Goal: Use online tool/utility: Utilize a website feature to perform a specific function

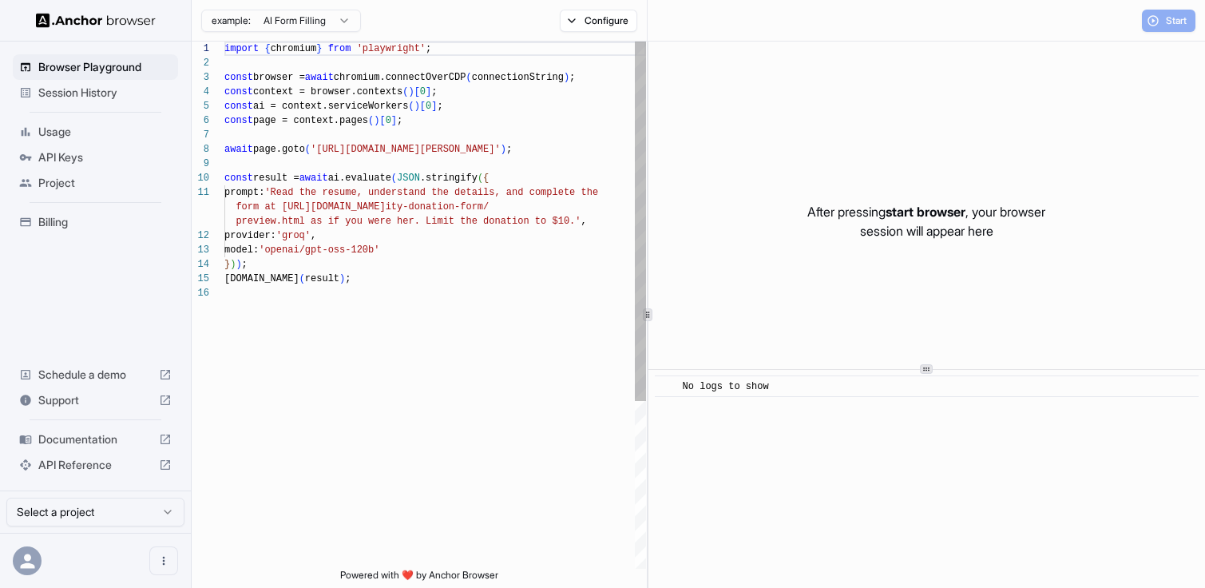
scroll to position [144, 0]
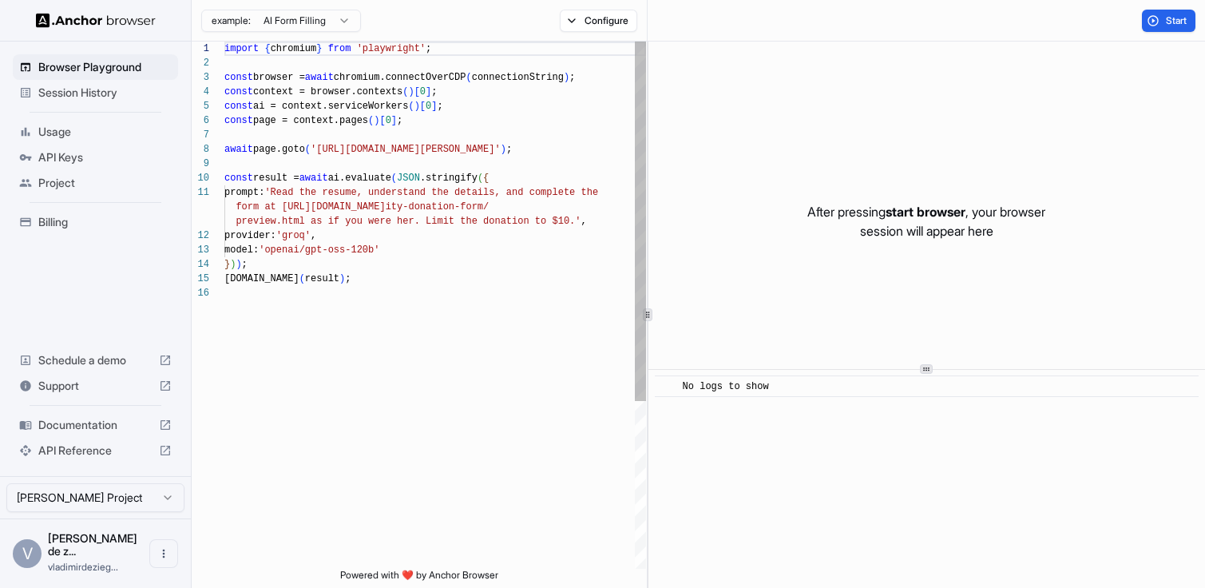
click at [383, 151] on div "import { chromium } from 'playwright' ; const browser = await chromium.connectO…" at bounding box center [435, 427] width 422 height 771
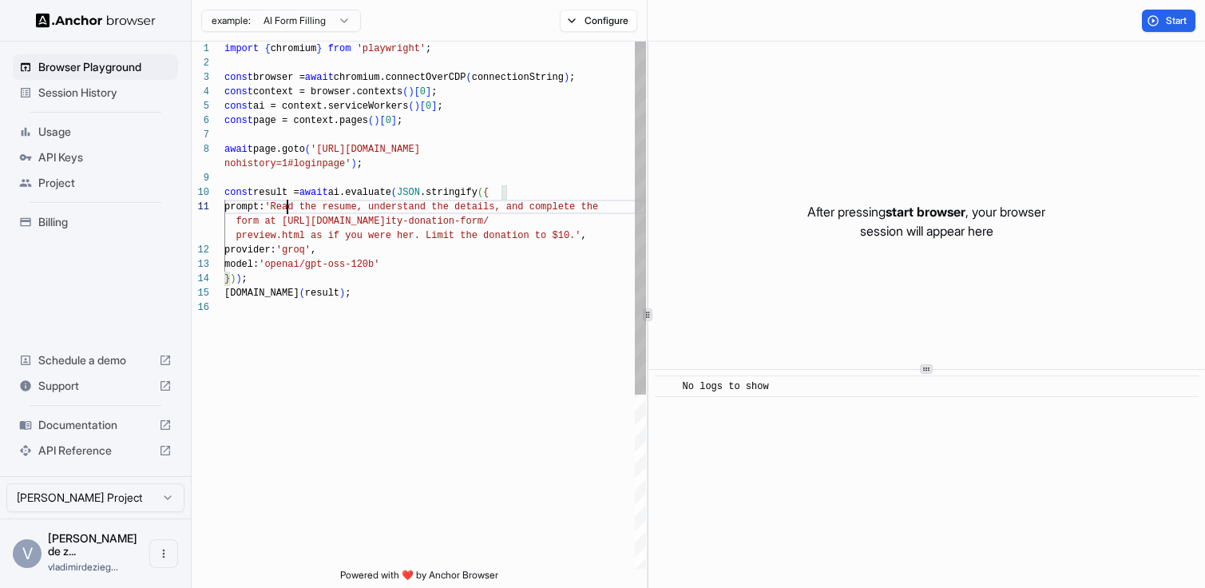
scroll to position [14, 0]
click at [287, 209] on div "import { chromium } from 'playwright' ; const browser = await chromium.connectO…" at bounding box center [435, 435] width 422 height 786
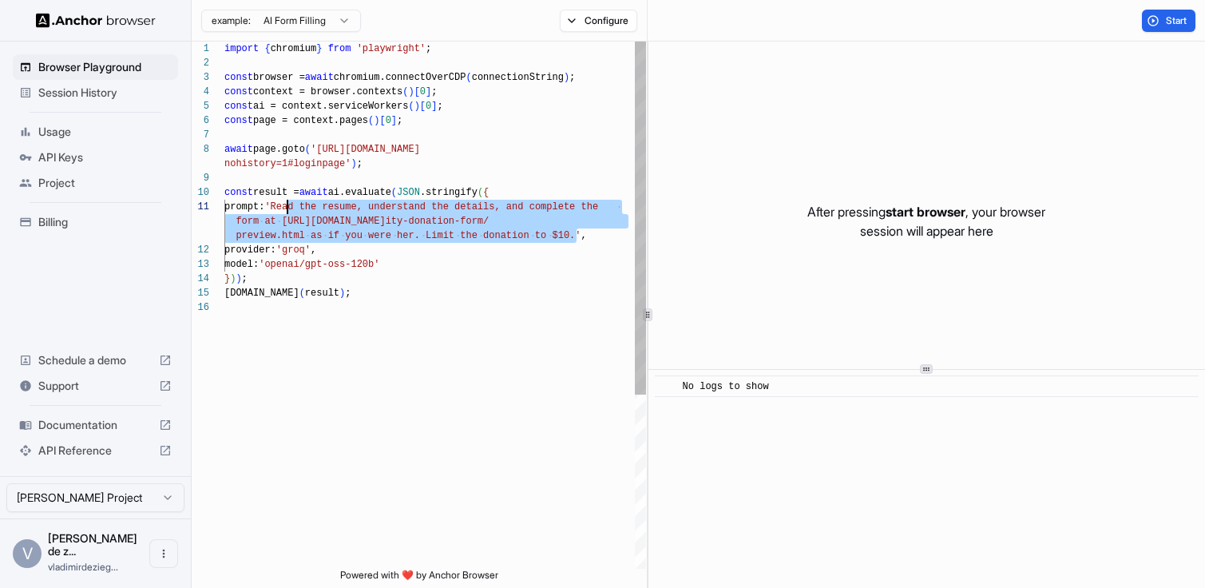
drag, startPoint x: 575, startPoint y: 235, endPoint x: 287, endPoint y: 212, distance: 288.3
click at [287, 212] on div "import { chromium } from 'playwright' ; const browser = await chromium.connectO…" at bounding box center [435, 435] width 422 height 786
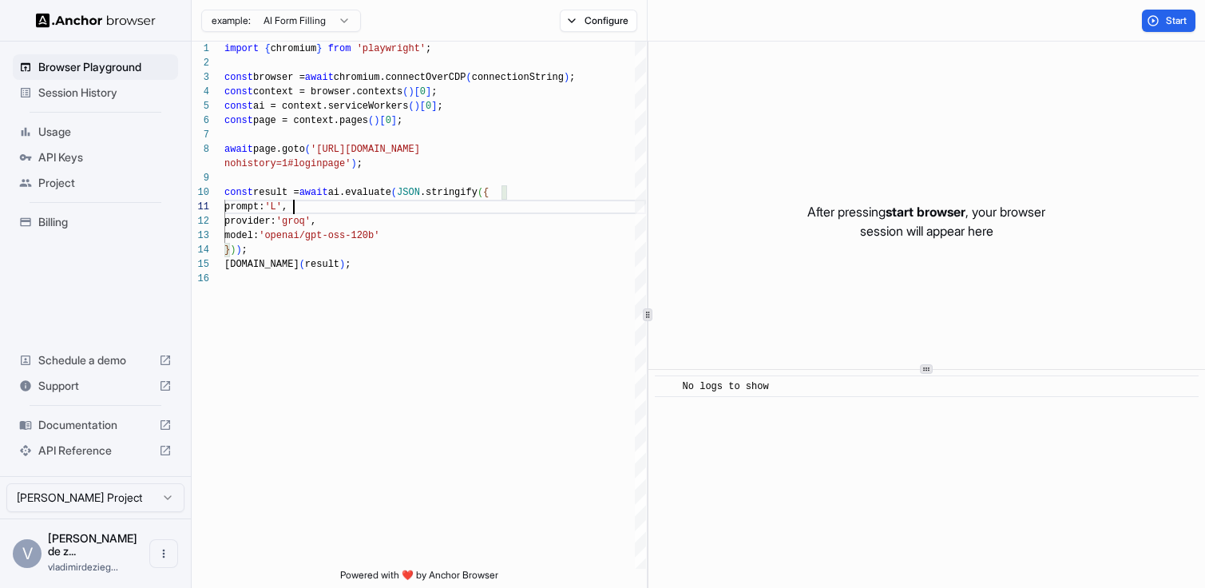
click at [283, 7] on div "example: AI Form Filling" at bounding box center [281, 19] width 160 height 26
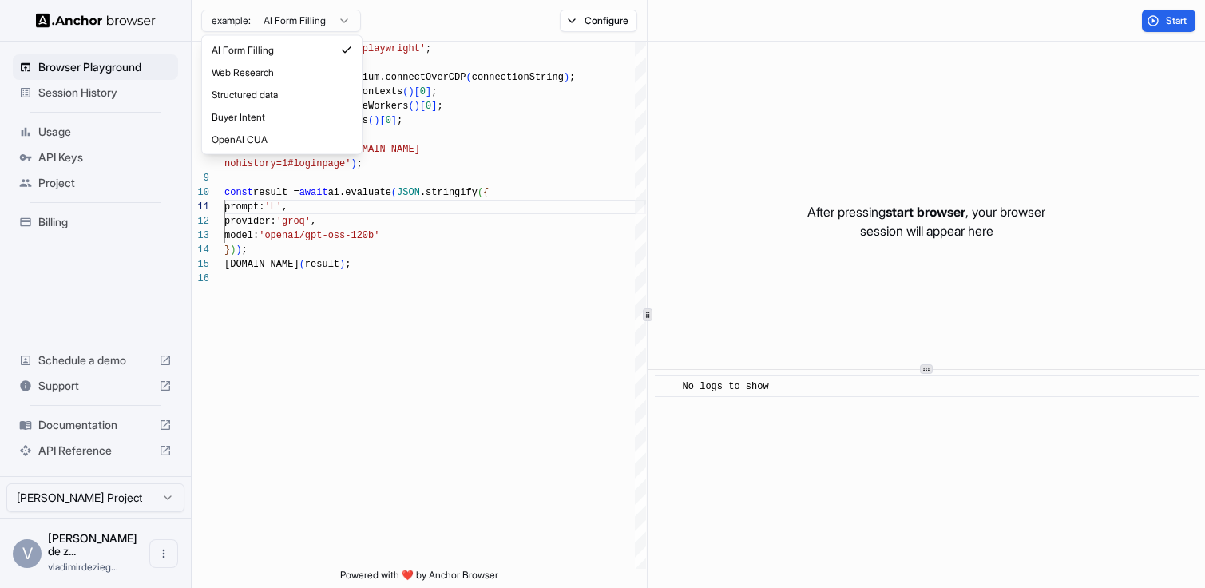
click at [284, 25] on html "**********" at bounding box center [602, 294] width 1205 height 588
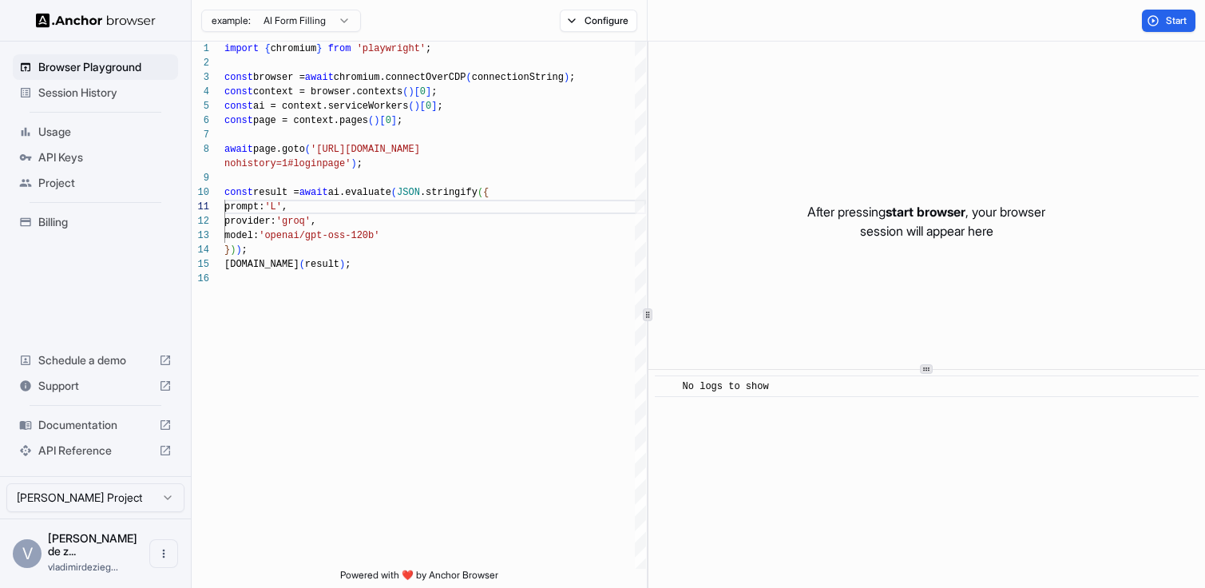
click at [284, 24] on html "**********" at bounding box center [602, 294] width 1205 height 588
click at [471, 184] on div "import { chromium } from 'playwright' ; const browser = await chromium.connectO…" at bounding box center [435, 420] width 422 height 757
click at [295, 211] on div "import { chromium } from 'playwright' ; const browser = await chromium.connectO…" at bounding box center [435, 420] width 422 height 757
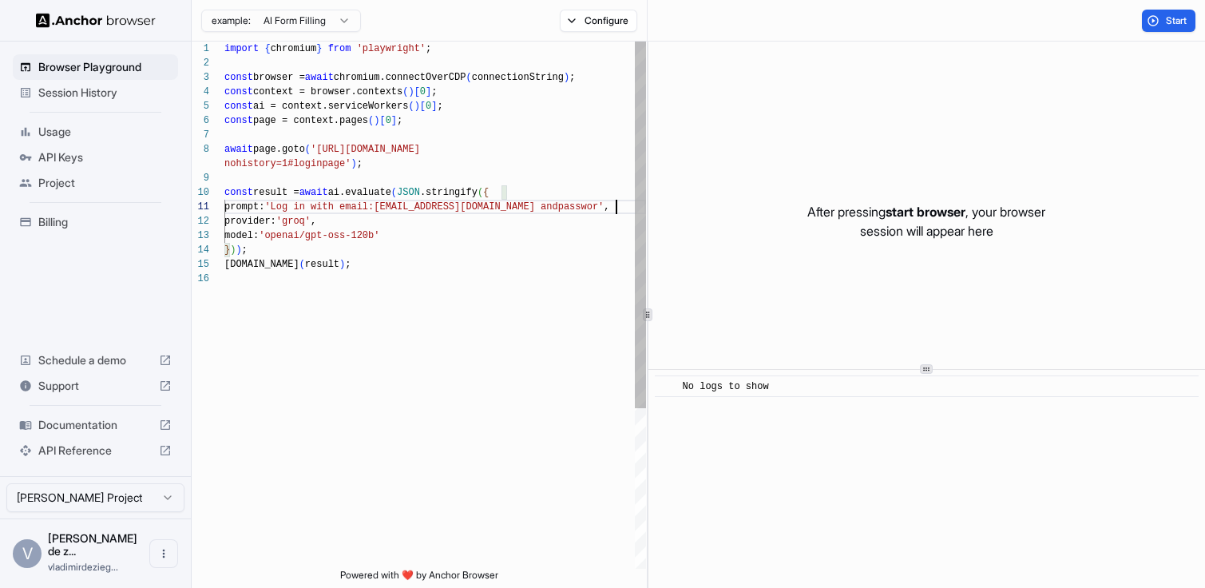
scroll to position [29, 0]
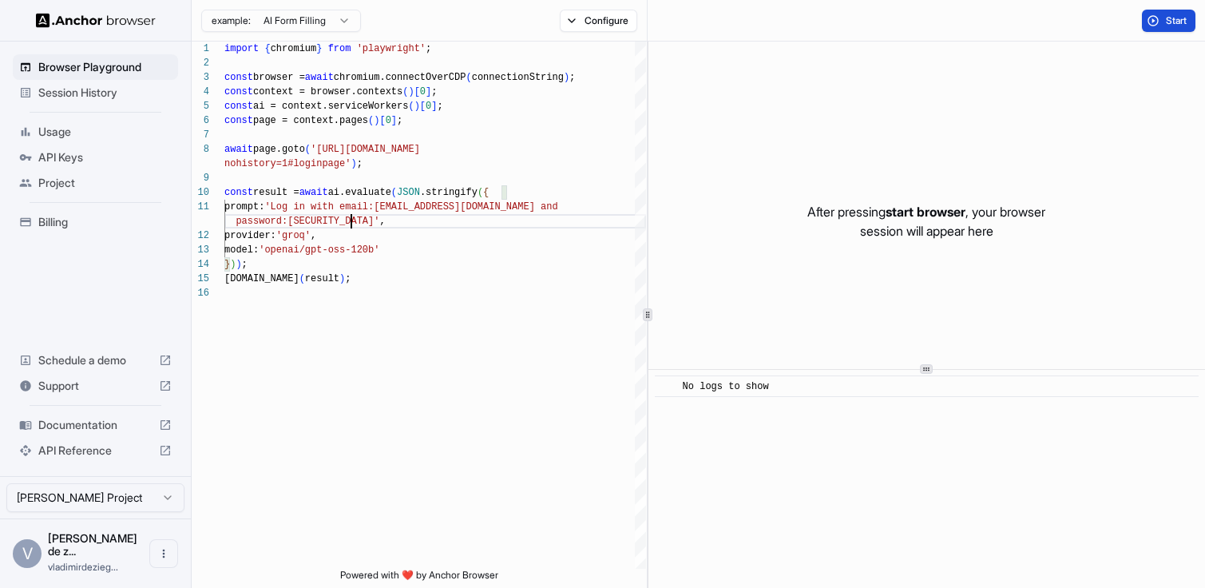
type textarea "**********"
click at [1151, 28] on button "Start" at bounding box center [1169, 21] width 54 height 22
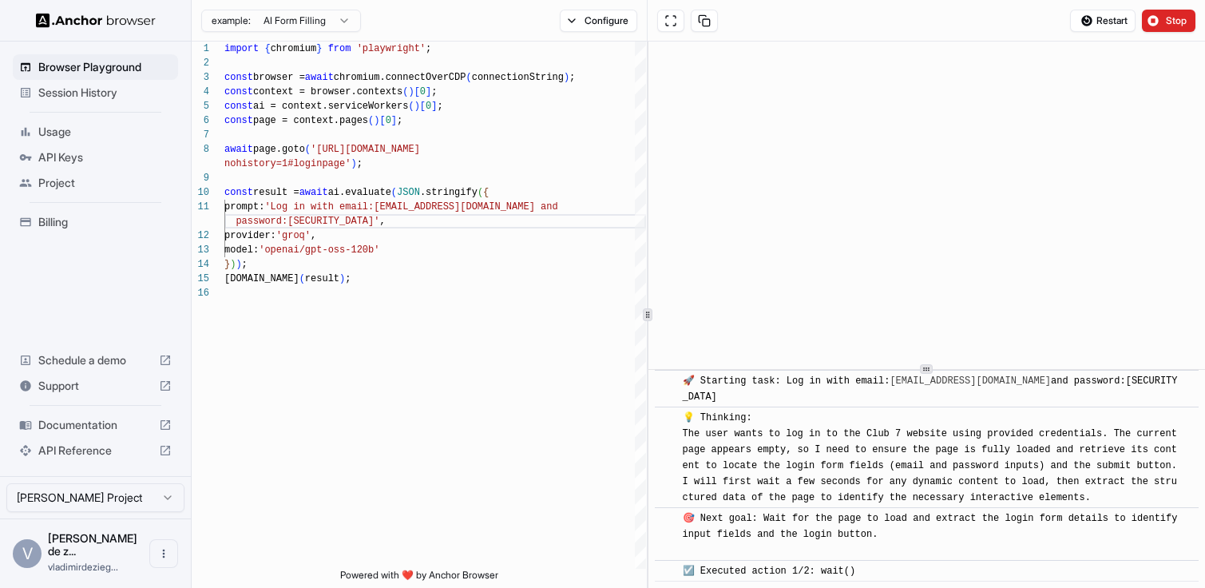
scroll to position [47, 0]
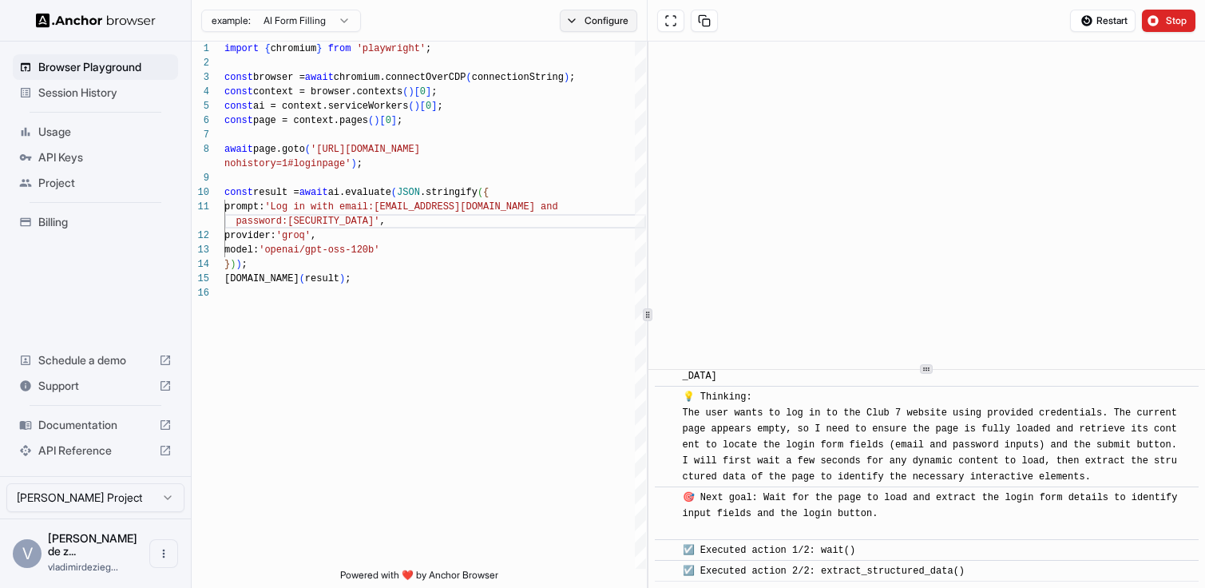
click at [589, 20] on button "Configure" at bounding box center [598, 21] width 77 height 22
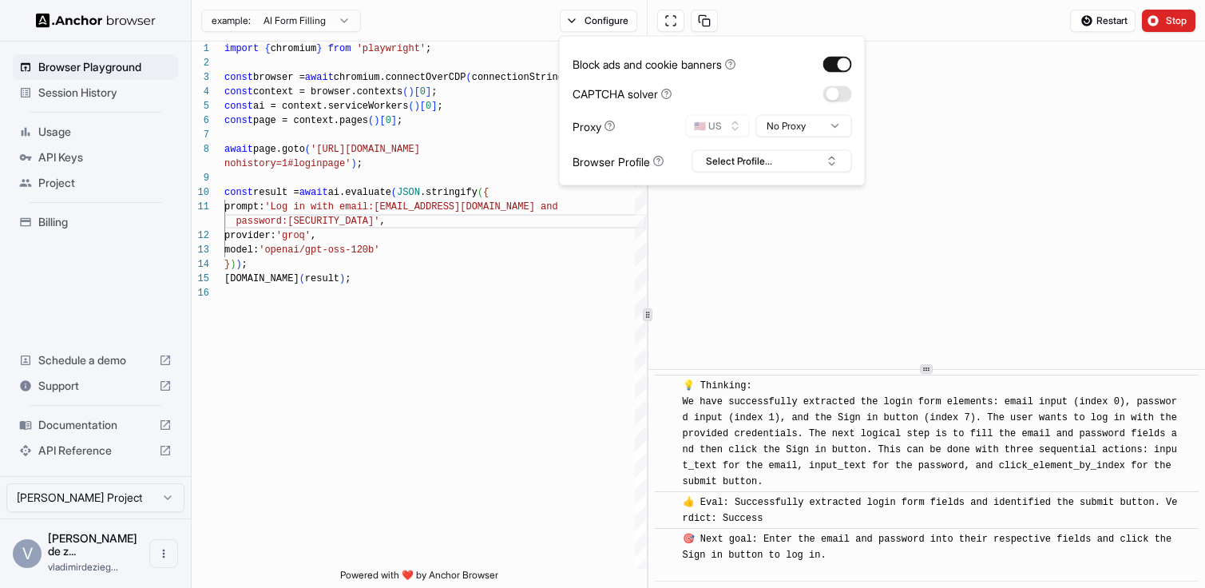
scroll to position [274, 0]
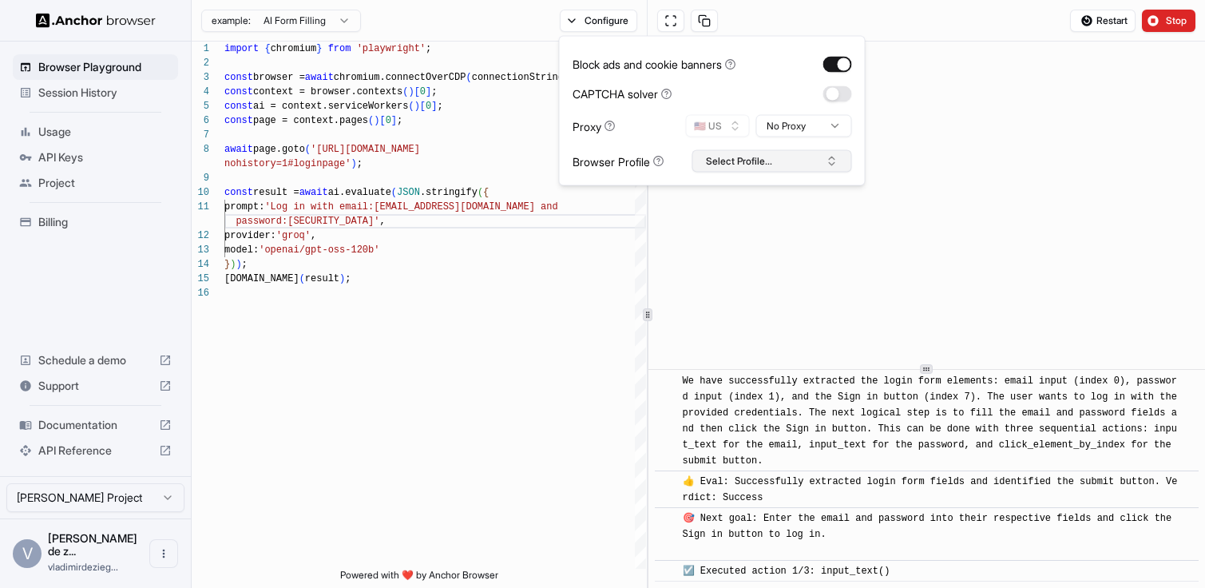
click at [712, 170] on button "Select Profile..." at bounding box center [772, 161] width 160 height 22
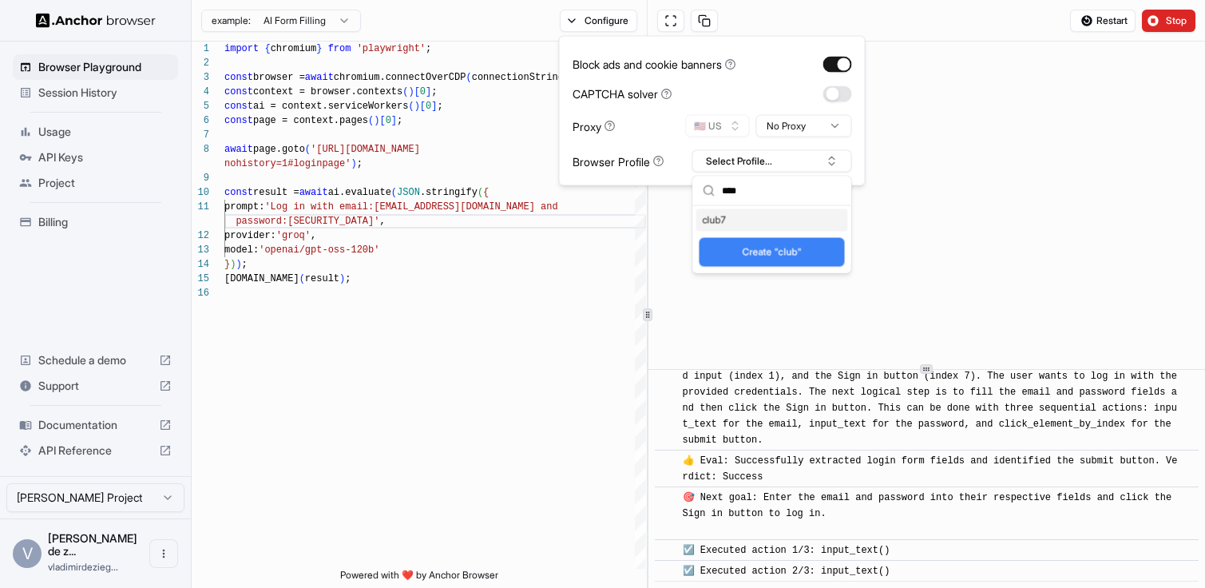
scroll to position [315, 0]
type input "****"
click at [721, 212] on div "club7" at bounding box center [772, 220] width 152 height 22
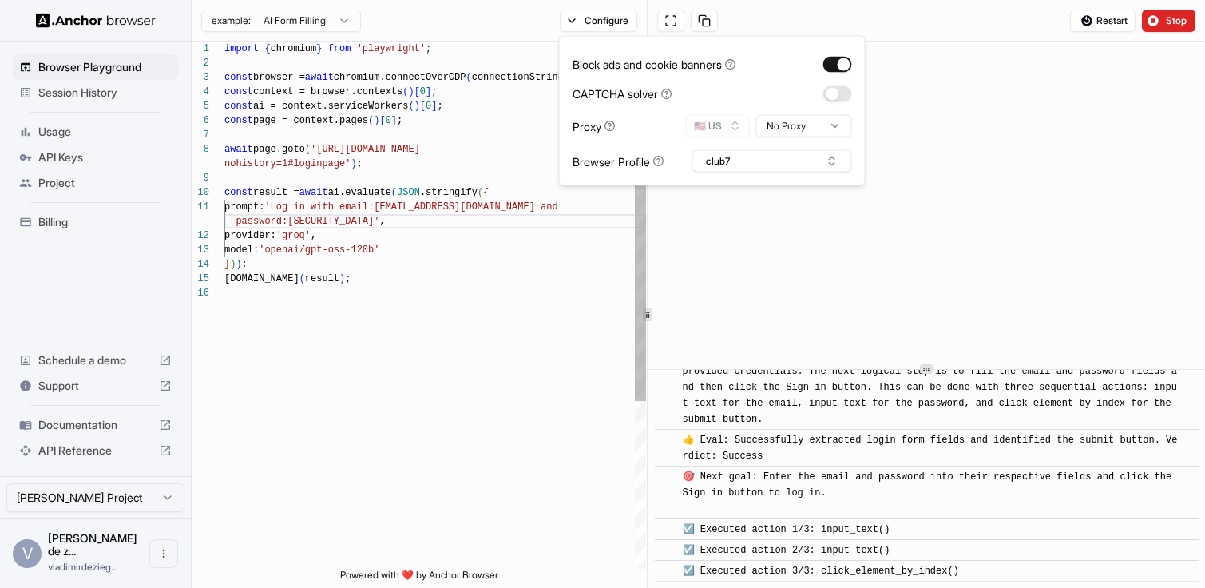
scroll to position [101, 0]
click at [543, 446] on div "import { chromium } from 'playwright' ; const browser = await chromium.connectO…" at bounding box center [435, 427] width 422 height 771
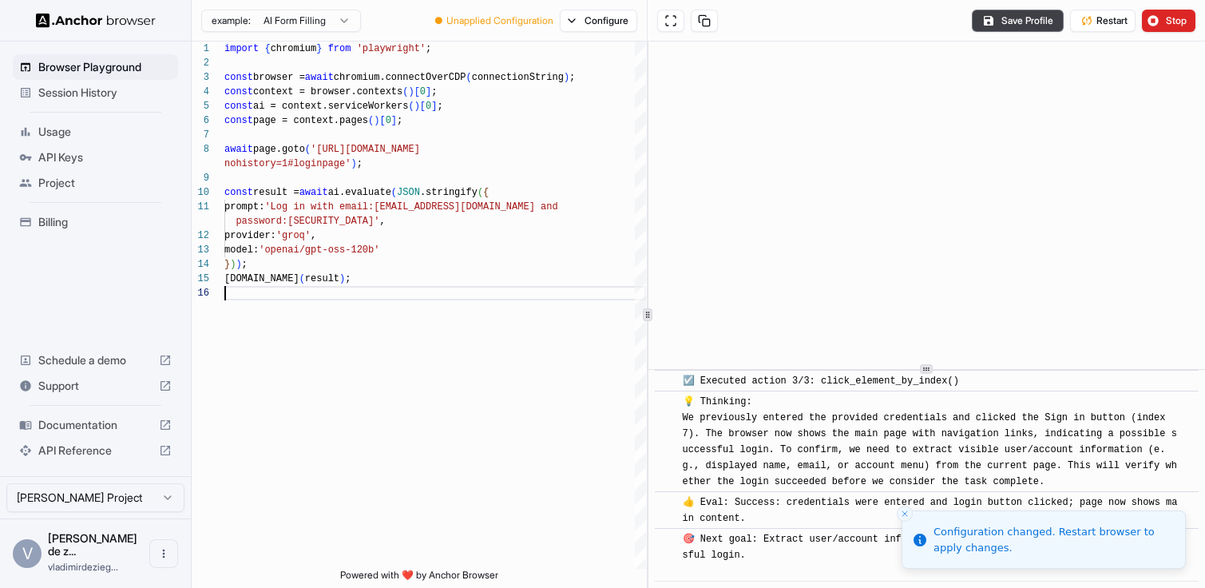
scroll to position [526, 0]
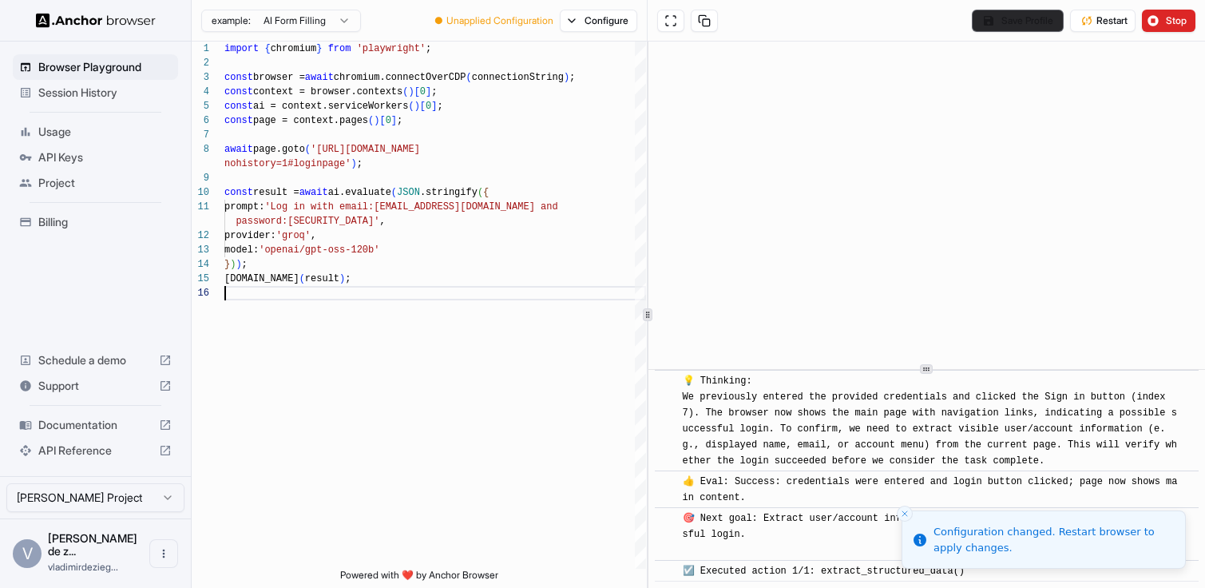
click at [1007, 20] on button "Save Profile" at bounding box center [1018, 21] width 92 height 22
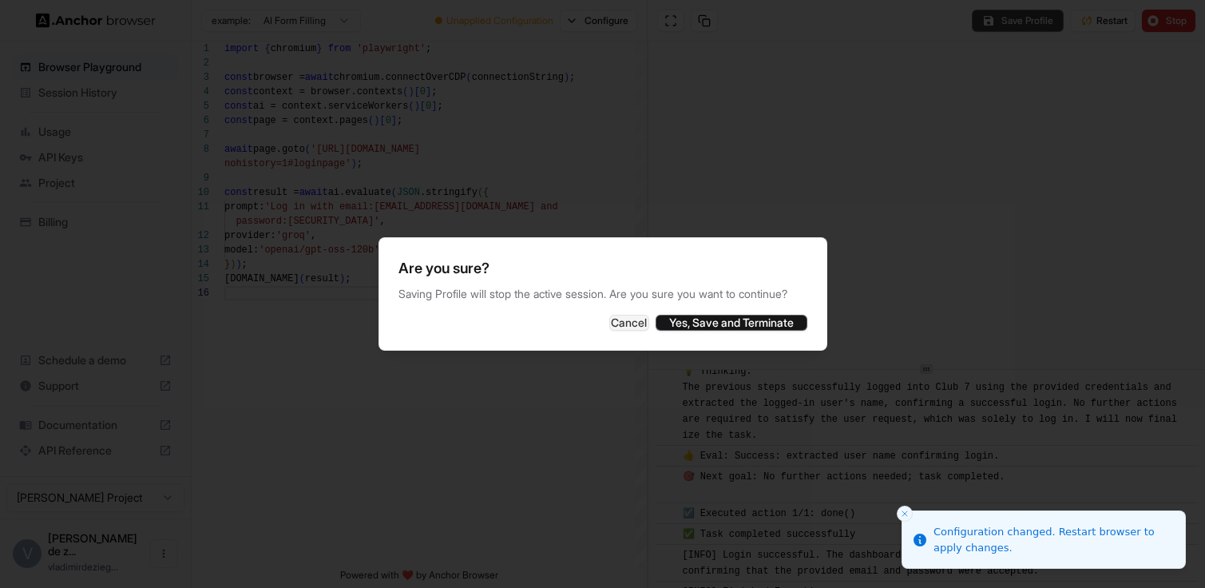
scroll to position [767, 0]
click at [723, 331] on button "Yes, Save and Terminate" at bounding box center [732, 323] width 152 height 16
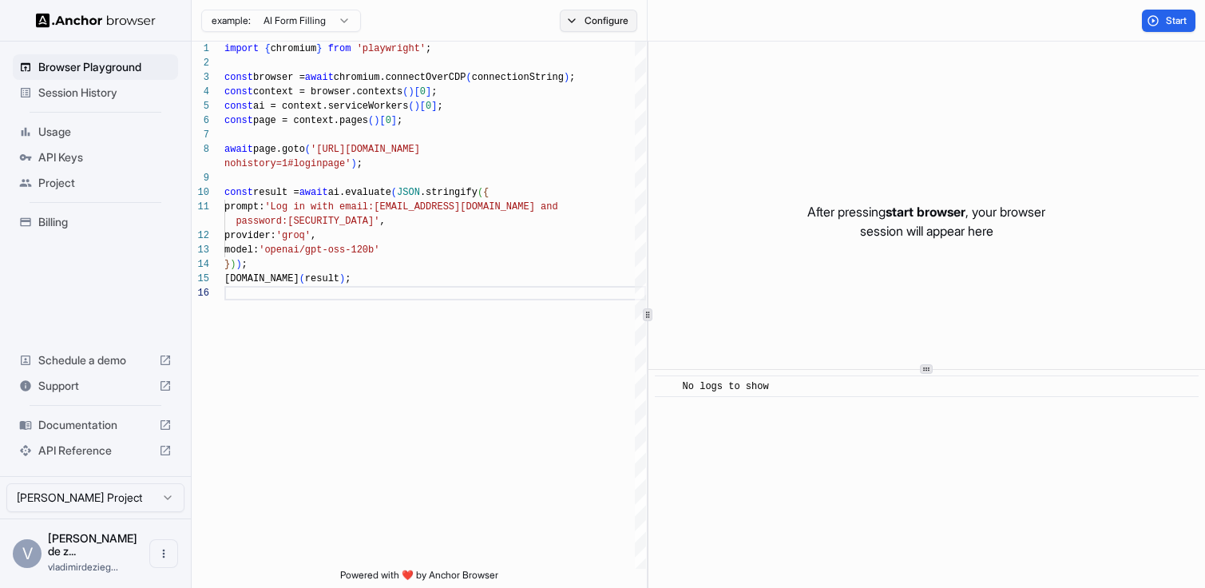
click at [579, 27] on button "Configure" at bounding box center [598, 21] width 77 height 22
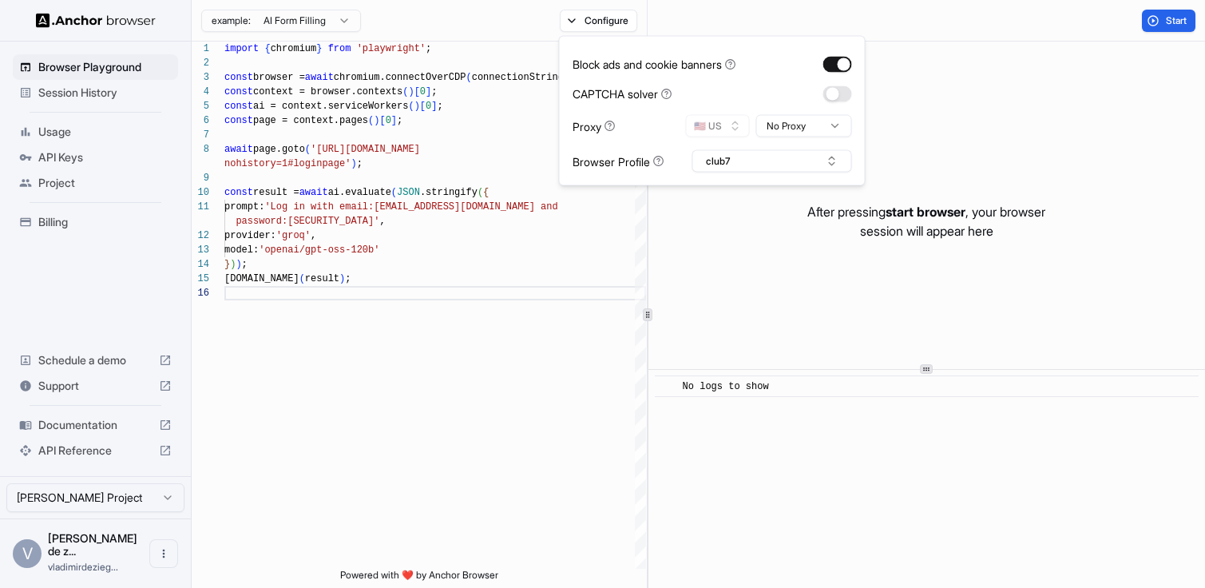
click at [905, 67] on div "After pressing start browser , your browser session will appear here" at bounding box center [926, 221] width 557 height 359
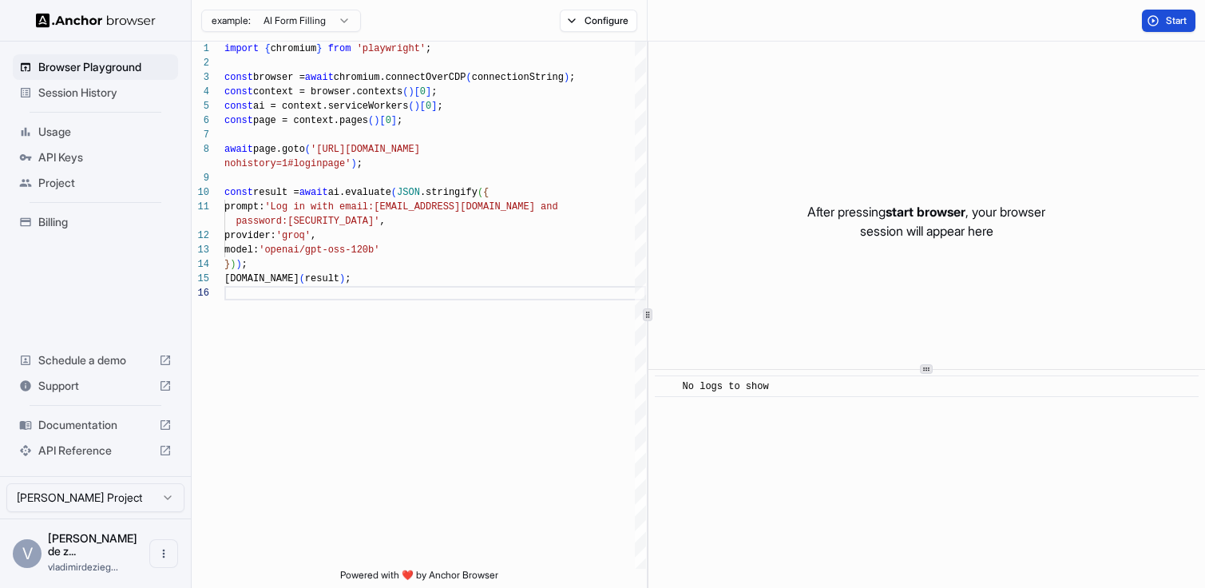
click at [1153, 26] on button "Start" at bounding box center [1169, 21] width 54 height 22
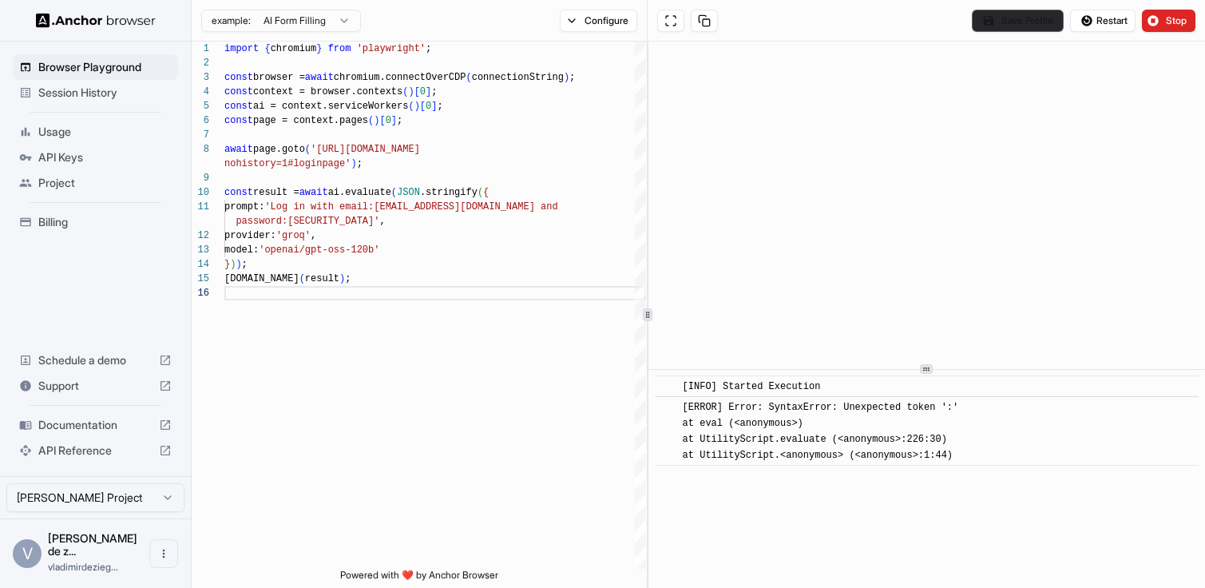
click at [993, 22] on button "Save Profile" at bounding box center [1018, 21] width 92 height 22
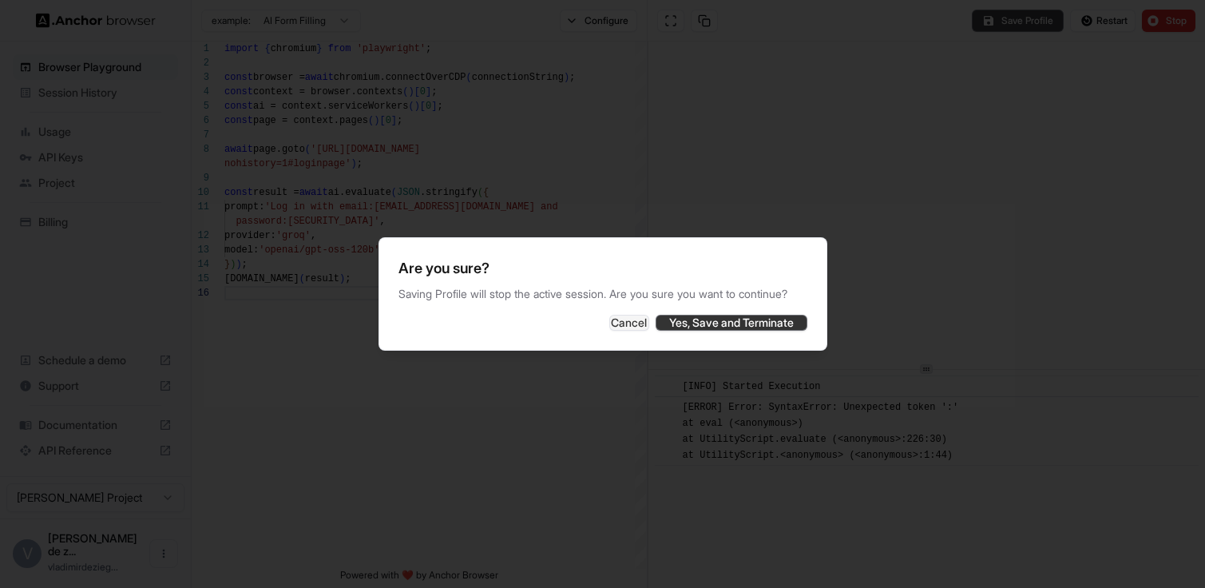
click at [779, 325] on button "Yes, Save and Terminate" at bounding box center [732, 323] width 152 height 16
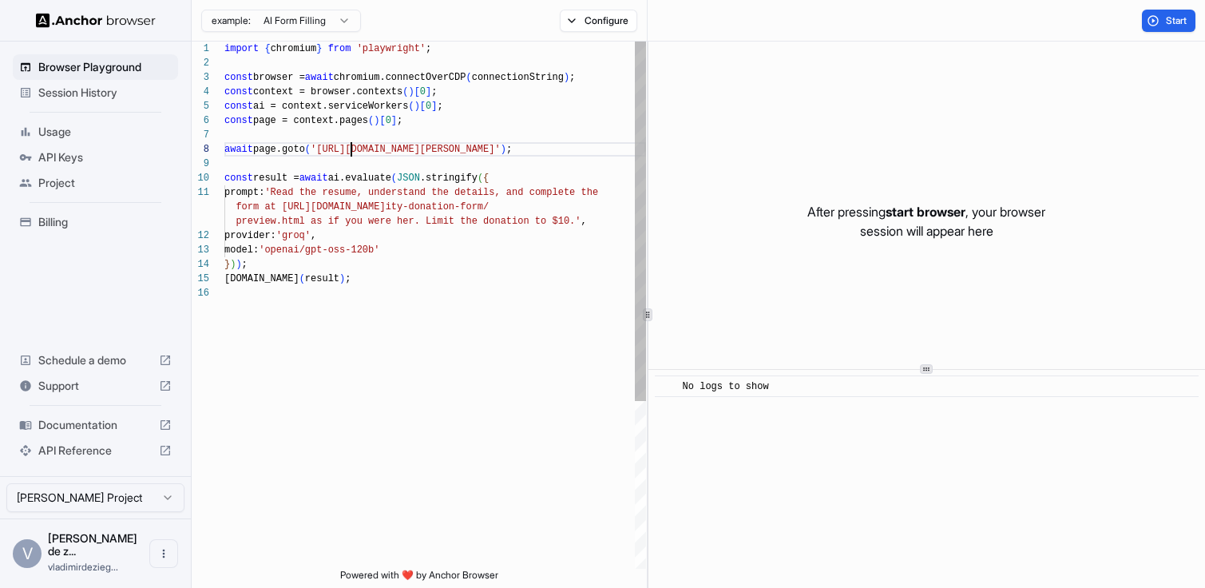
scroll to position [101, 0]
click at [350, 150] on div "import { chromium } from 'playwright' ; const browser = await chromium.connectO…" at bounding box center [435, 427] width 422 height 771
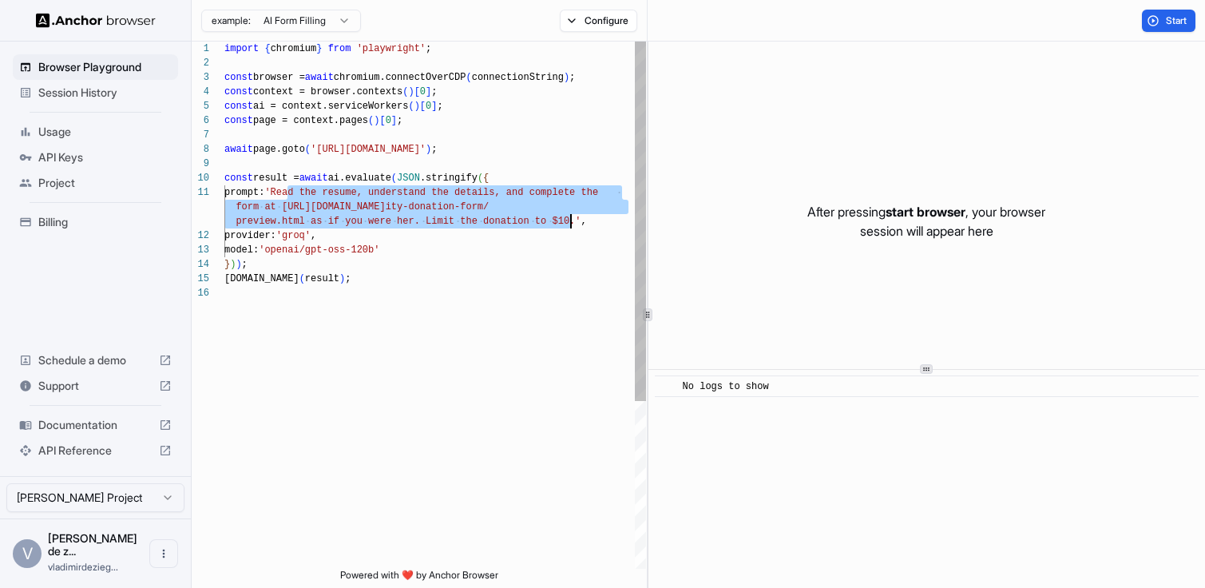
drag, startPoint x: 290, startPoint y: 191, endPoint x: 574, endPoint y: 222, distance: 286.0
click at [574, 222] on div "import { chromium } from 'playwright' ; const browser = await chromium.connectO…" at bounding box center [435, 427] width 422 height 771
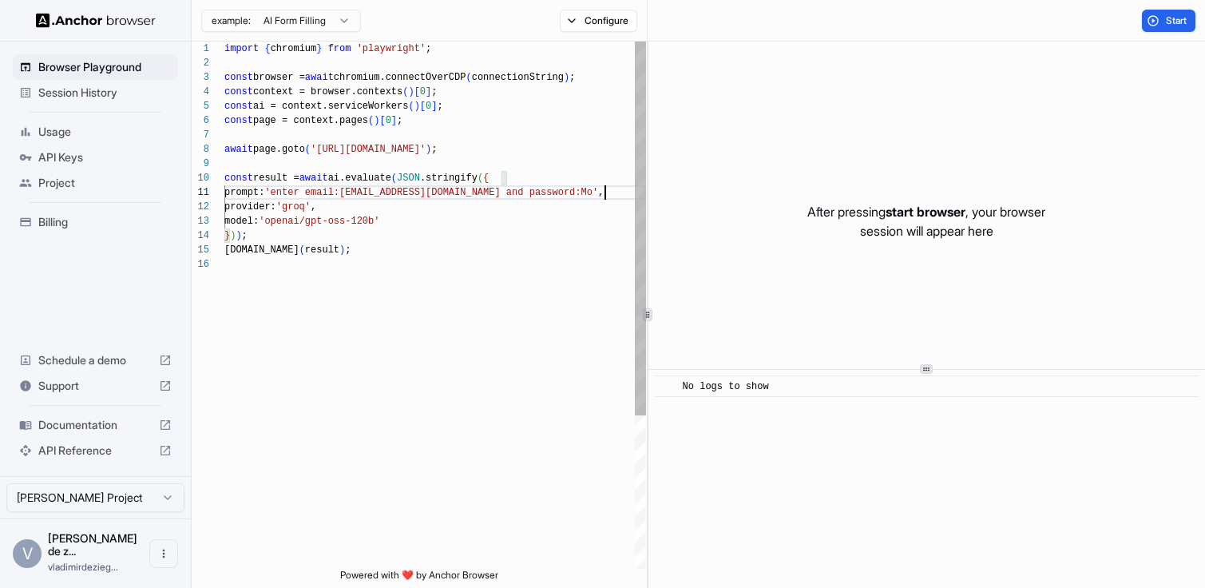
scroll to position [14, 0]
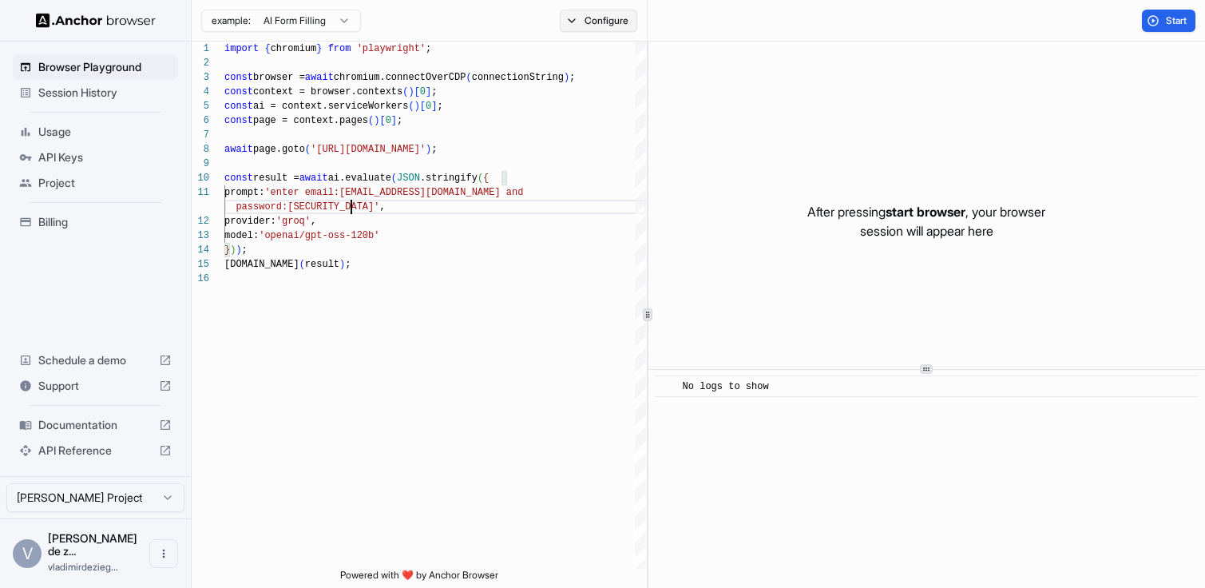
type textarea "**********"
click at [574, 10] on button "Configure" at bounding box center [598, 21] width 77 height 22
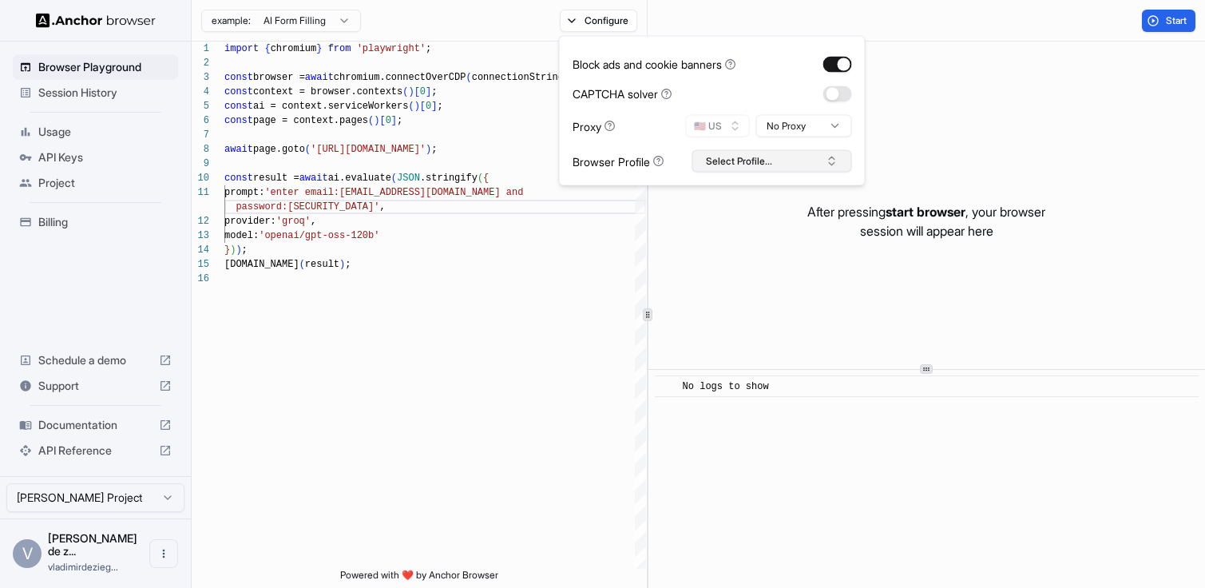
click at [727, 151] on button "Select Profile..." at bounding box center [772, 161] width 160 height 22
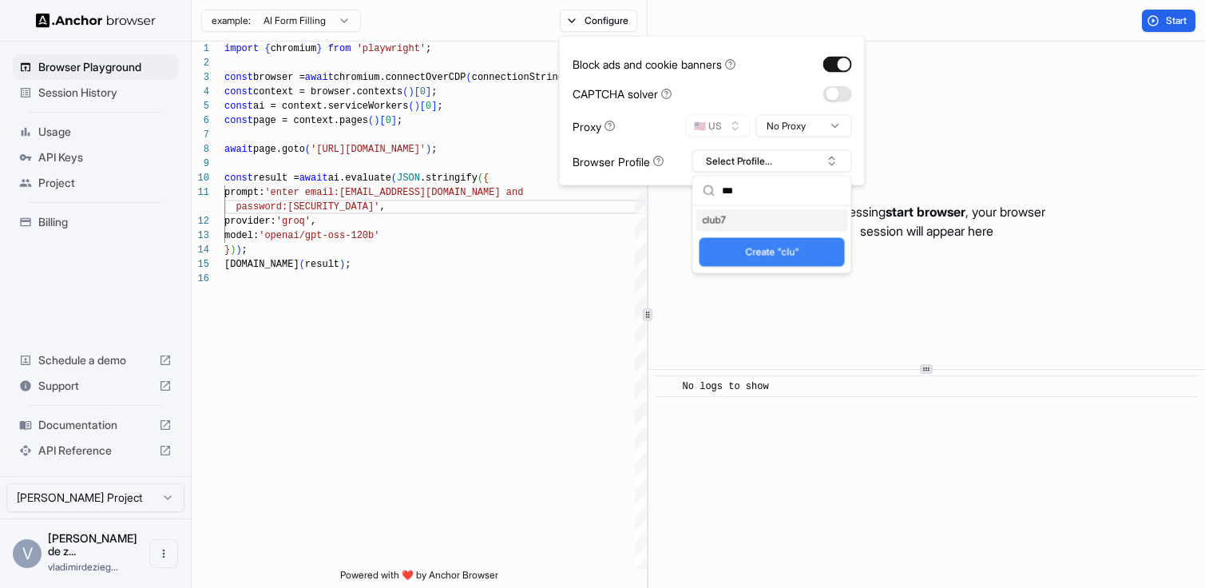
type input "***"
click at [715, 217] on div "club7" at bounding box center [772, 220] width 152 height 22
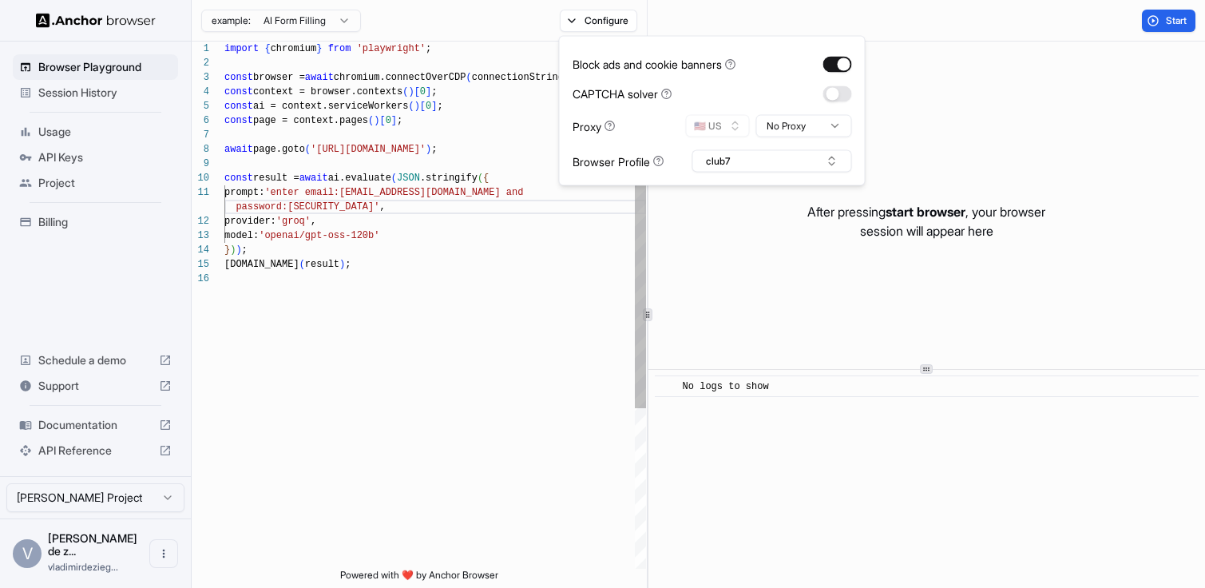
click at [481, 230] on div "import { chromium } from 'playwright' ; const browser = await chromium.connectO…" at bounding box center [435, 420] width 422 height 757
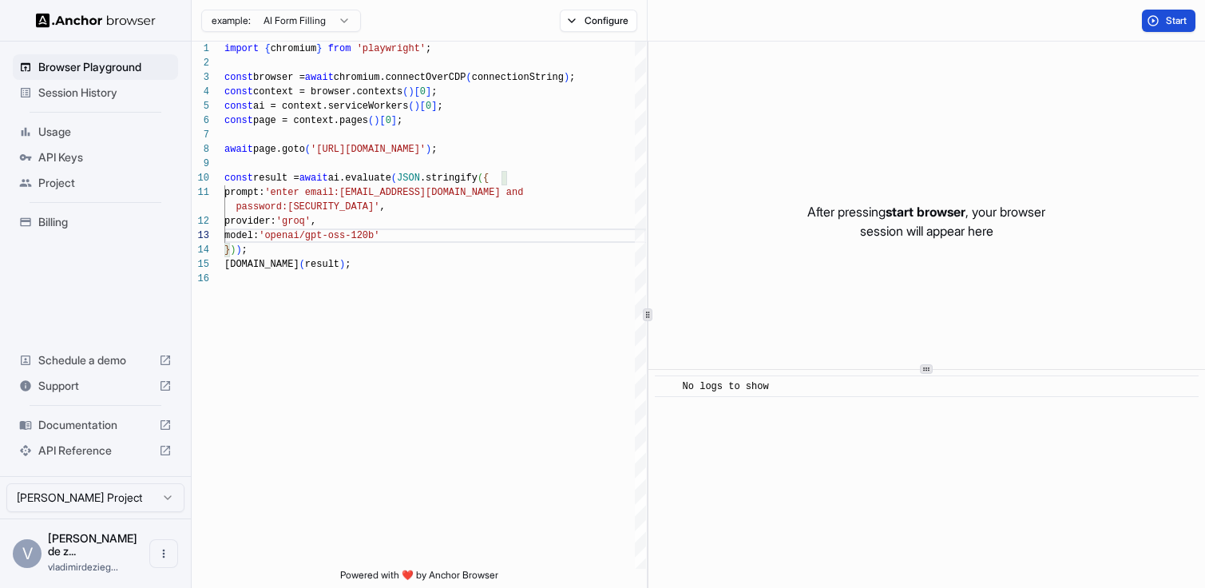
click at [1167, 23] on span "Start" at bounding box center [1177, 20] width 22 height 13
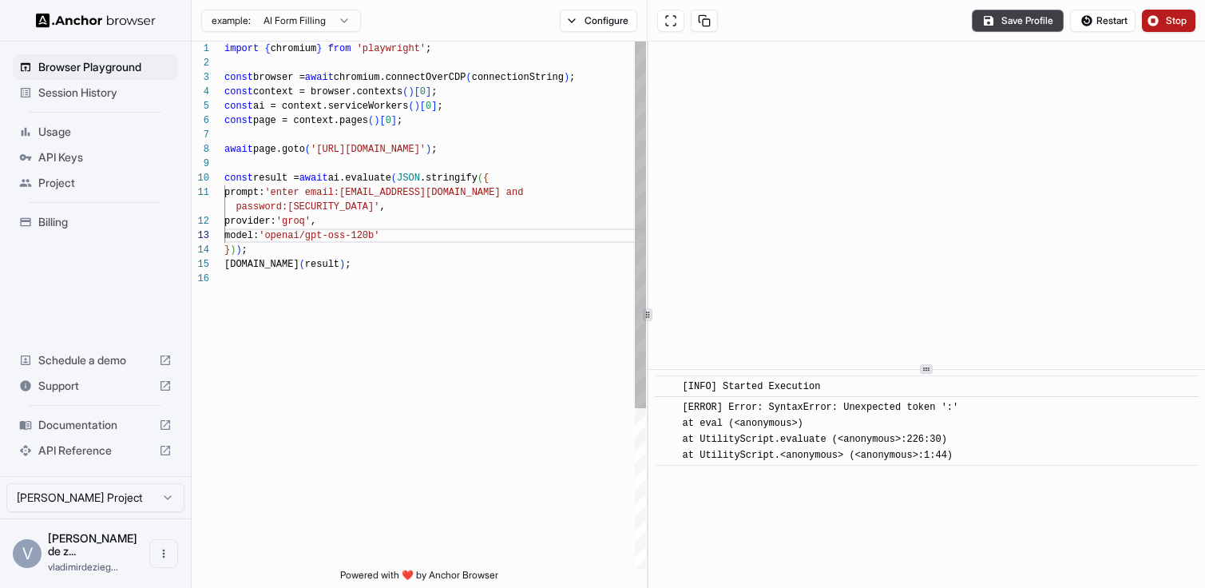
scroll to position [0, 0]
click at [292, 197] on div "import { chromium } from 'playwright' ; const browser = await chromium.connectO…" at bounding box center [435, 420] width 422 height 757
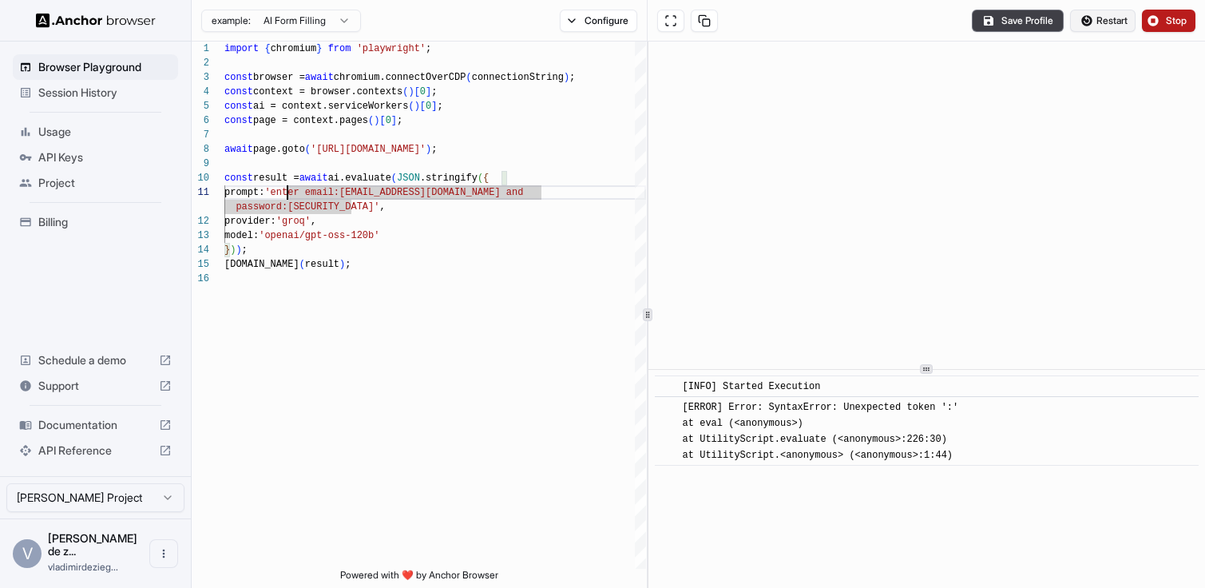
click at [1110, 18] on span "Restart" at bounding box center [1111, 20] width 31 height 13
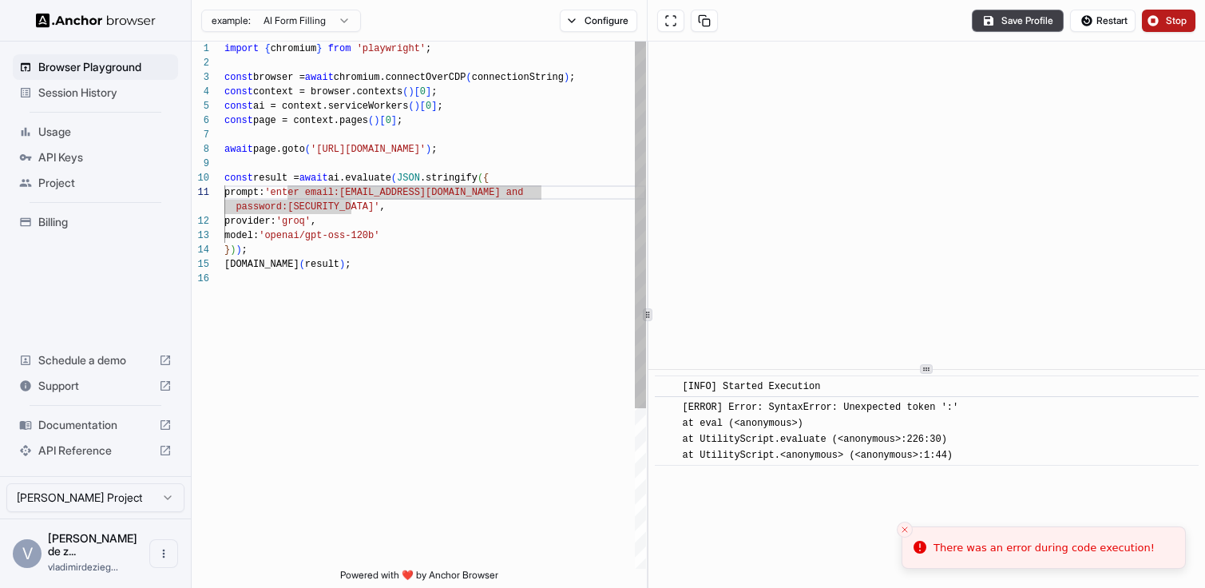
click at [371, 196] on div "import { chromium } from 'playwright' ; const browser = await chromium.connectO…" at bounding box center [435, 420] width 422 height 757
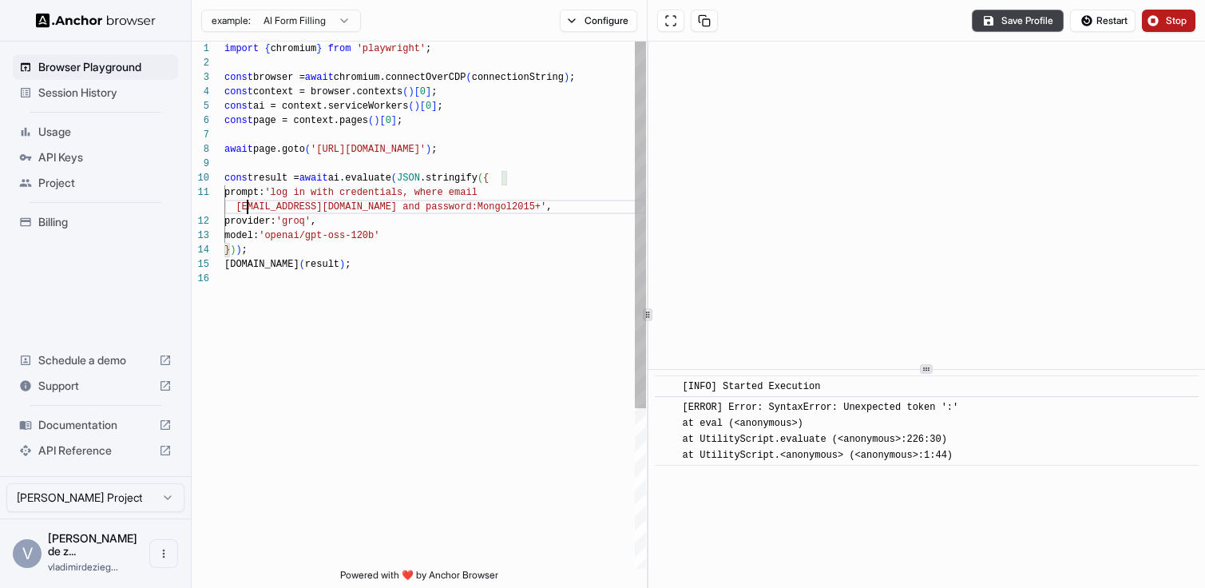
scroll to position [14, 0]
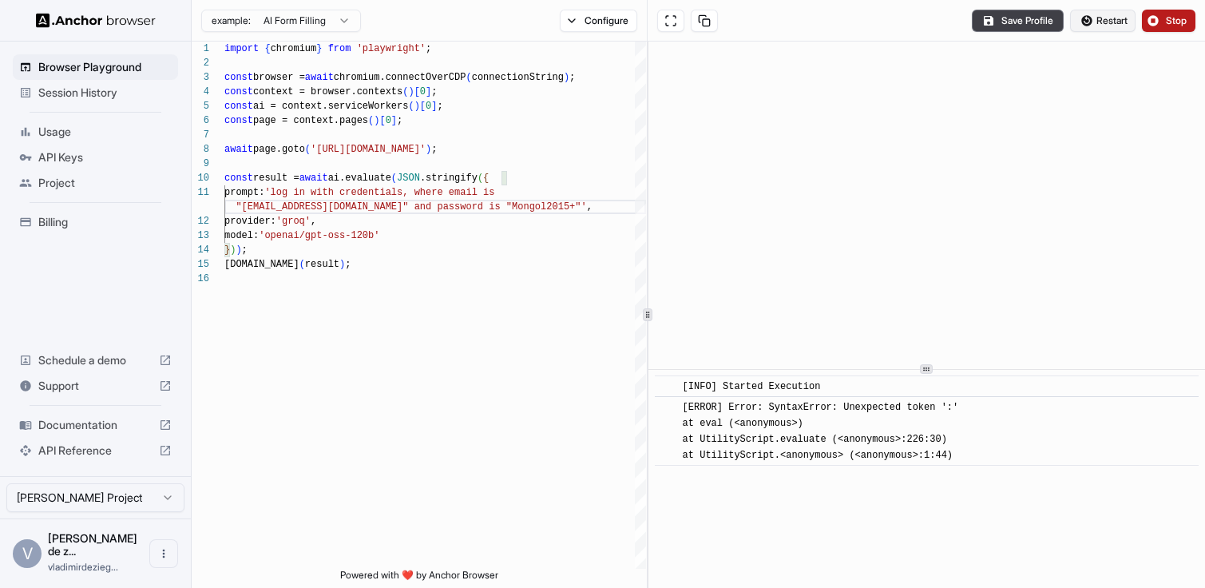
click at [1110, 22] on span "Restart" at bounding box center [1111, 20] width 31 height 13
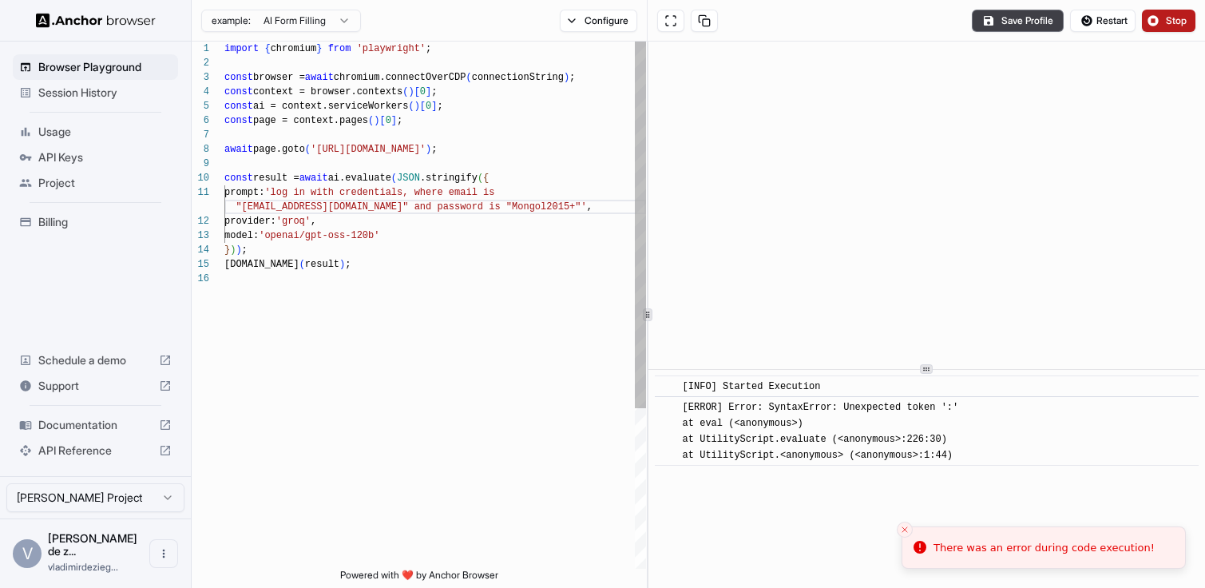
click at [461, 210] on div "import { chromium } from 'playwright' ; const browser = await chromium.connectO…" at bounding box center [435, 420] width 422 height 757
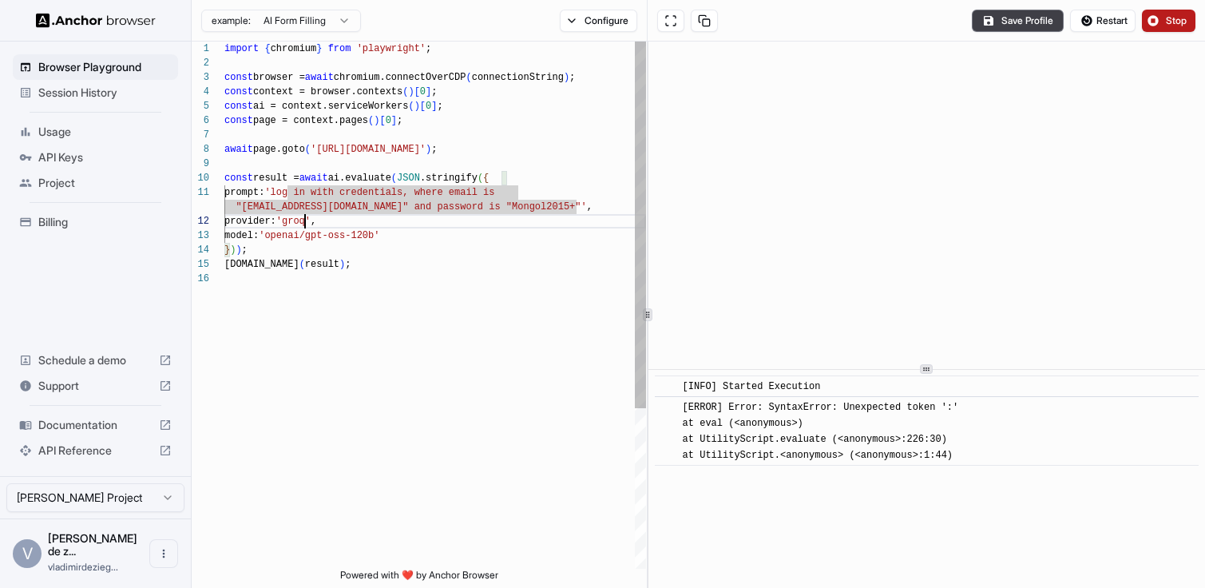
click at [306, 220] on div "import { chromium } from 'playwright' ; const browser = await chromium.connectO…" at bounding box center [435, 420] width 422 height 757
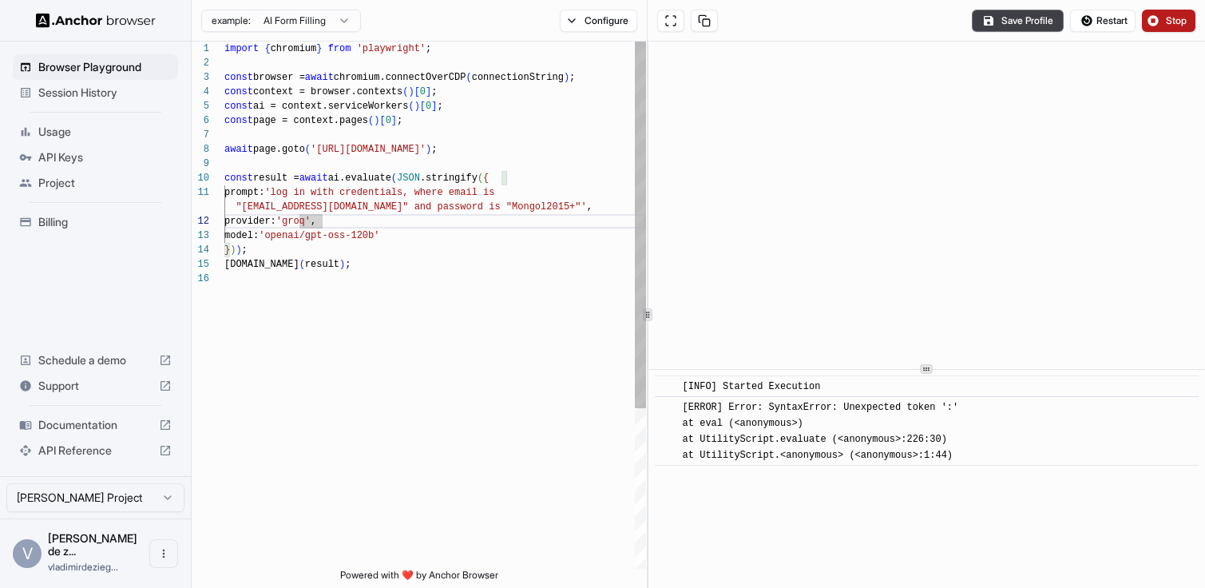
click at [270, 166] on div "import { chromium } from 'playwright' ; const browser = await chromium.connectO…" at bounding box center [435, 420] width 422 height 757
click at [595, 30] on button "Configure" at bounding box center [598, 21] width 77 height 22
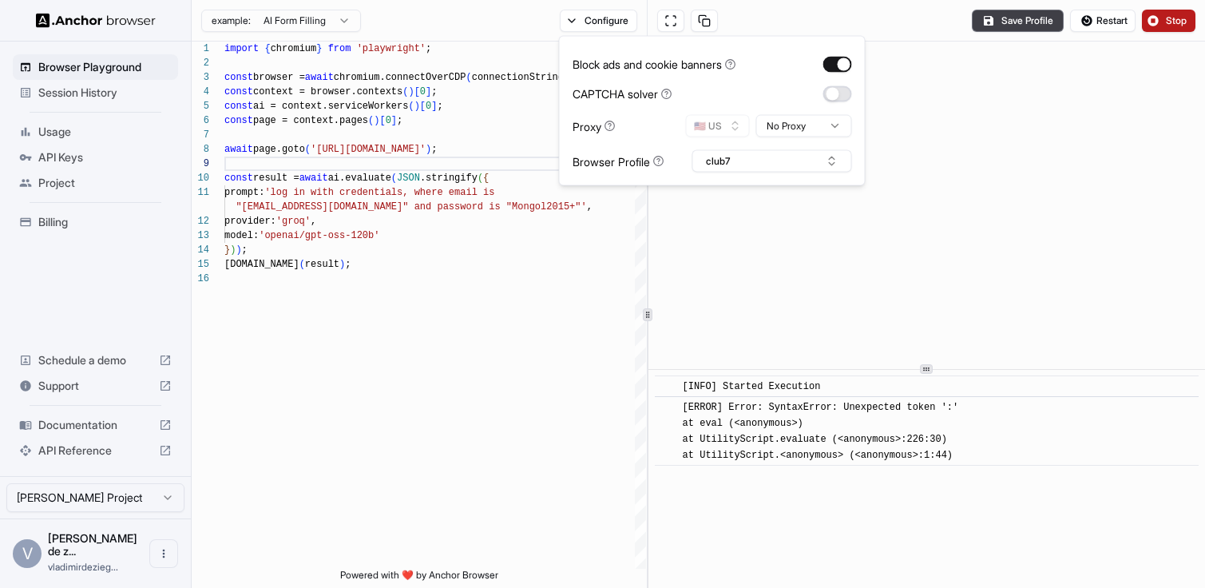
click at [829, 100] on button "button" at bounding box center [837, 93] width 29 height 16
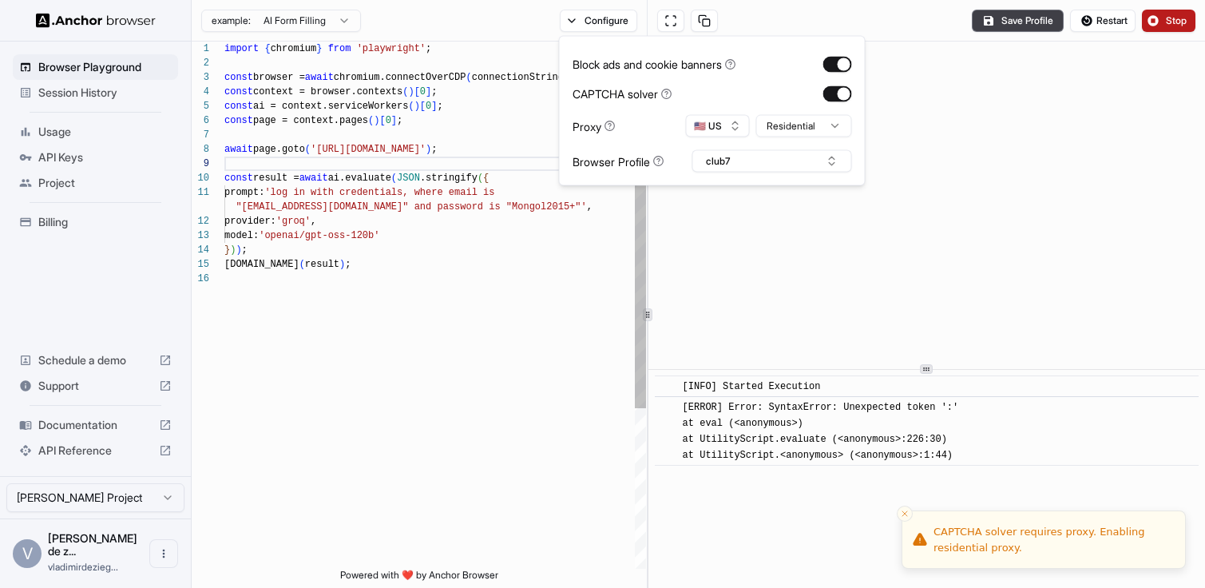
click at [469, 252] on div "import { chromium } from 'playwright' ; const browser = await chromium.connectO…" at bounding box center [435, 420] width 422 height 757
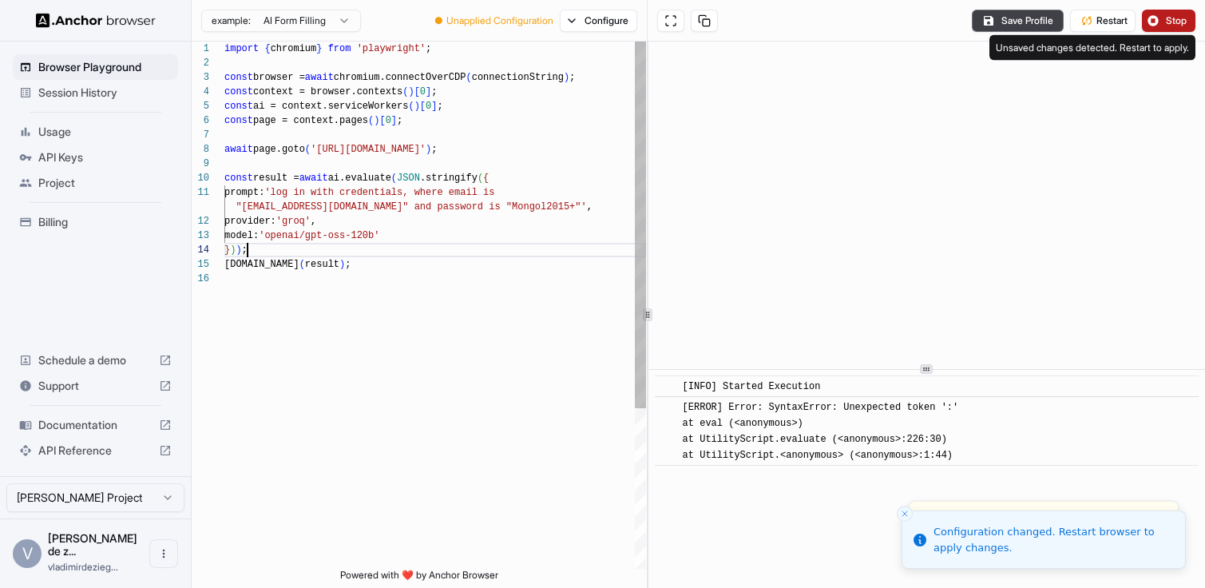
scroll to position [86, 0]
type textarea "**********"
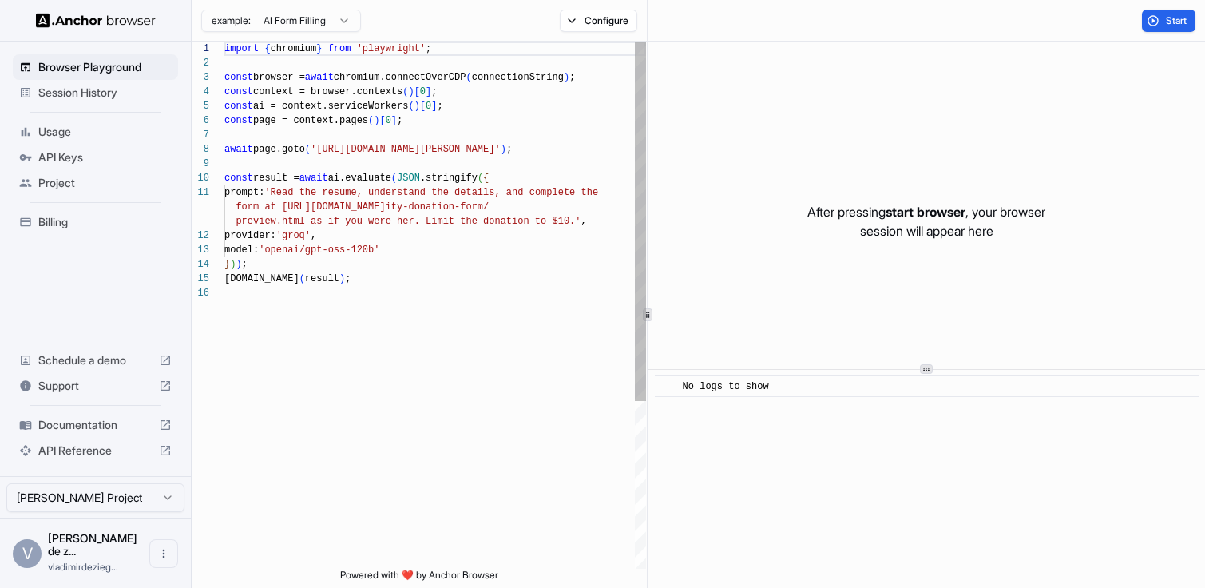
click at [422, 264] on div "import { chromium } from 'playwright' ; const browser = await chromium.connectO…" at bounding box center [435, 427] width 422 height 771
type textarea "**********"
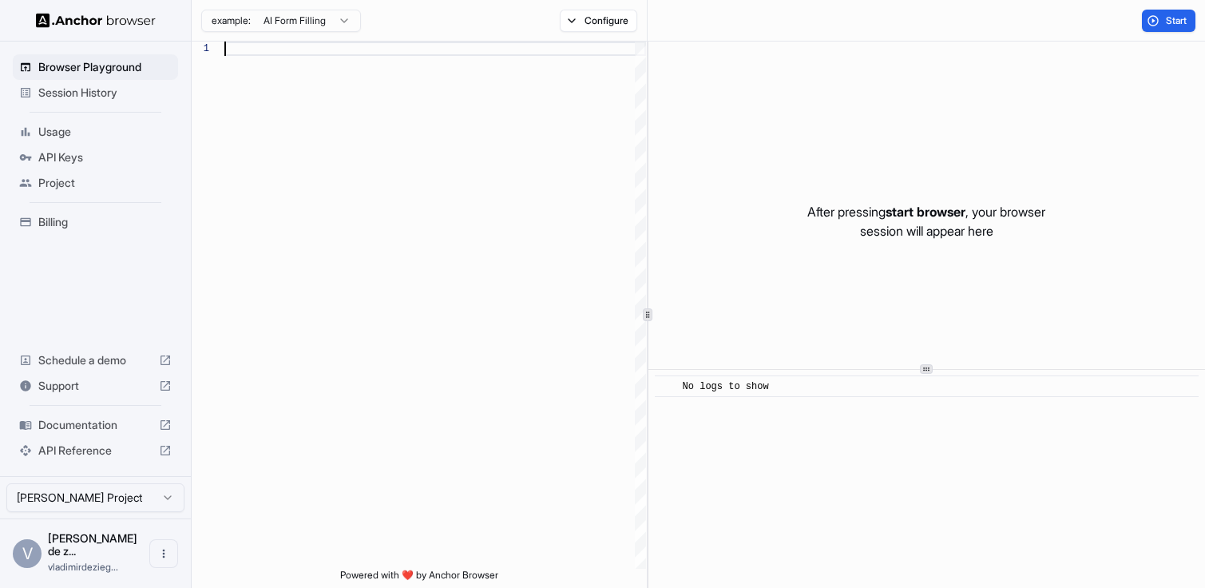
type textarea "**********"
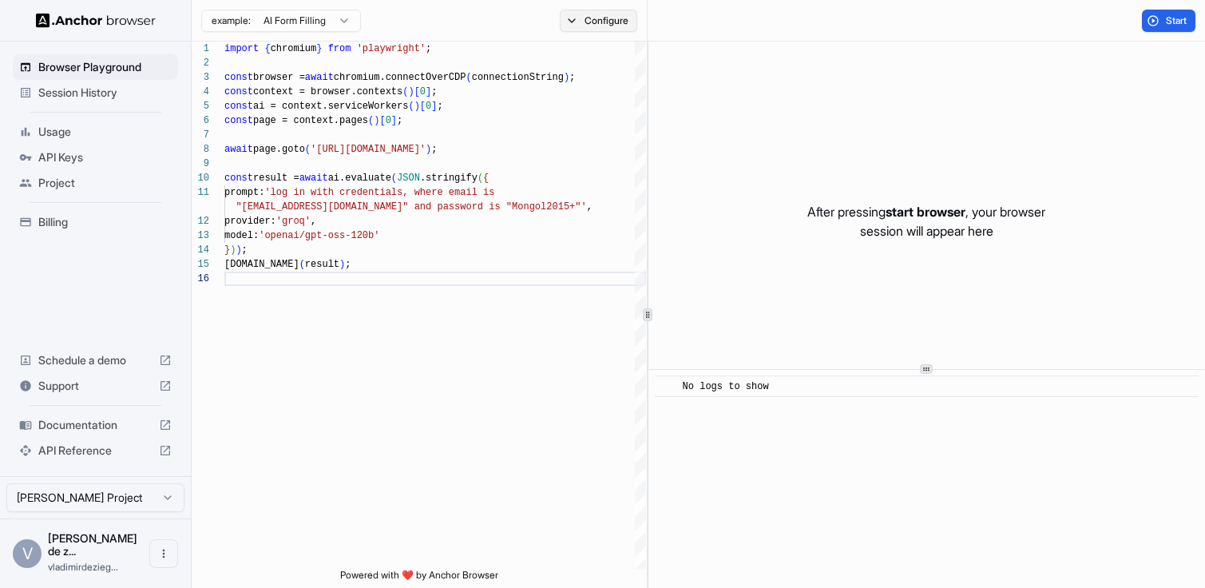
click at [571, 24] on button "Configure" at bounding box center [598, 21] width 77 height 22
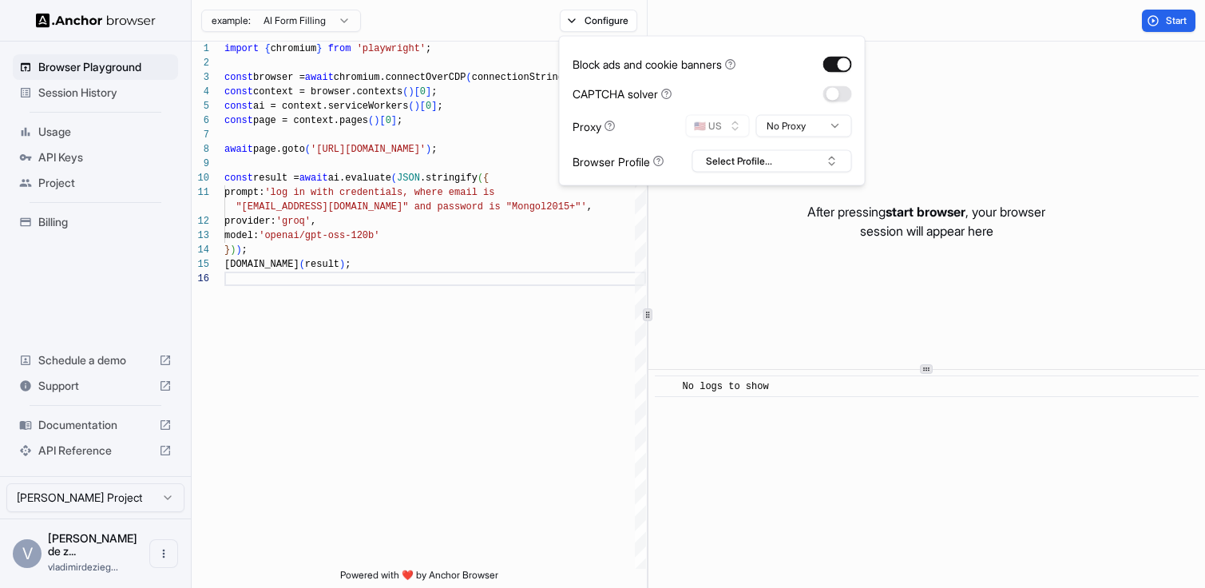
click at [824, 98] on div at bounding box center [837, 93] width 29 height 16
click at [835, 97] on button "button" at bounding box center [837, 93] width 29 height 16
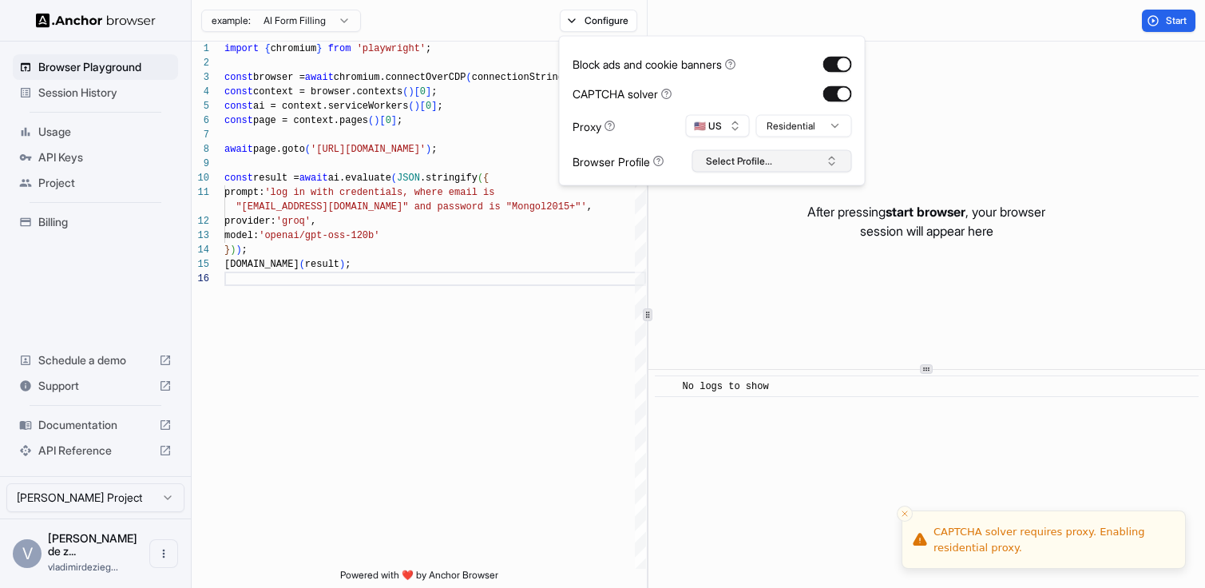
click at [825, 156] on button "Select Profile..." at bounding box center [772, 161] width 160 height 22
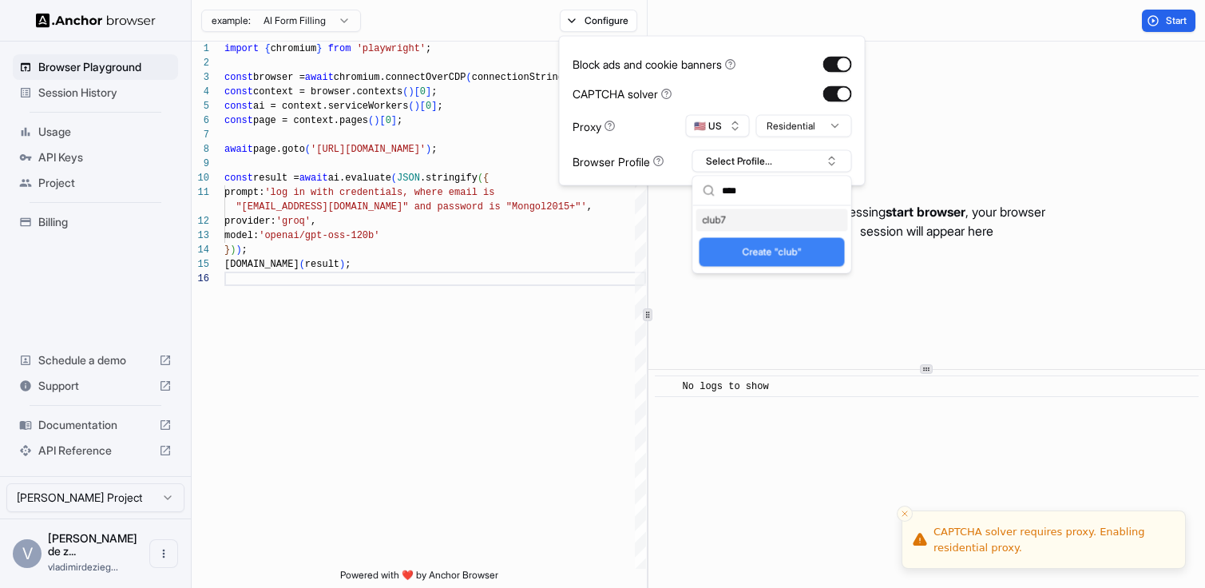
type input "****"
click at [749, 224] on div "club7" at bounding box center [772, 220] width 152 height 22
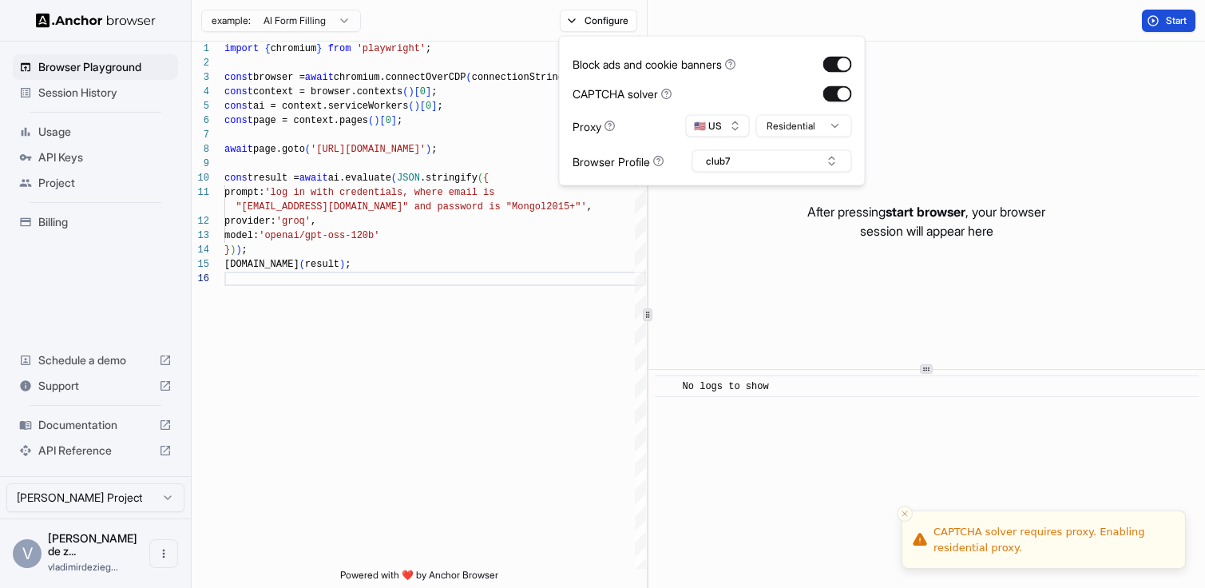
click at [1155, 16] on button "Start" at bounding box center [1169, 21] width 54 height 22
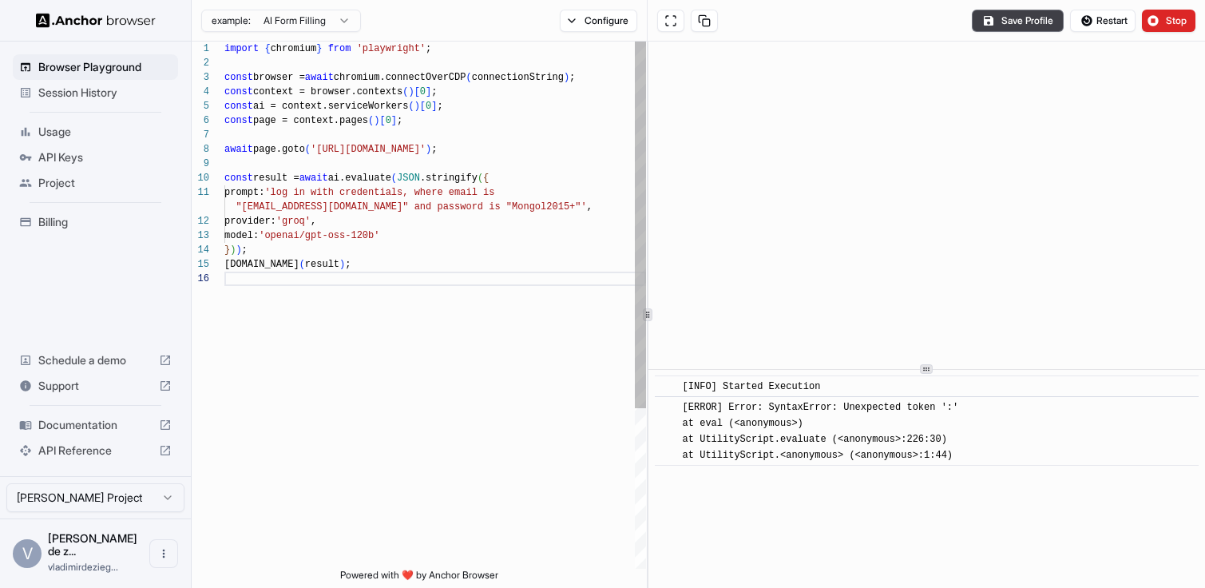
click at [351, 196] on div "import { chromium } from 'playwright' ; const browser = await chromium.connectO…" at bounding box center [435, 420] width 422 height 757
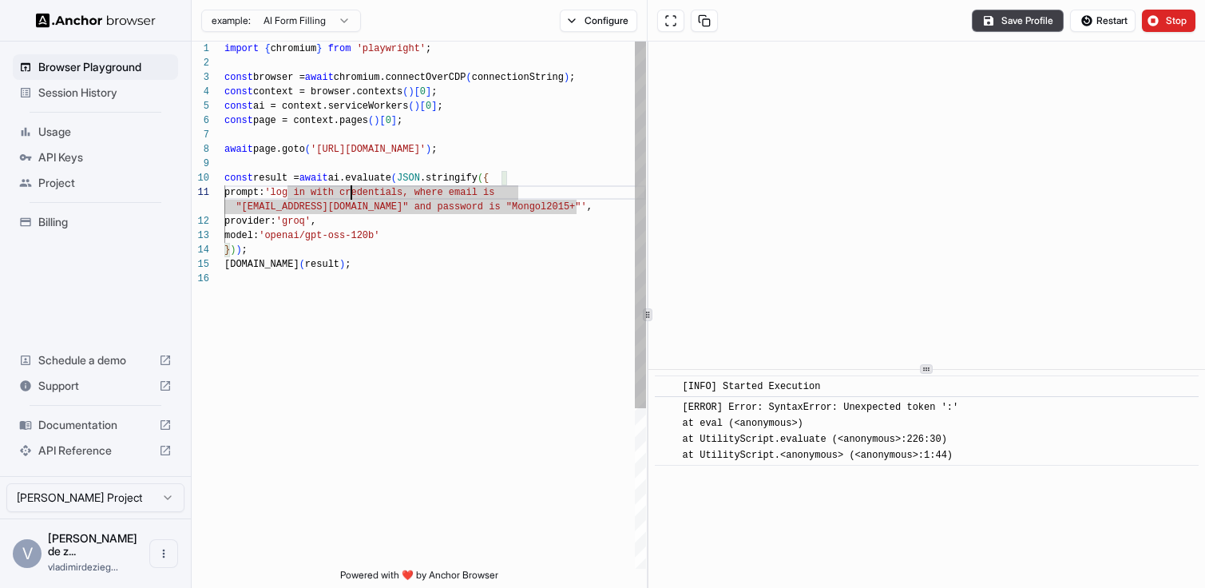
scroll to position [14, 0]
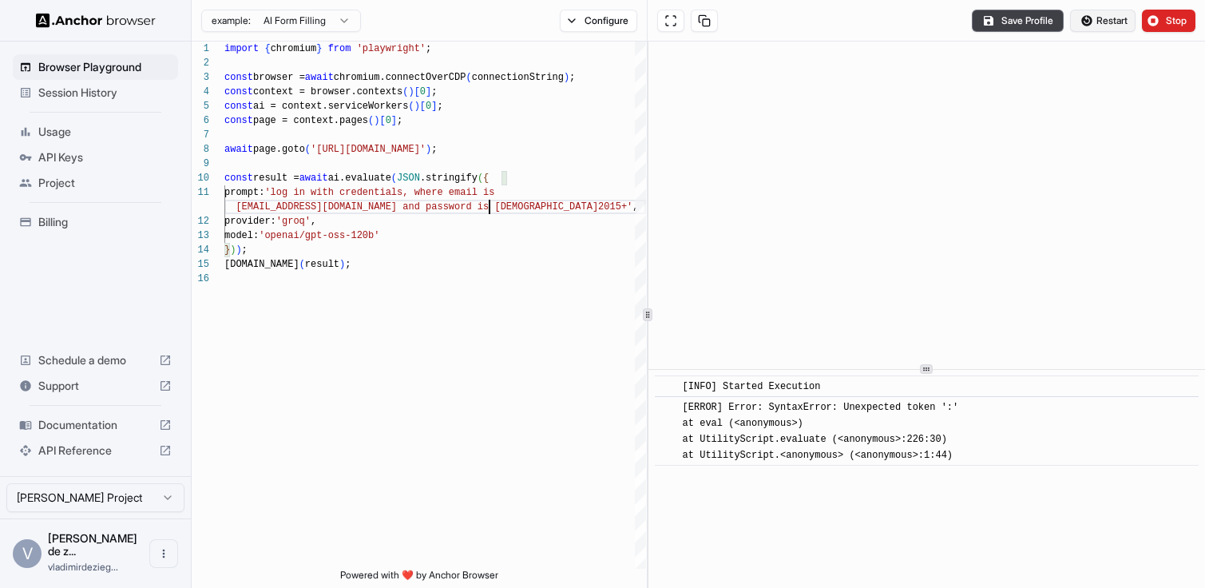
click at [1089, 14] on button "Restart" at bounding box center [1102, 21] width 65 height 22
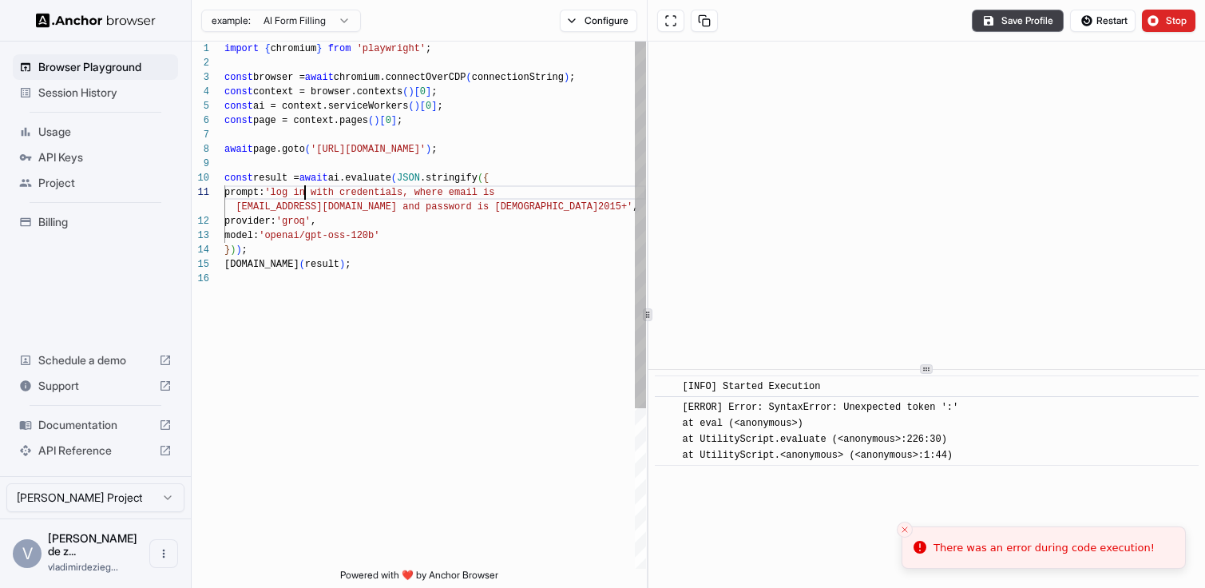
scroll to position [0, 0]
click at [307, 193] on div "import { chromium } from 'playwright' ; const browser = await chromium.connectO…" at bounding box center [435, 420] width 422 height 757
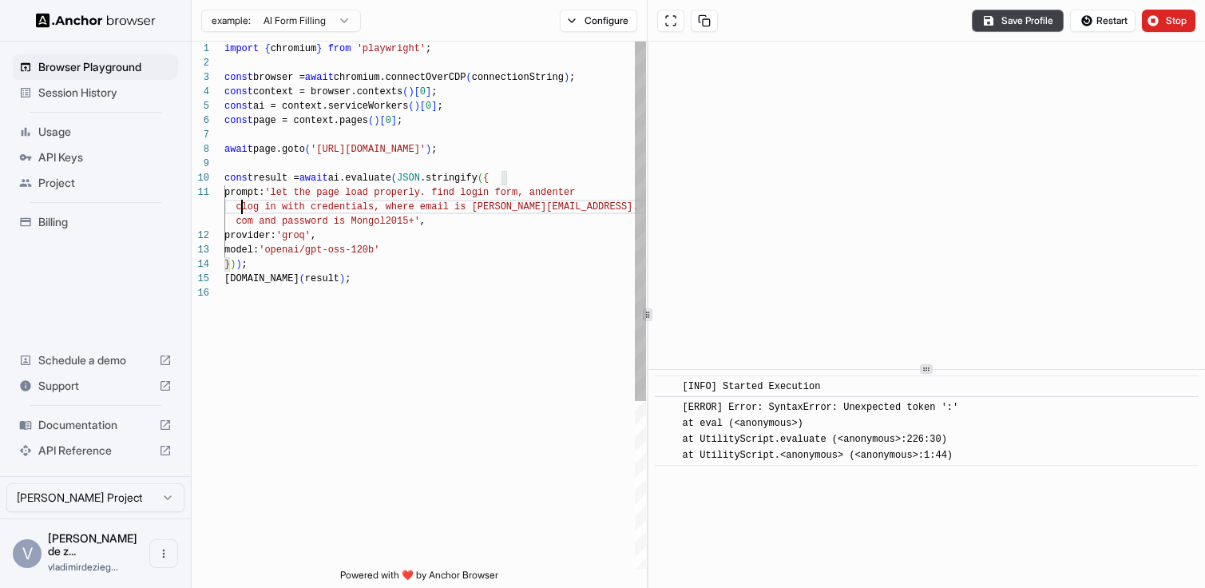
scroll to position [14, 0]
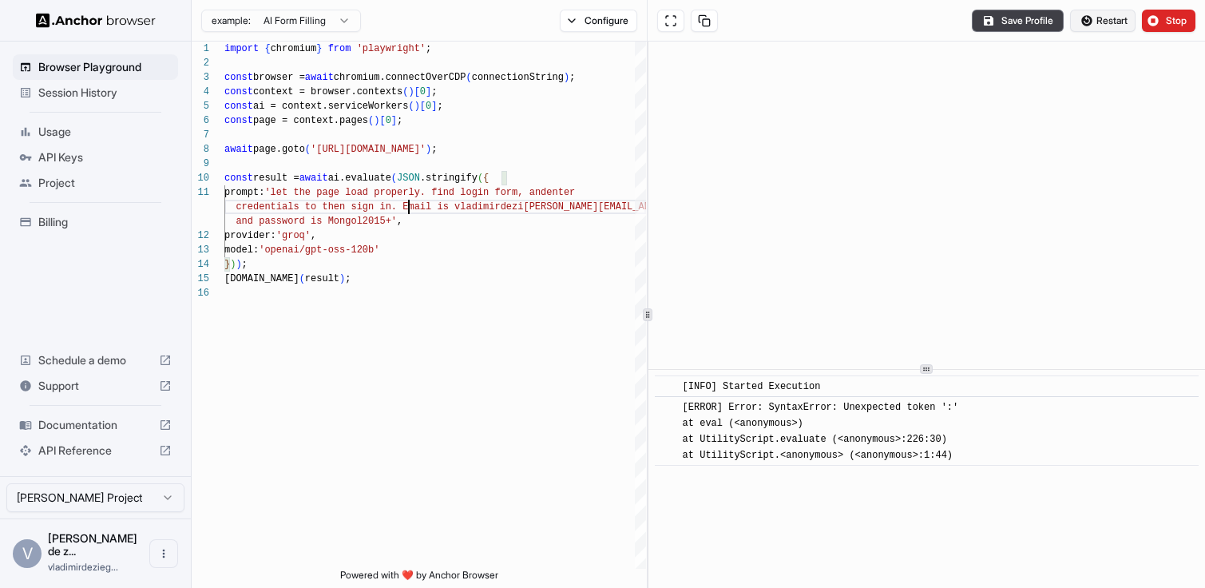
type textarea "**********"
click at [1114, 17] on span "Restart" at bounding box center [1111, 20] width 31 height 13
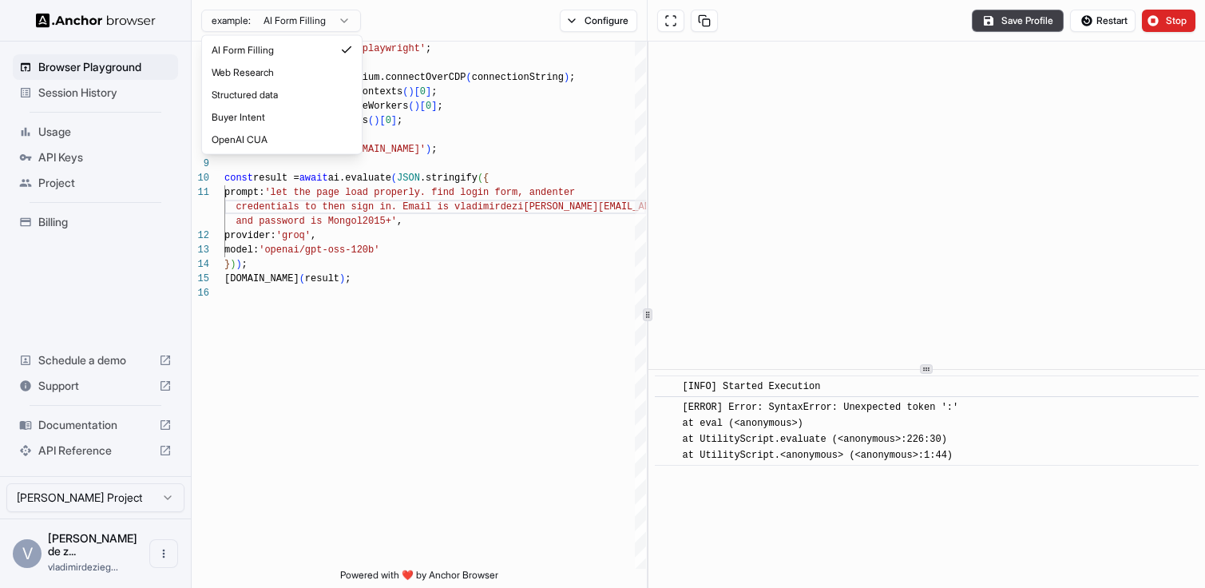
click at [323, 24] on html "Browser Playground Session History Usage API Keys Project Billing Schedule a de…" at bounding box center [602, 294] width 1205 height 588
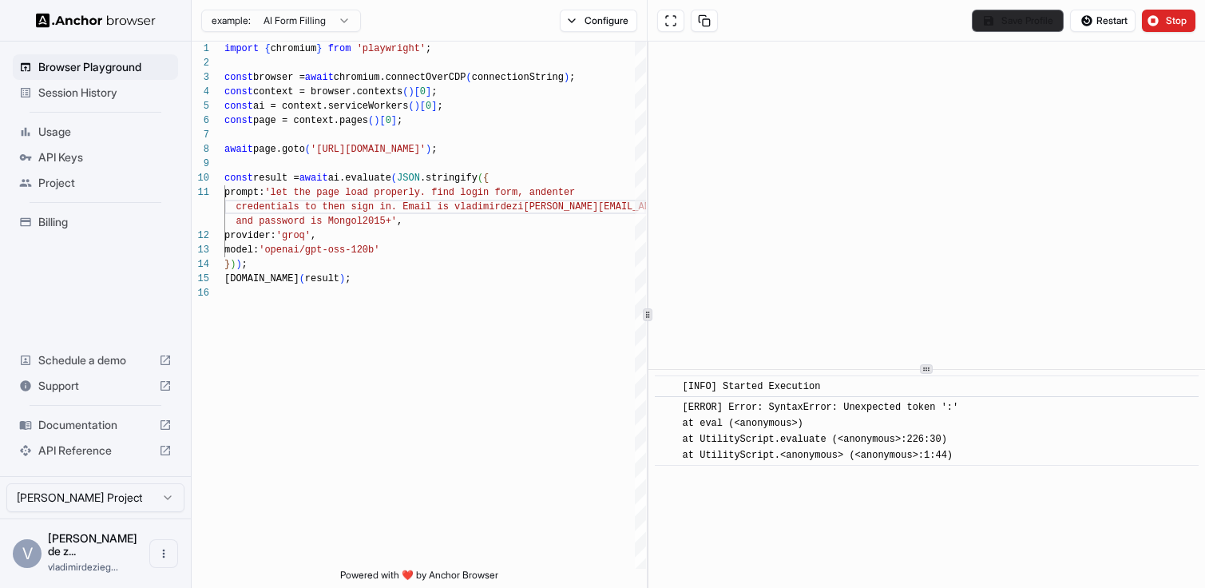
click at [1005, 23] on button "Save Profile" at bounding box center [1018, 21] width 92 height 22
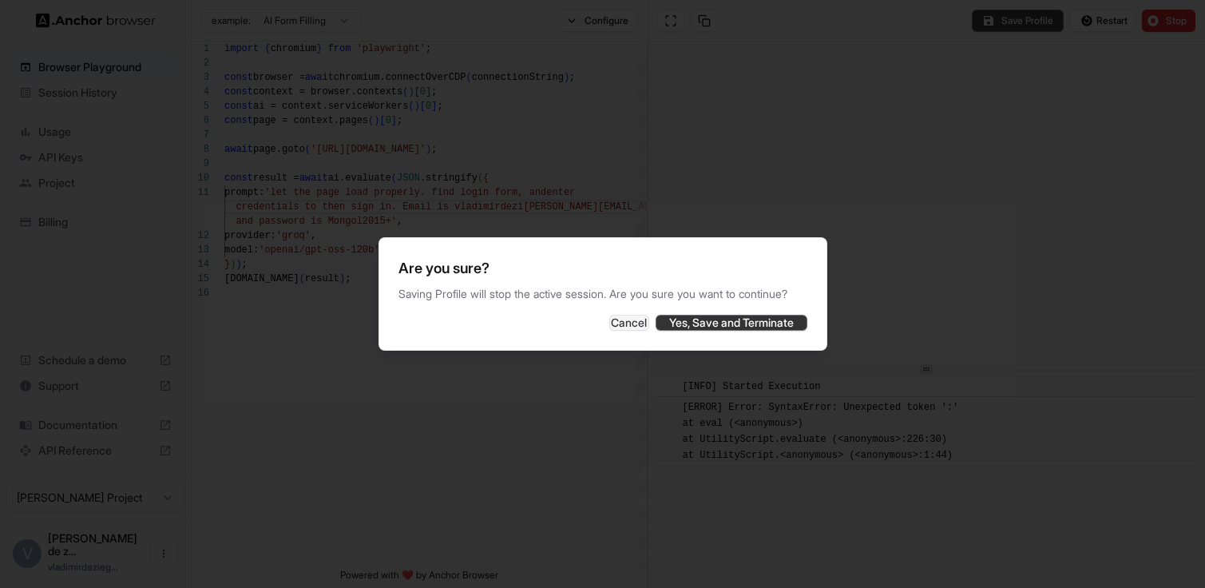
click at [704, 328] on button "Yes, Save and Terminate" at bounding box center [732, 323] width 152 height 16
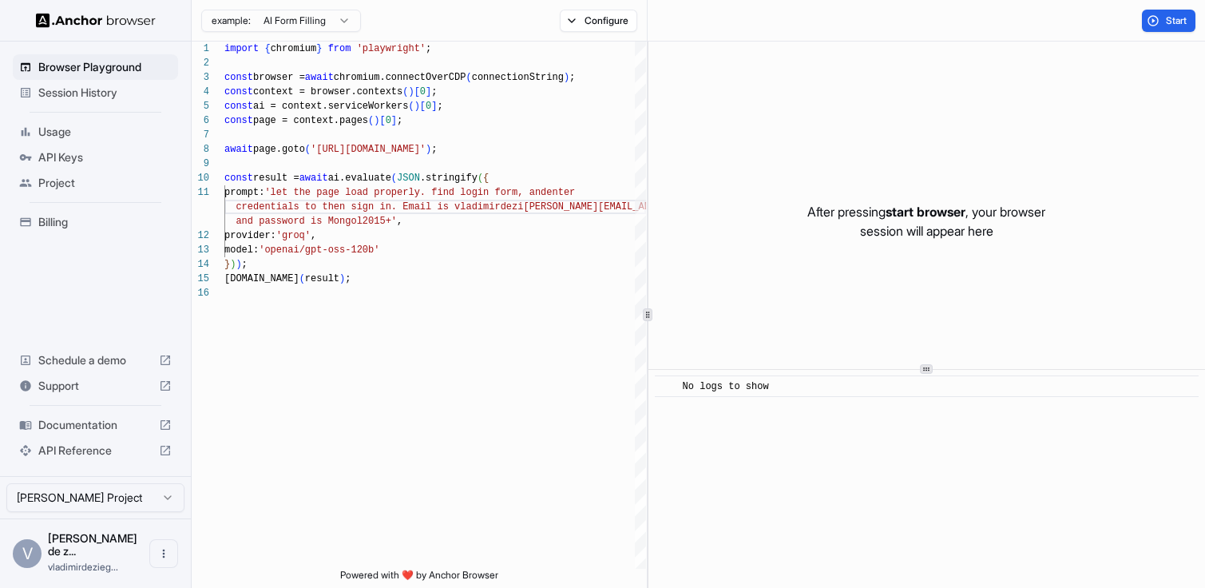
click at [63, 88] on span "Session History" at bounding box center [104, 93] width 133 height 16
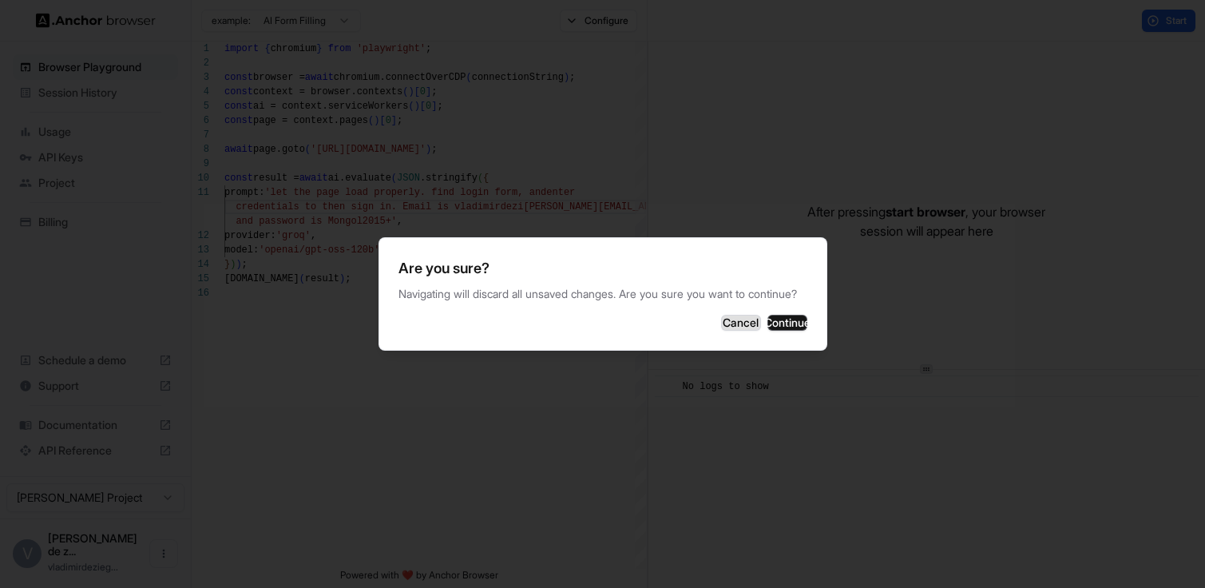
click at [721, 321] on button "Cancel" at bounding box center [741, 323] width 40 height 16
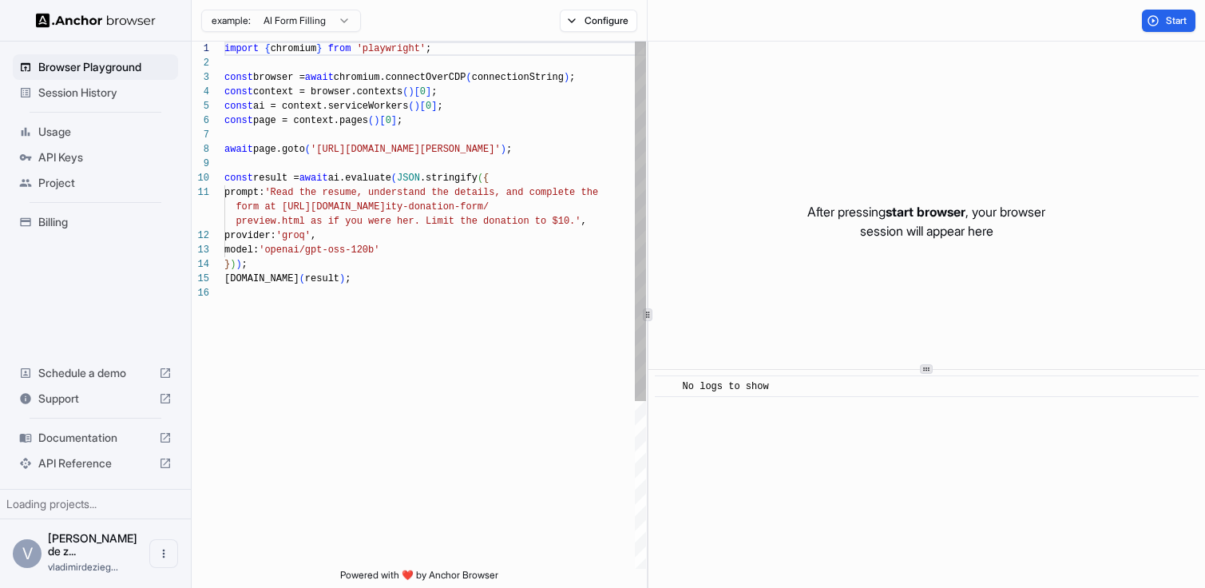
scroll to position [144, 0]
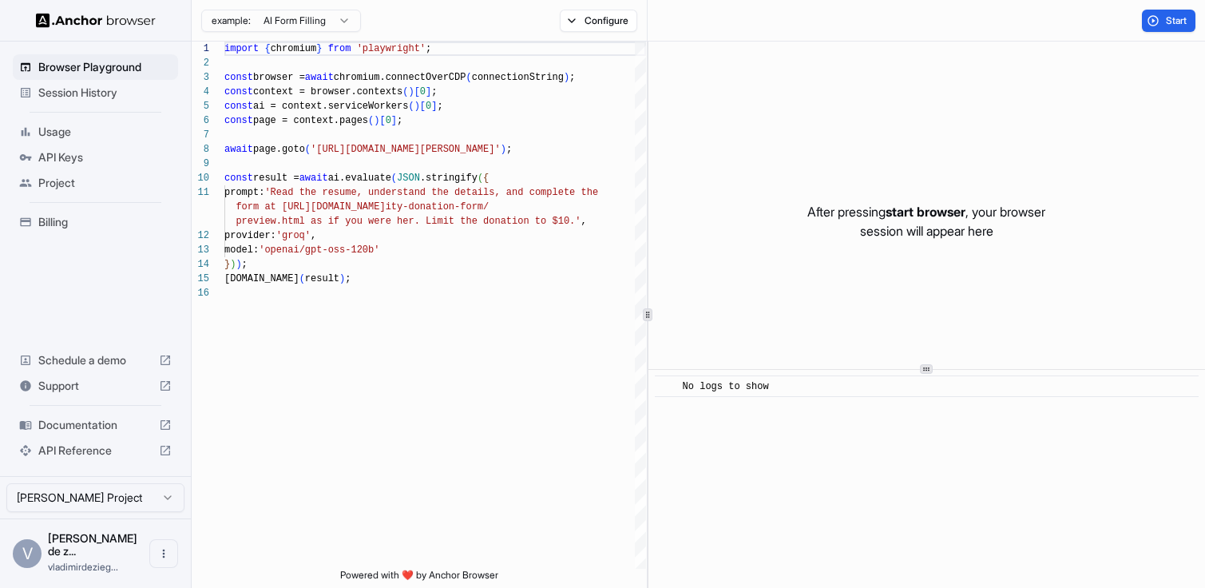
click at [60, 458] on span "API Reference" at bounding box center [95, 450] width 114 height 16
click at [321, 153] on div "import { chromium } from 'playwright' ; const browser = await chromium.connectO…" at bounding box center [435, 427] width 422 height 771
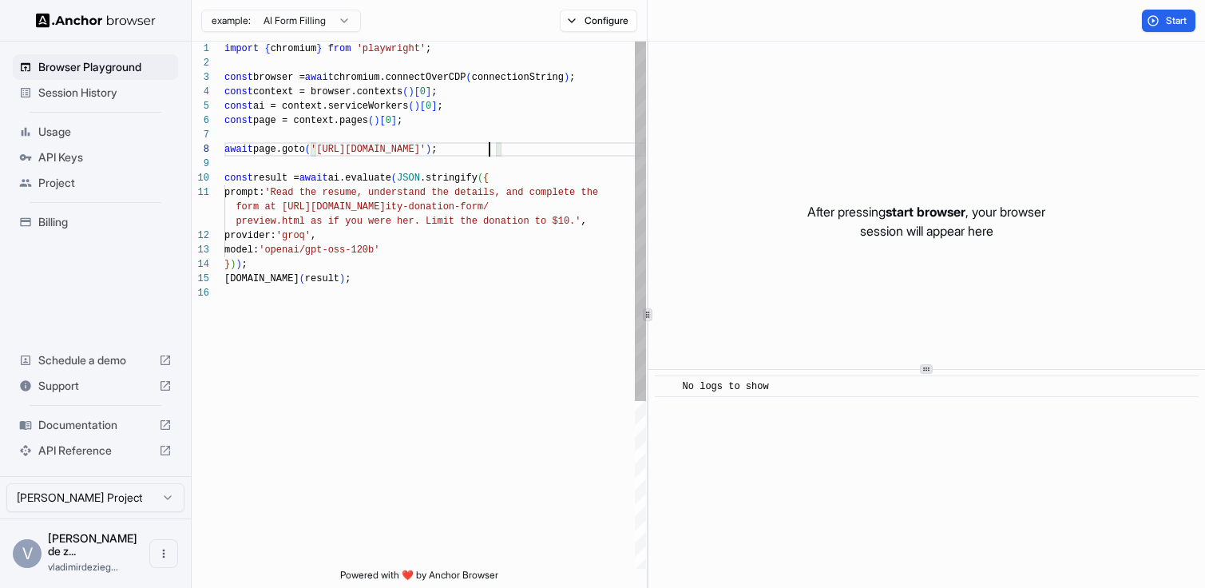
scroll to position [0, 0]
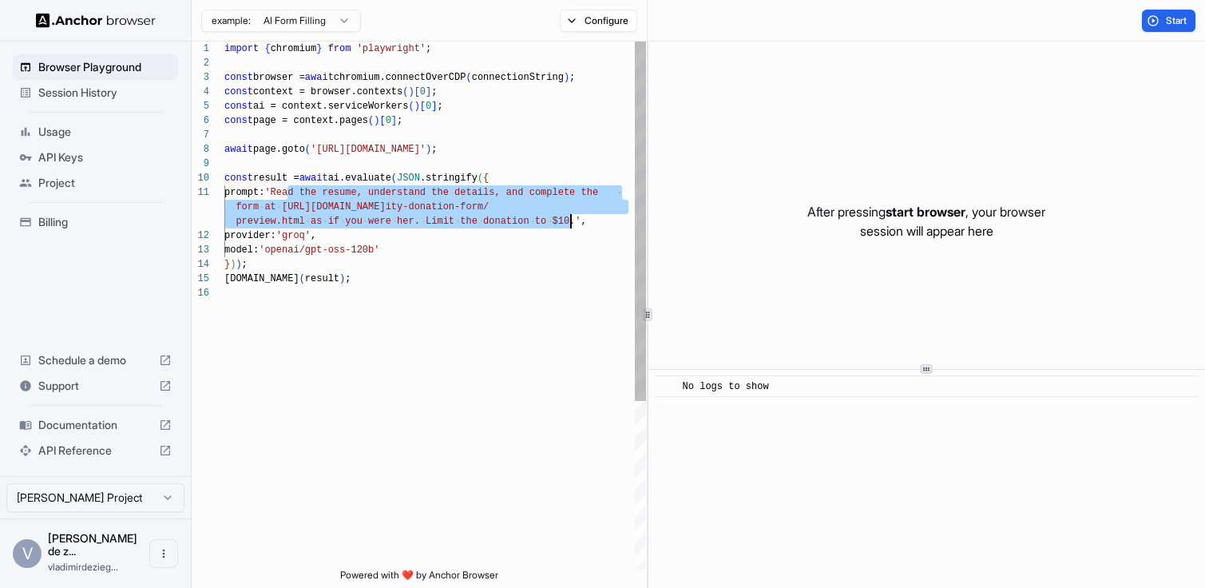
drag, startPoint x: 293, startPoint y: 190, endPoint x: 576, endPoint y: 220, distance: 284.3
click at [576, 220] on div "import { chromium } from 'playwright' ; const browser = await chromium.connectO…" at bounding box center [435, 427] width 422 height 771
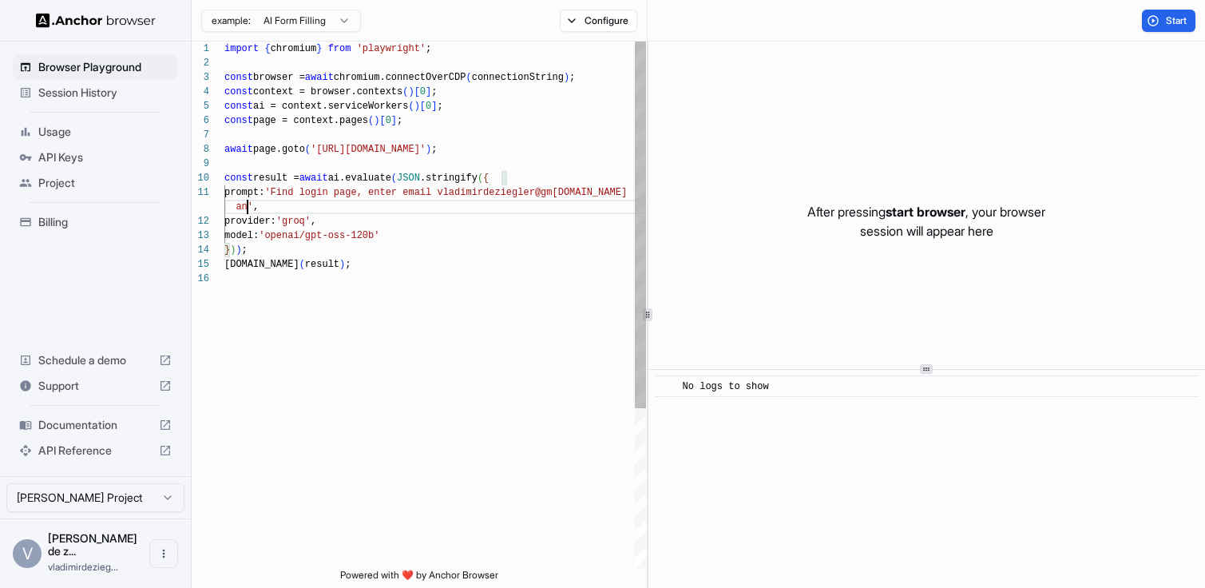
scroll to position [14, 0]
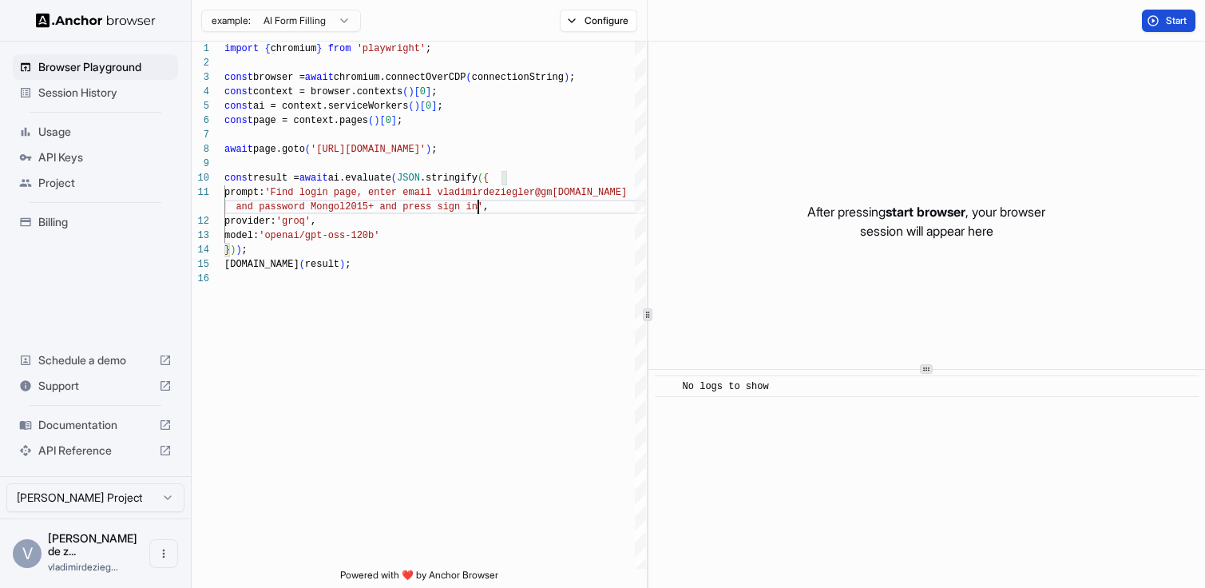
type textarea "**********"
click at [1153, 10] on button "Start" at bounding box center [1169, 21] width 54 height 22
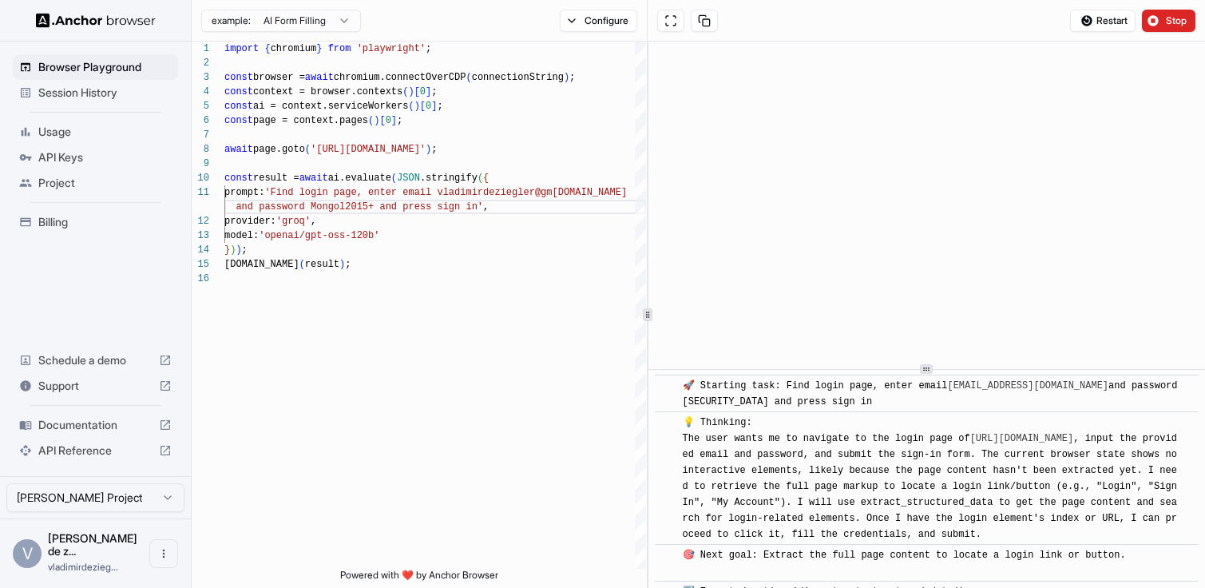
scroll to position [42, 0]
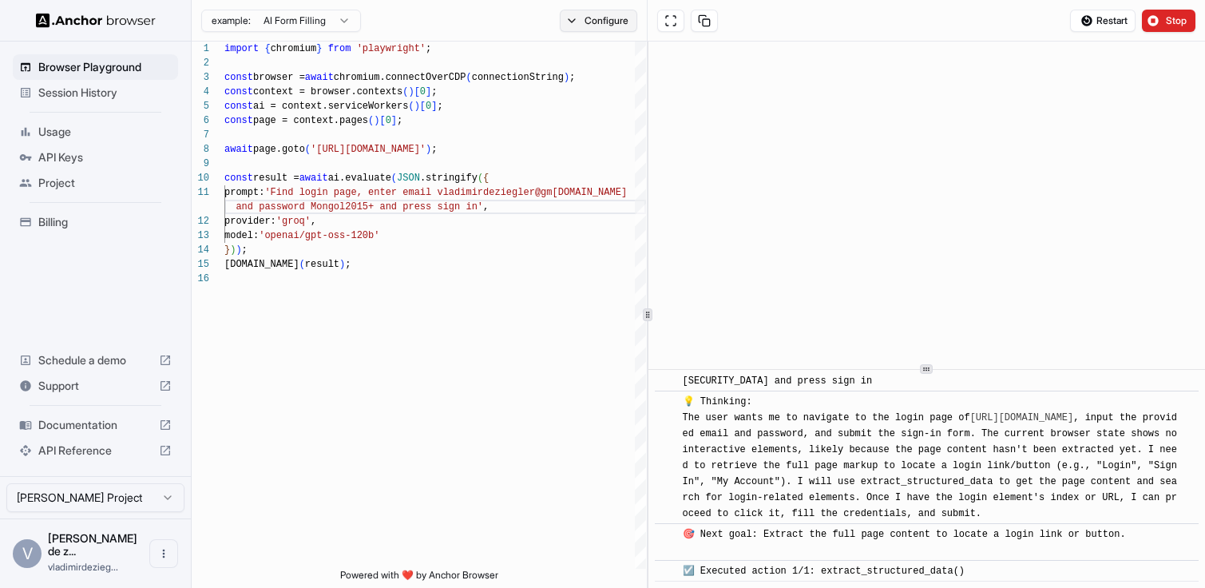
click at [571, 25] on button "Configure" at bounding box center [598, 21] width 77 height 22
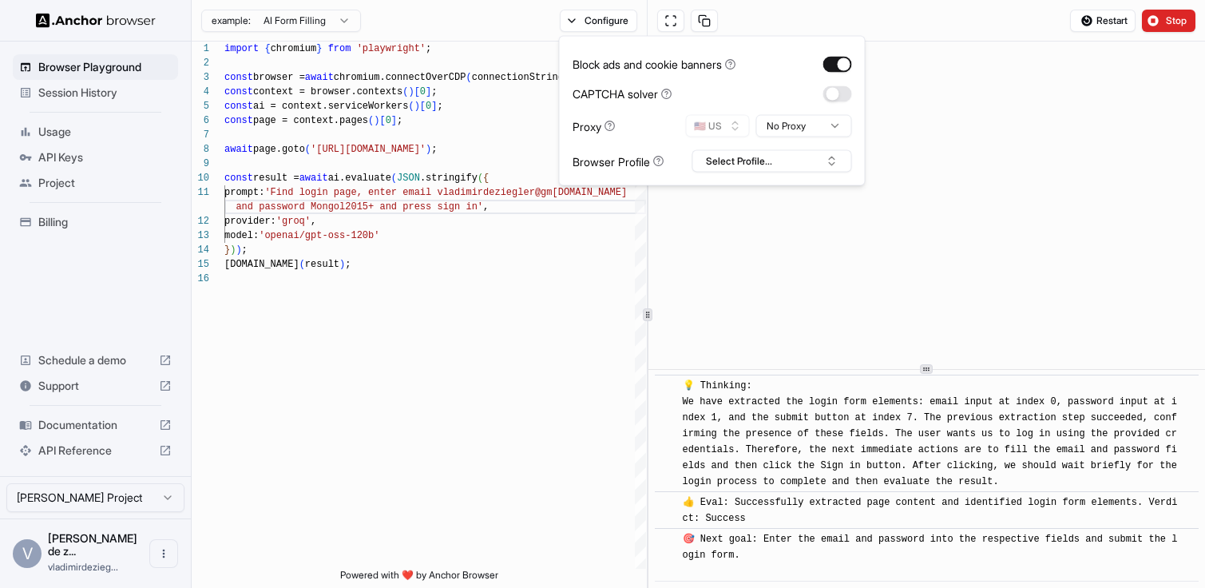
scroll to position [269, 0]
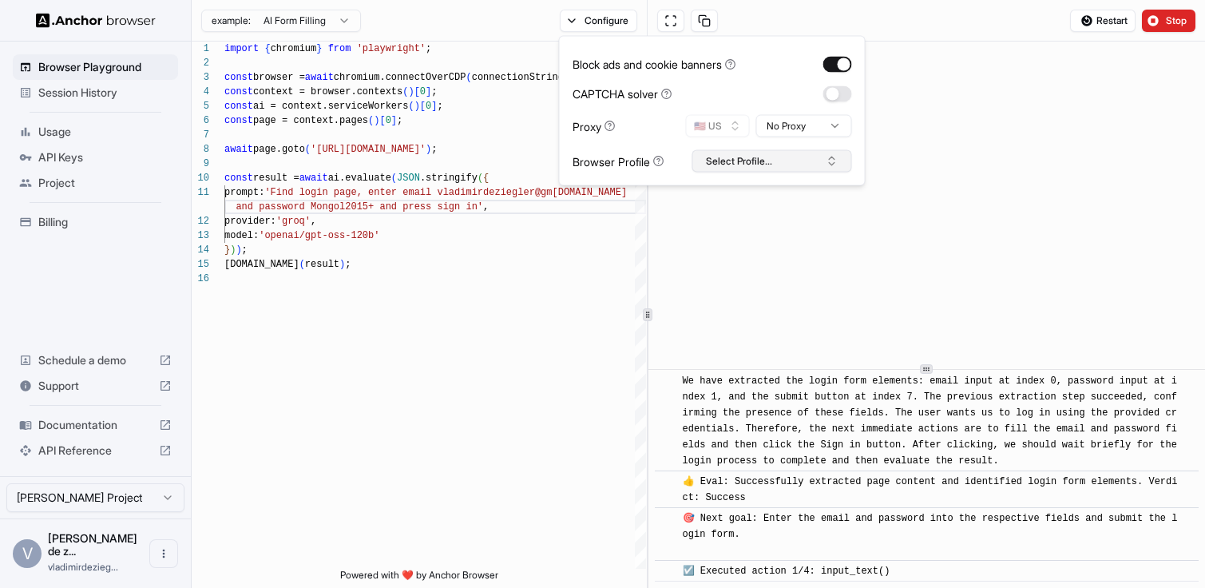
click at [750, 170] on button "Select Profile..." at bounding box center [772, 161] width 160 height 22
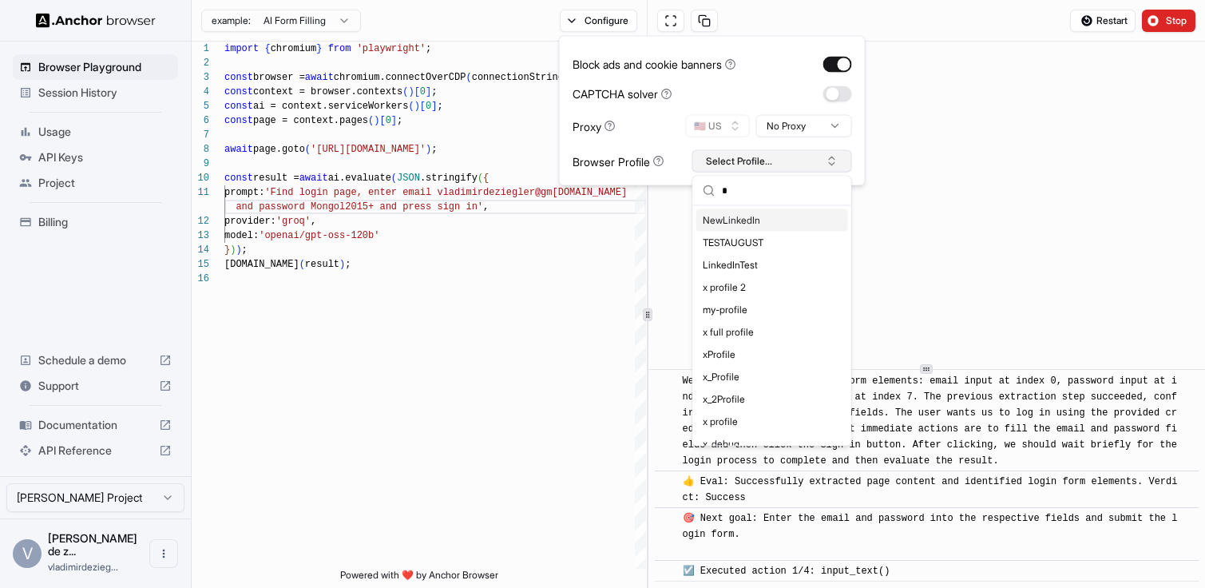
scroll to position [290, 0]
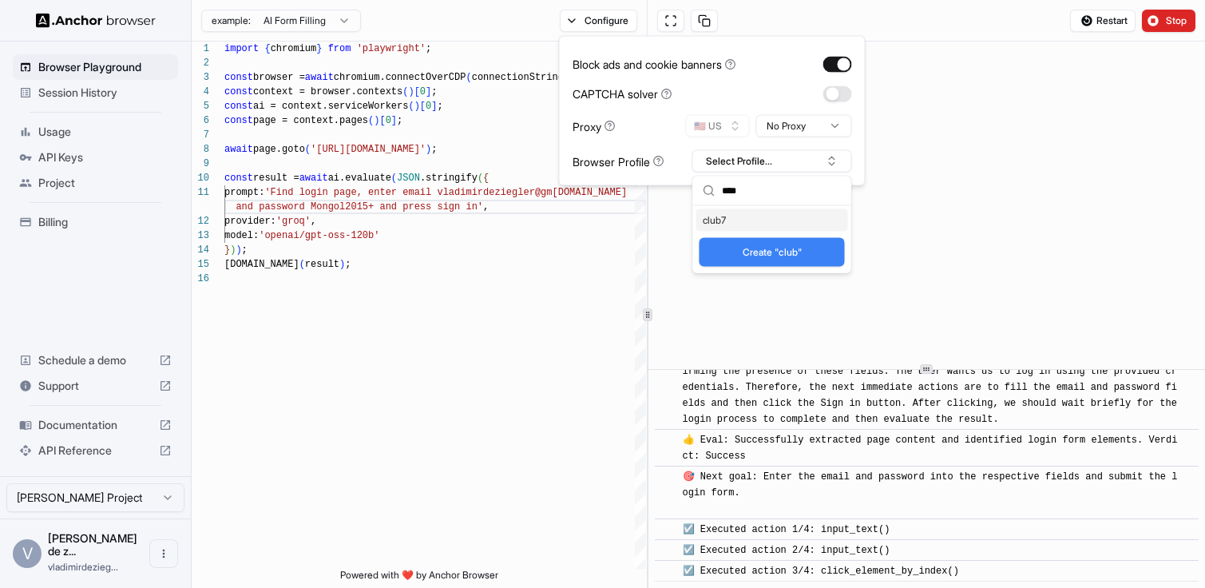
type input "****"
click at [715, 222] on div "club7" at bounding box center [772, 220] width 152 height 22
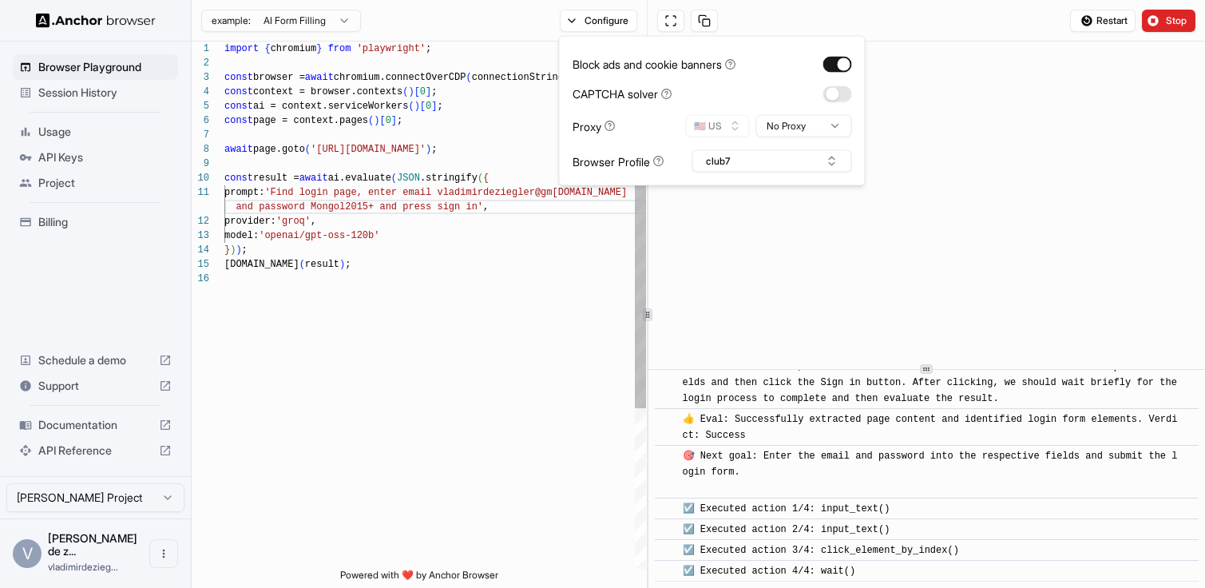
click at [575, 302] on div "import { chromium } from 'playwright' ; const browser = await chromium.connectO…" at bounding box center [435, 420] width 422 height 757
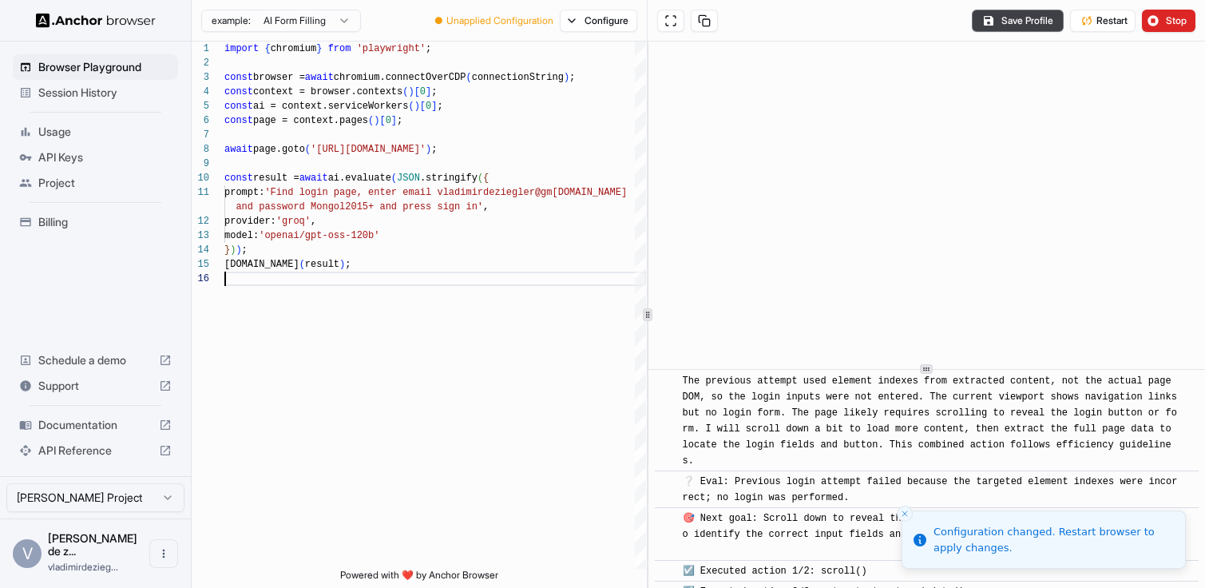
scroll to position [579, 0]
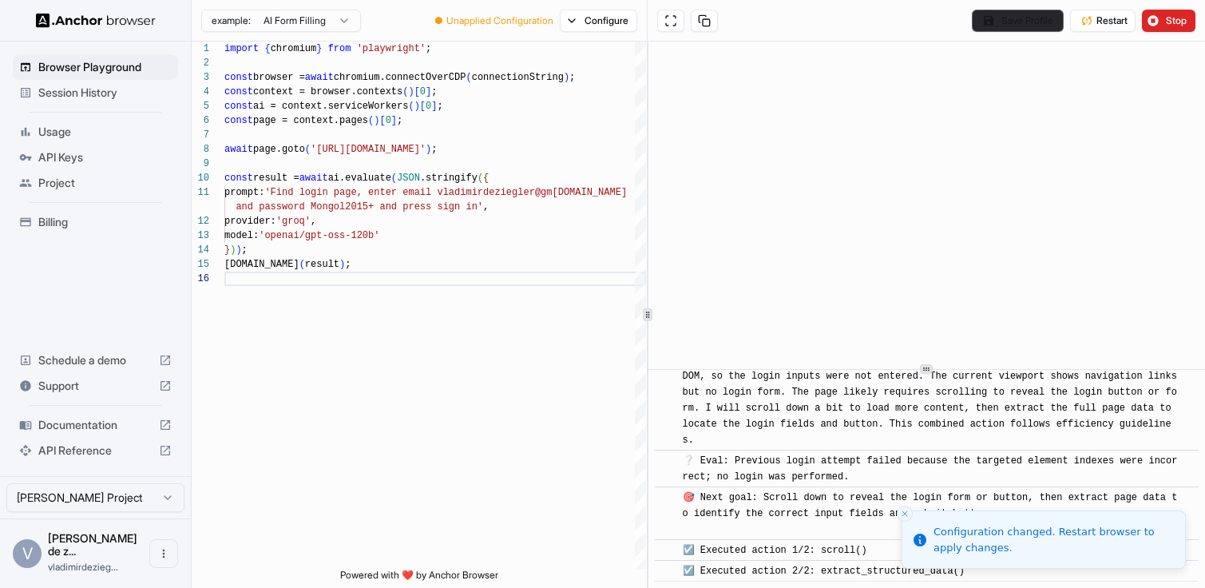
click at [1009, 22] on button "Save Profile" at bounding box center [1018, 21] width 92 height 22
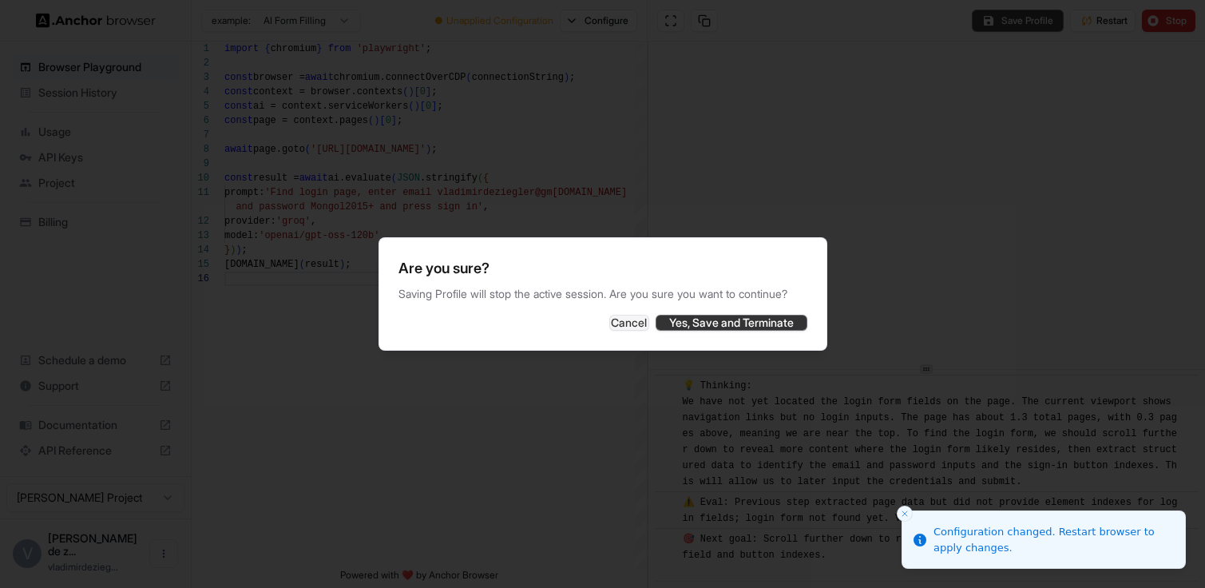
scroll to position [806, 0]
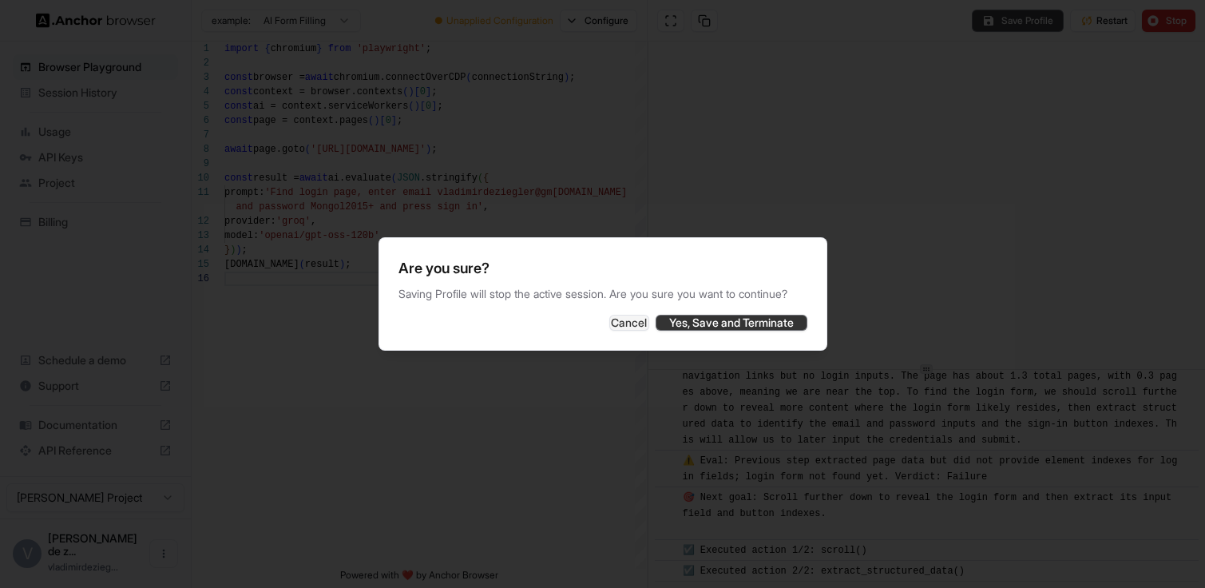
click at [689, 331] on button "Yes, Save and Terminate" at bounding box center [732, 323] width 152 height 16
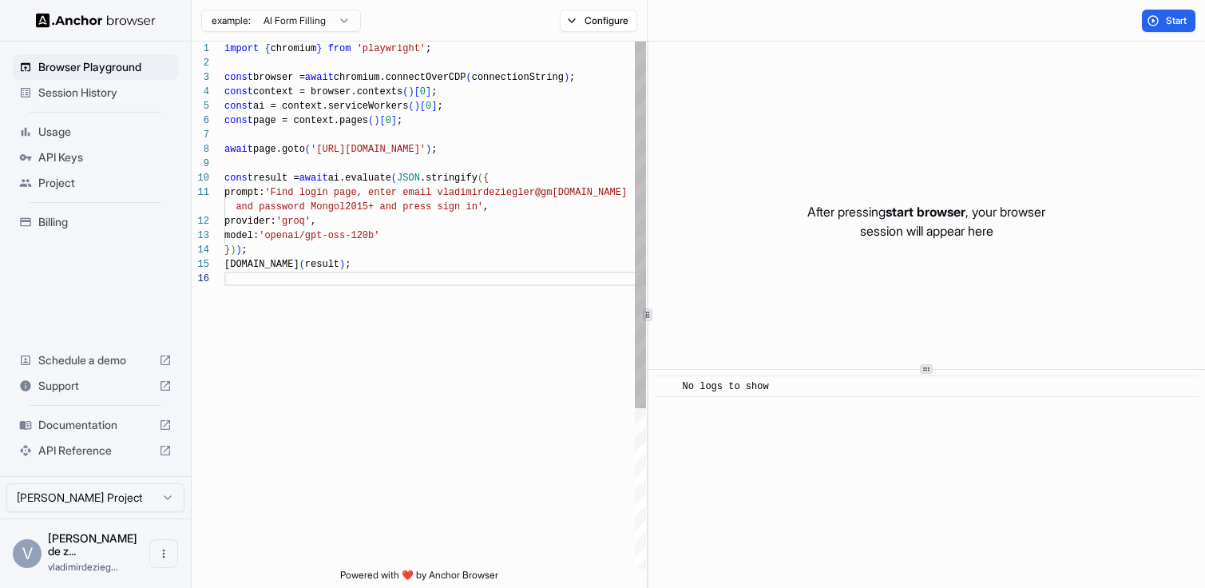
scroll to position [14, 0]
click at [383, 213] on div "import { chromium } from 'playwright' ; const browser = await chromium.connectO…" at bounding box center [435, 420] width 422 height 757
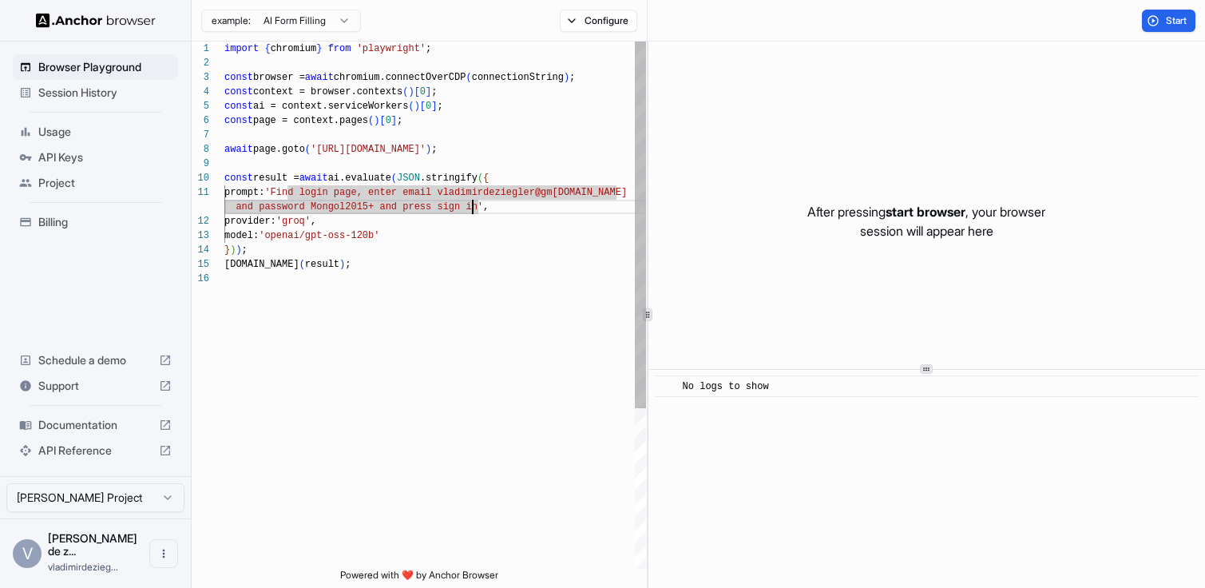
click at [474, 208] on div "import { chromium } from 'playwright' ; const browser = await chromium.connectO…" at bounding box center [435, 420] width 422 height 757
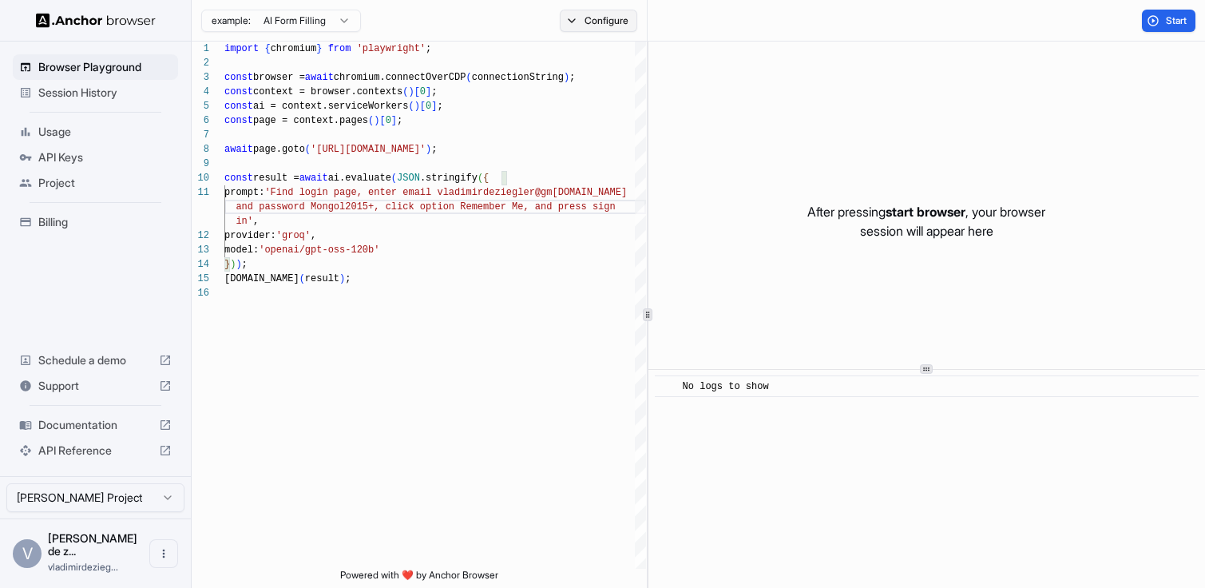
click at [587, 30] on button "Configure" at bounding box center [598, 21] width 77 height 22
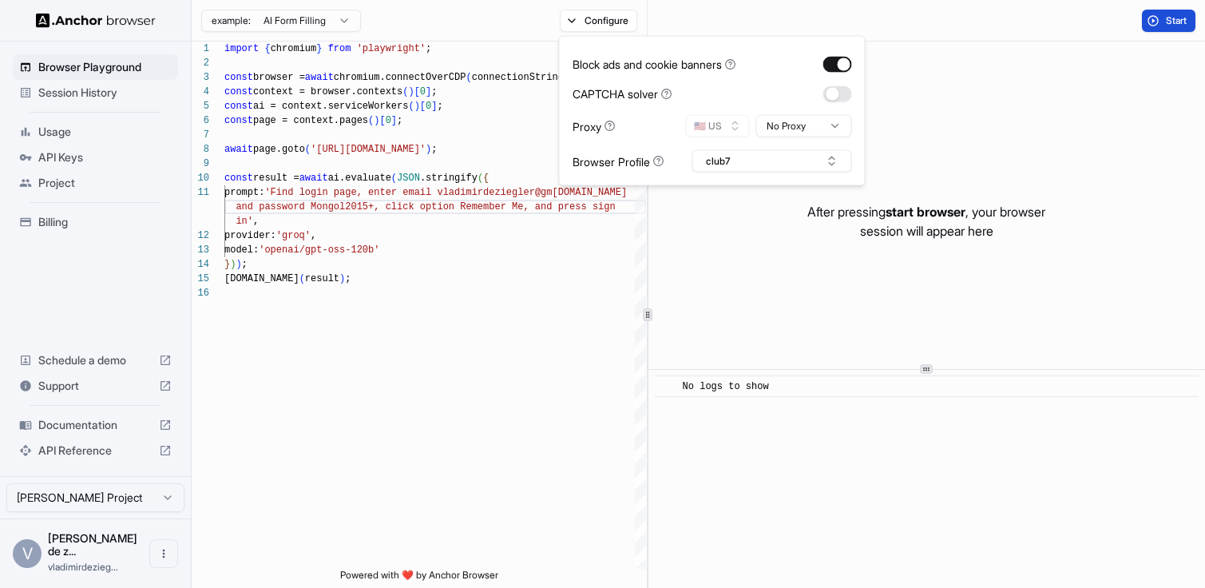
click at [1159, 23] on button "Start" at bounding box center [1169, 21] width 54 height 22
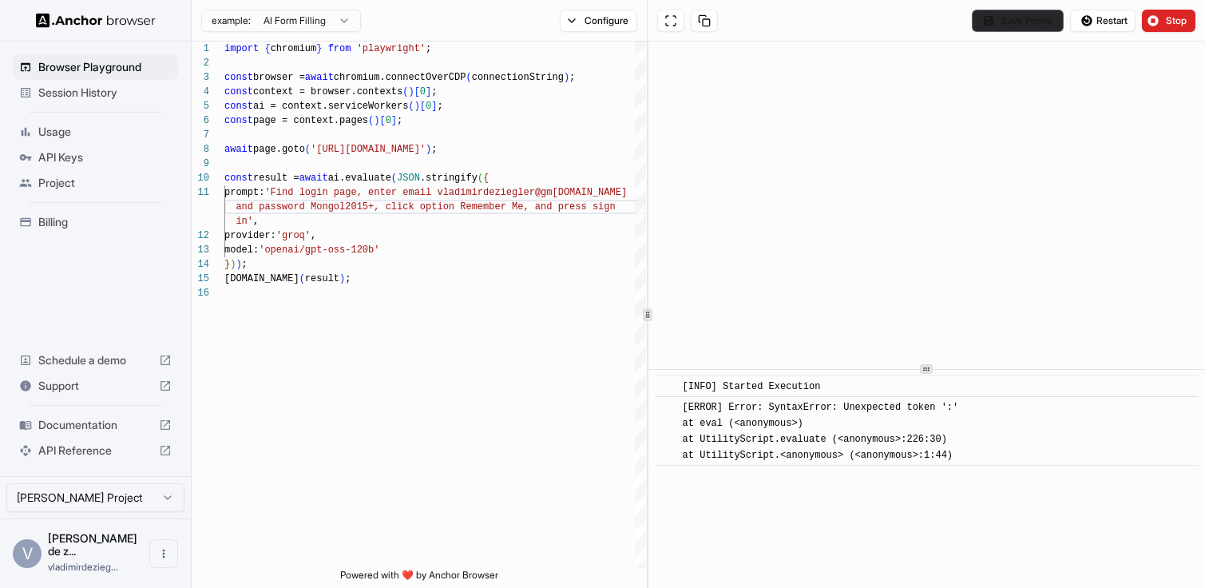
click at [981, 18] on button "Save Profile" at bounding box center [1018, 21] width 92 height 22
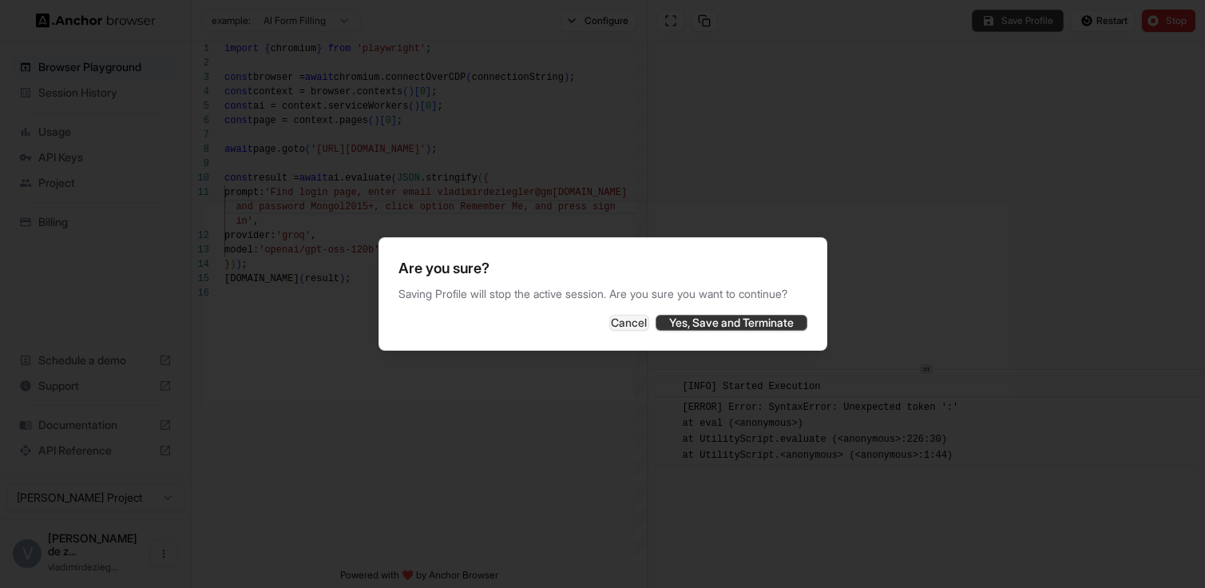
click at [736, 331] on button "Yes, Save and Terminate" at bounding box center [732, 323] width 152 height 16
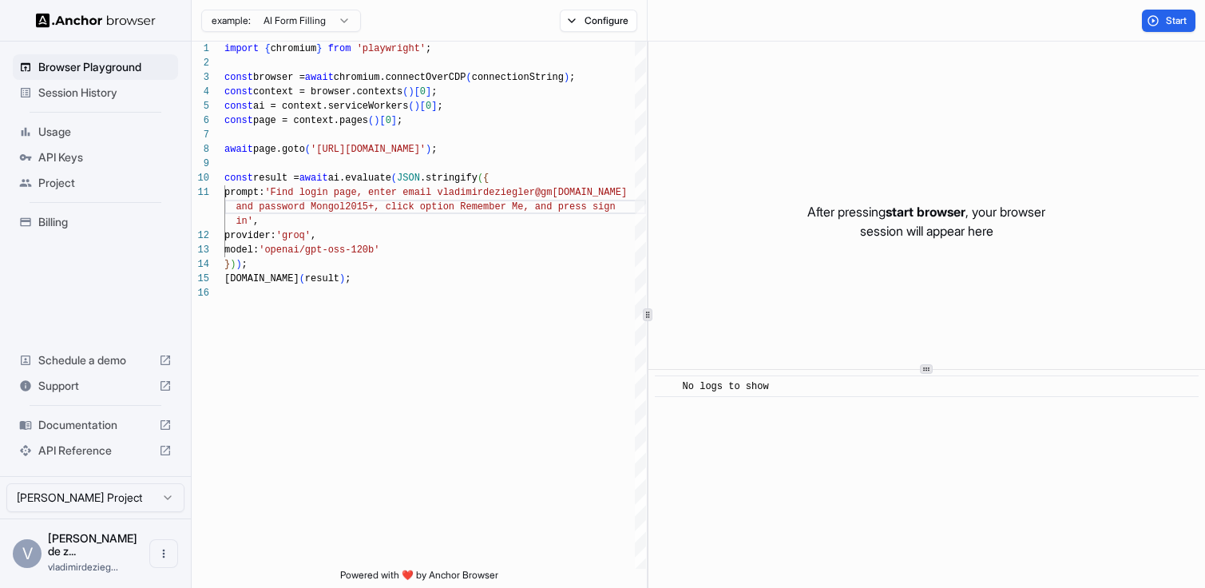
click at [1196, 23] on div "Start" at bounding box center [1168, 21] width 73 height 22
click at [1173, 23] on span "Start" at bounding box center [1177, 20] width 22 height 13
click at [291, 192] on div "import { chromium } from 'playwright' ; const browser = await chromium.connectO…" at bounding box center [435, 427] width 422 height 771
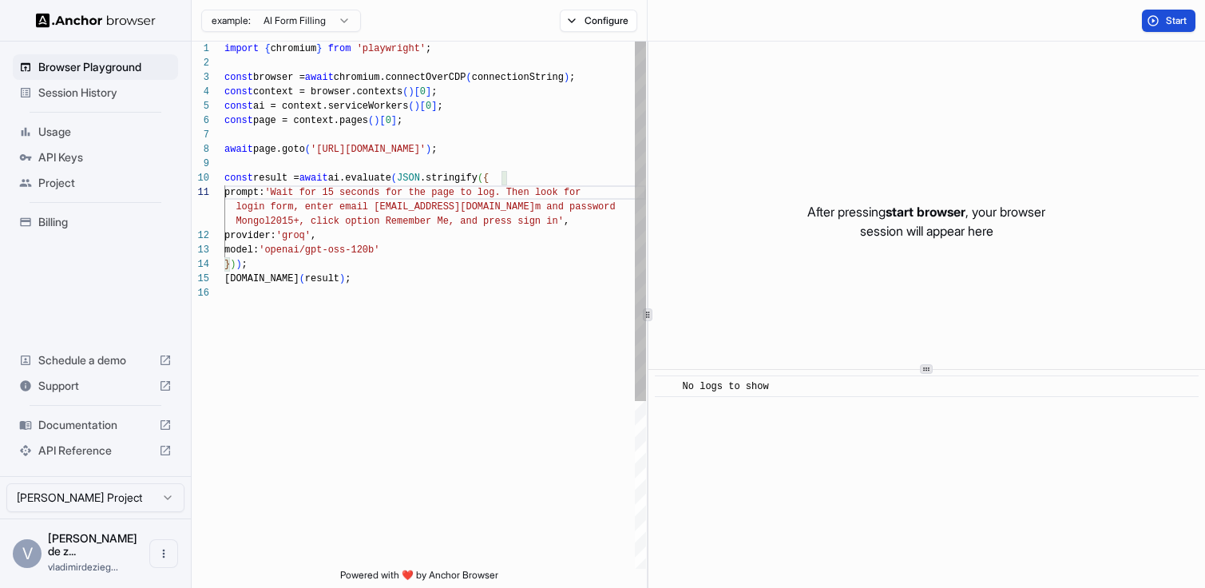
scroll to position [14, 0]
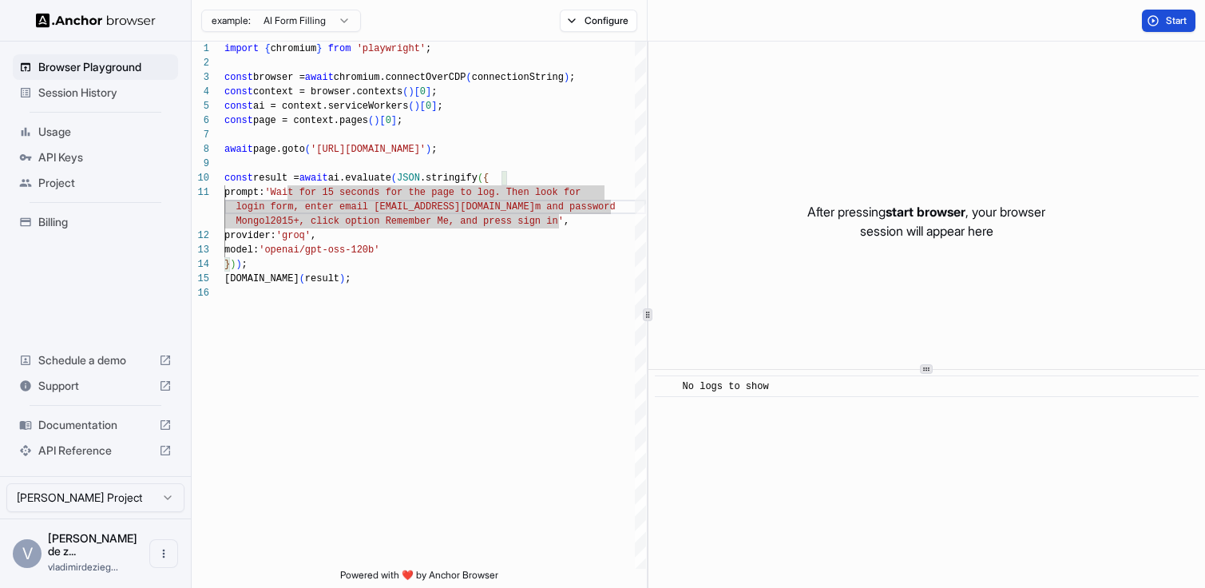
click at [1159, 17] on button "Start" at bounding box center [1169, 21] width 54 height 22
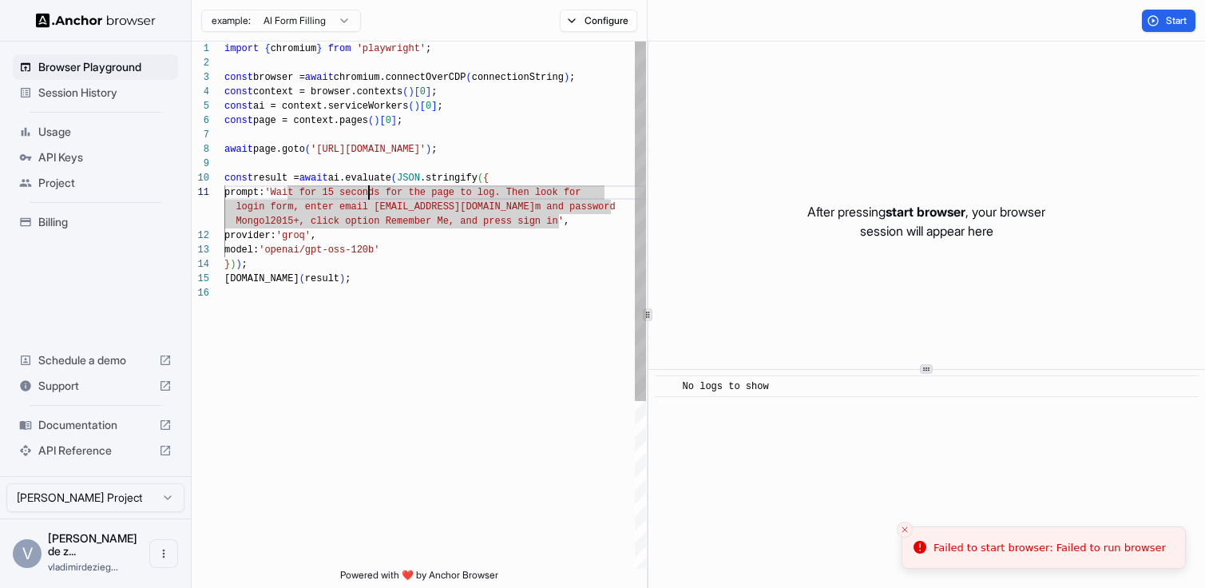
scroll to position [0, 0]
click at [370, 186] on div "import { chromium } from 'playwright' ; const browser = await chromium.connectO…" at bounding box center [435, 427] width 422 height 771
click at [370, 188] on div "import { chromium } from 'playwright' ; const browser = await chromium.connectO…" at bounding box center [435, 427] width 422 height 771
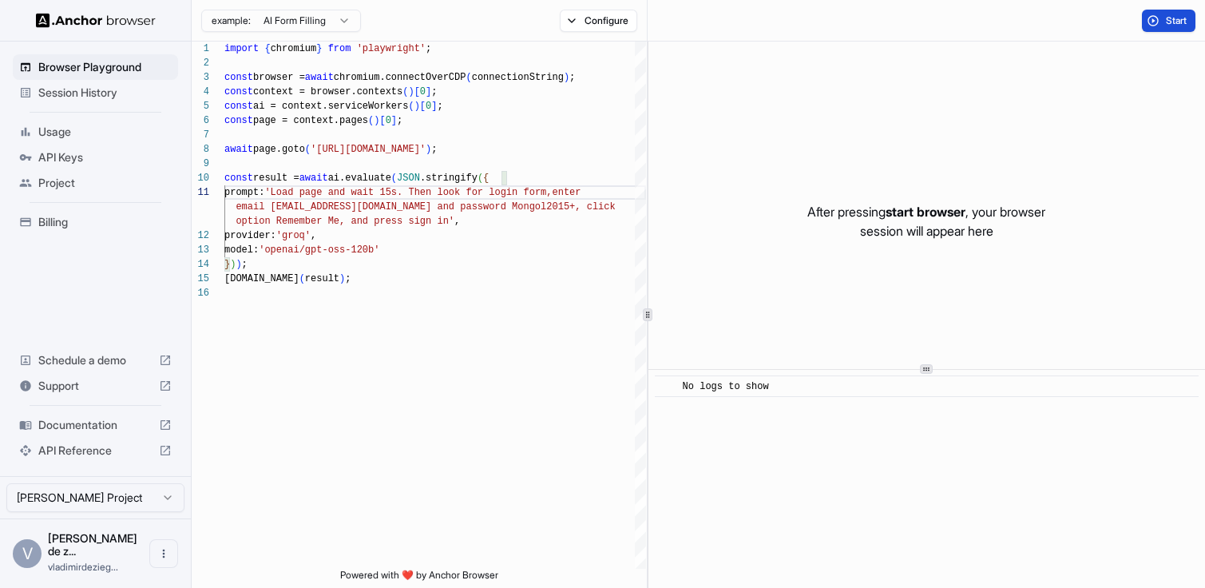
click at [1163, 18] on button "Start" at bounding box center [1169, 21] width 54 height 22
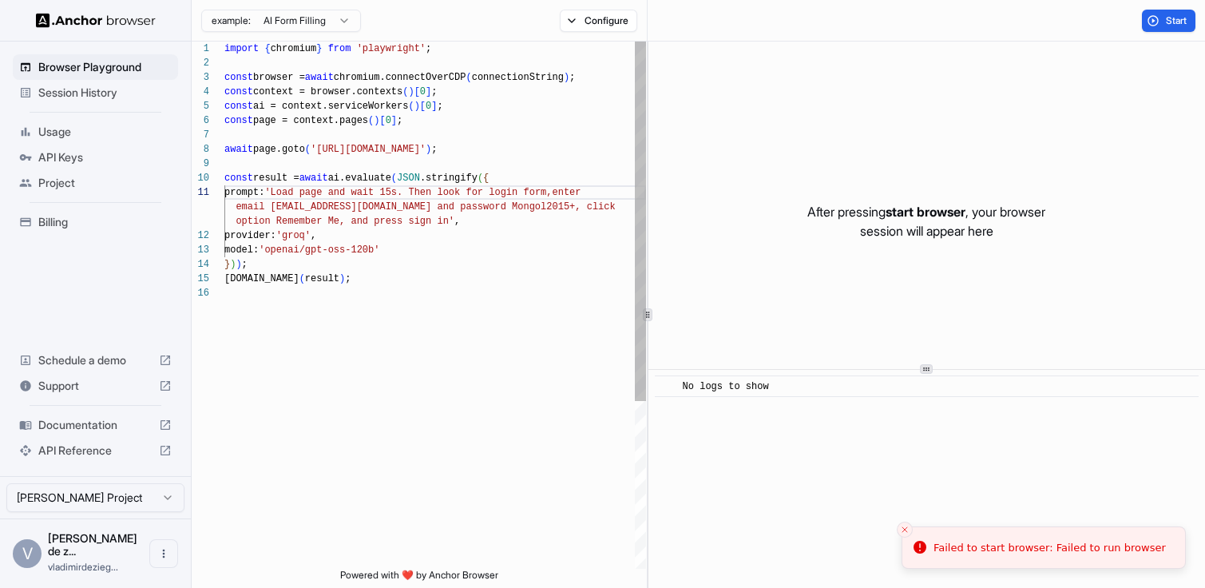
click at [355, 205] on div "import { chromium } from 'playwright' ; const browser = await chromium.connectO…" at bounding box center [435, 427] width 422 height 771
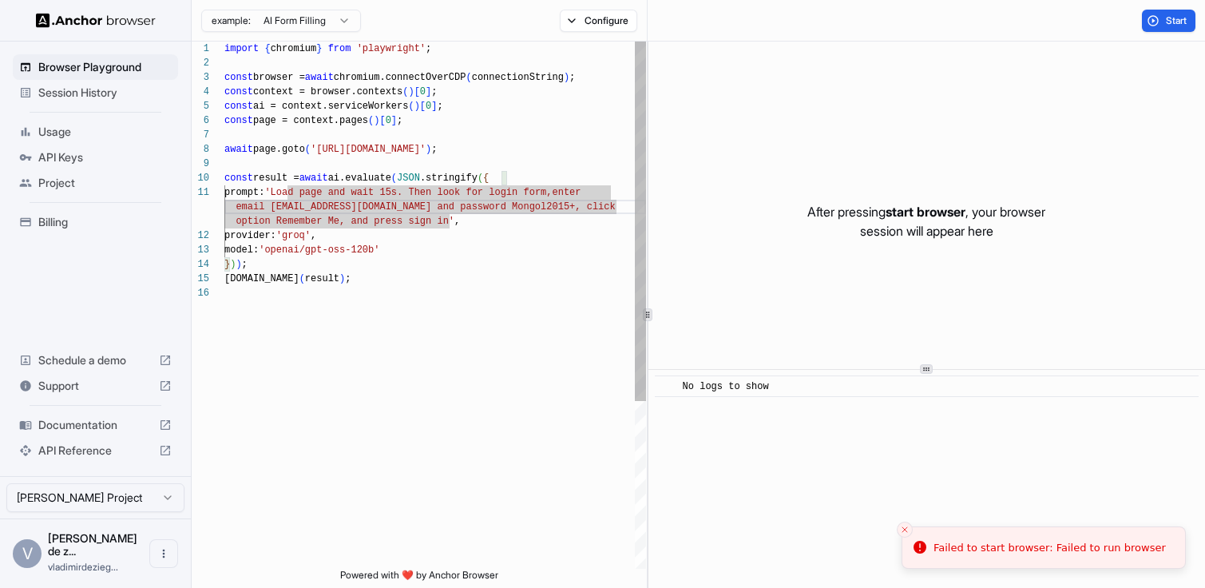
click at [414, 242] on div "import { chromium } from 'playwright' ; const browser = await chromium.connectO…" at bounding box center [435, 427] width 422 height 771
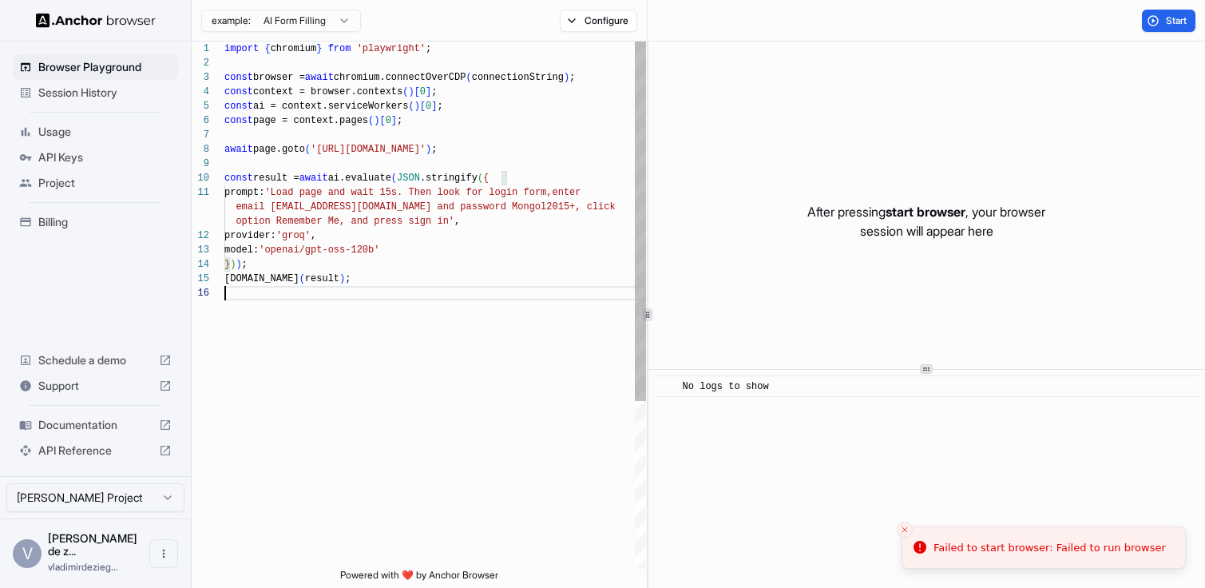
scroll to position [101, 0]
type textarea "**********"
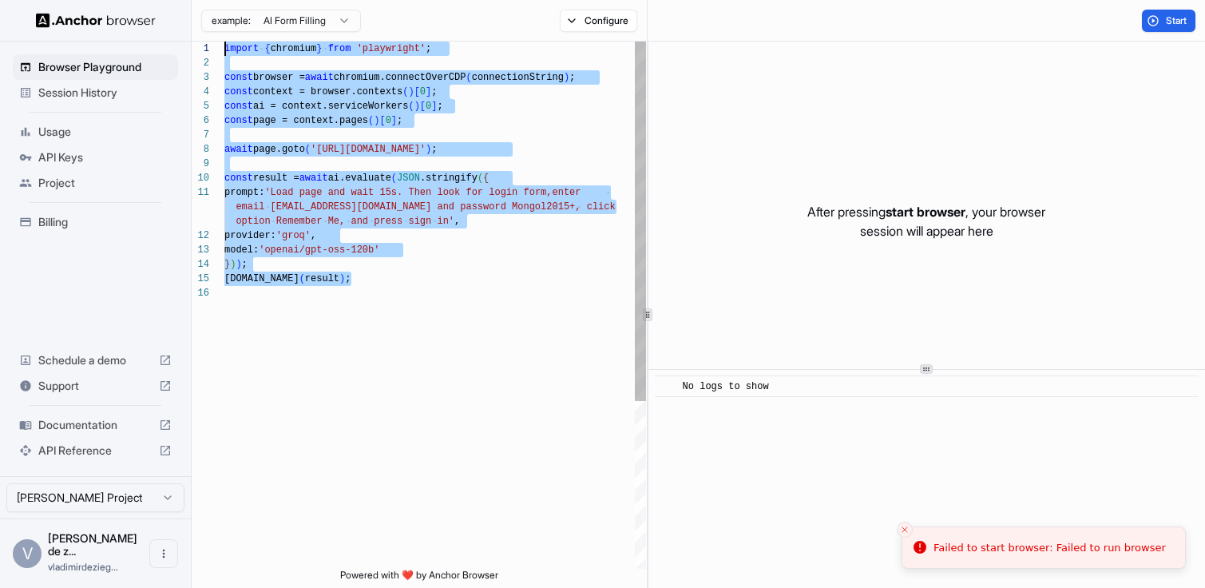
scroll to position [0, 0]
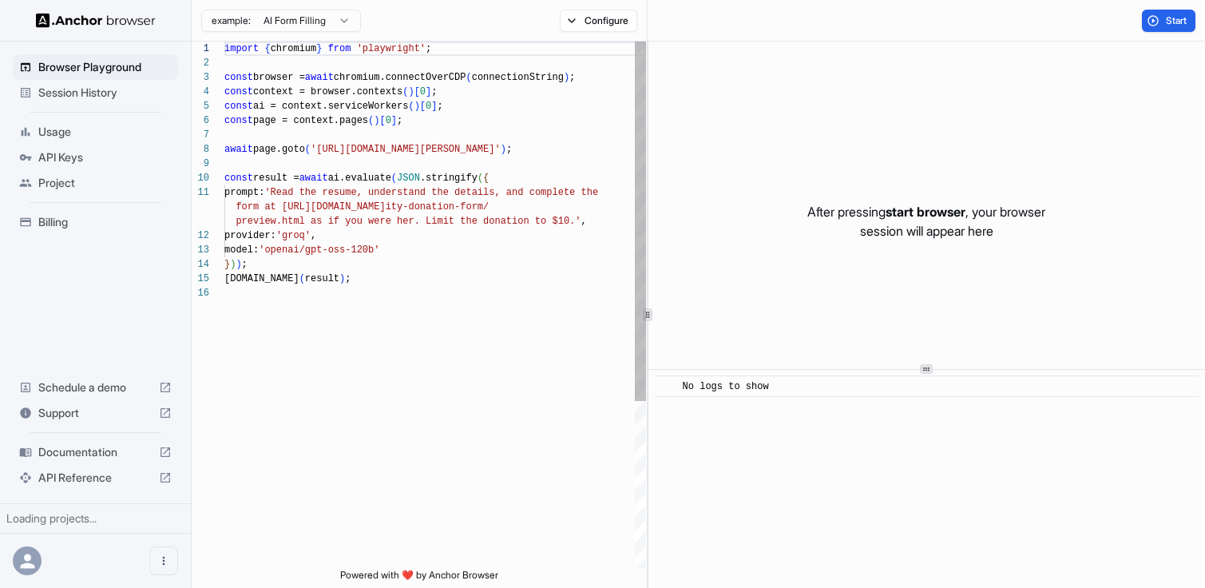
click at [497, 237] on div "import { chromium } from 'playwright' ; const browser = await chromium.connectO…" at bounding box center [435, 427] width 422 height 771
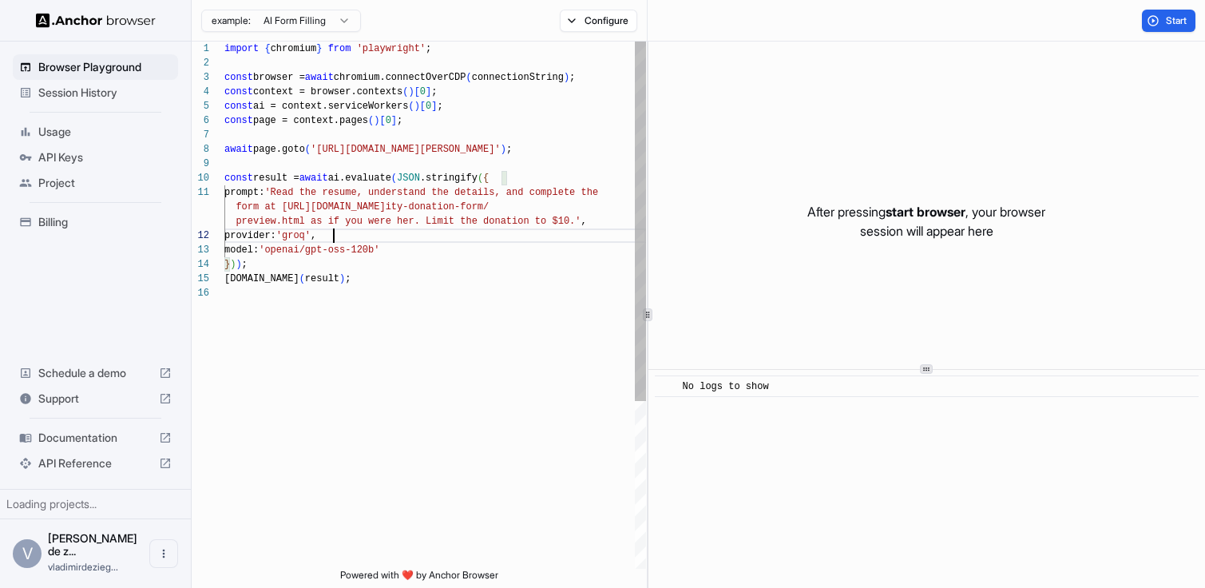
scroll to position [101, 0]
type textarea "**********"
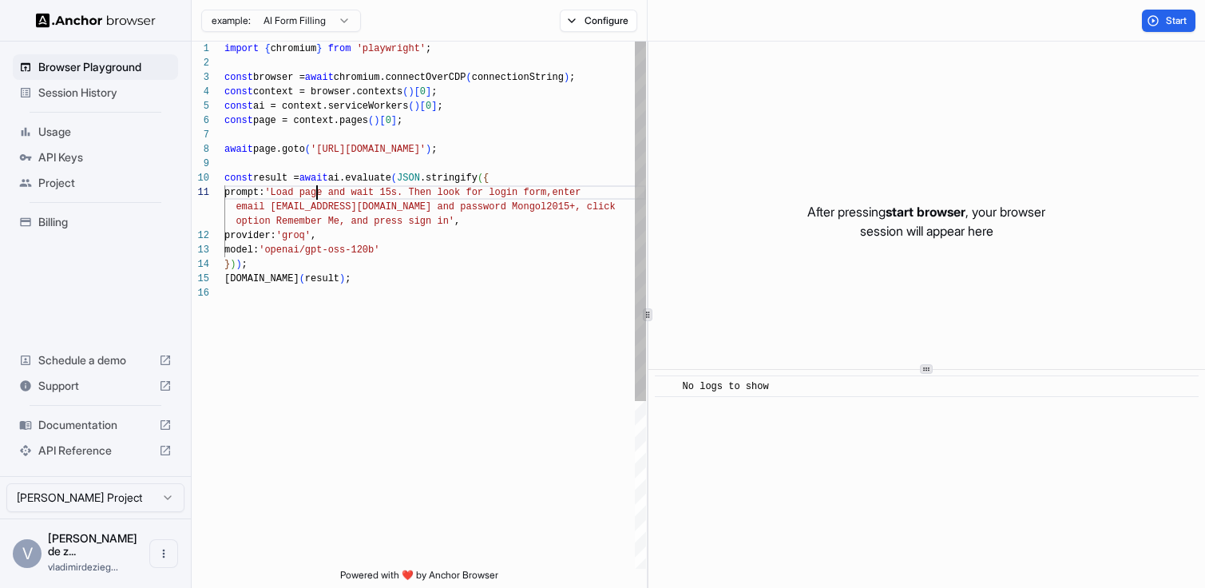
click at [318, 194] on div "import { chromium } from 'playwright' ; const browser = await chromium.connectO…" at bounding box center [435, 427] width 422 height 771
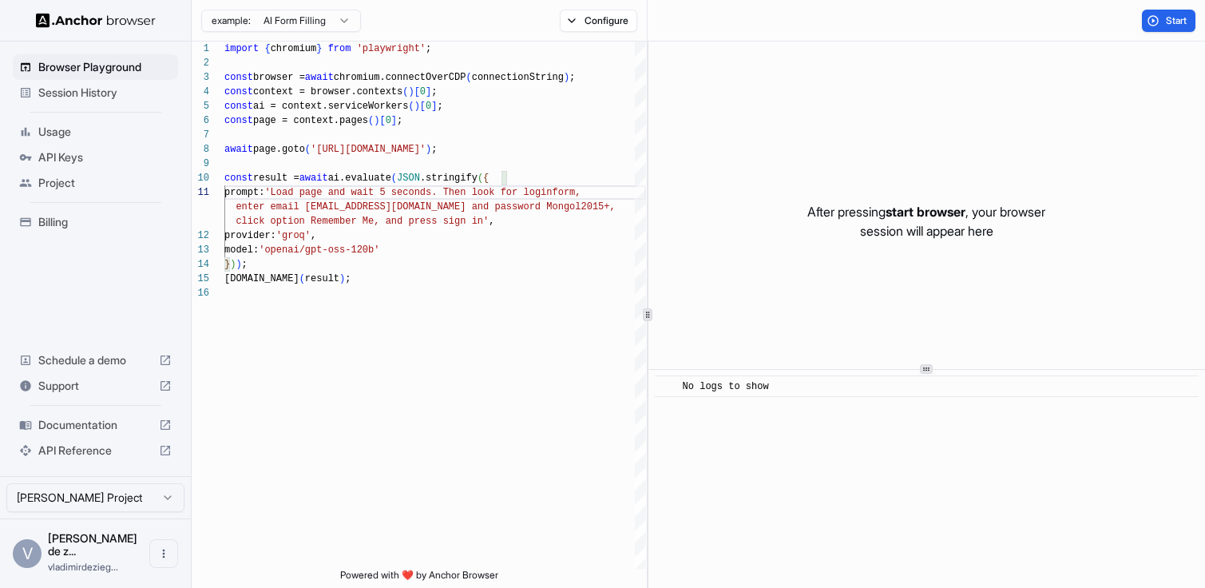
type textarea "**********"
click at [586, 31] on div "example: AI Form Filling Configure" at bounding box center [420, 21] width 456 height 42
click at [583, 17] on button "Configure" at bounding box center [598, 21] width 77 height 22
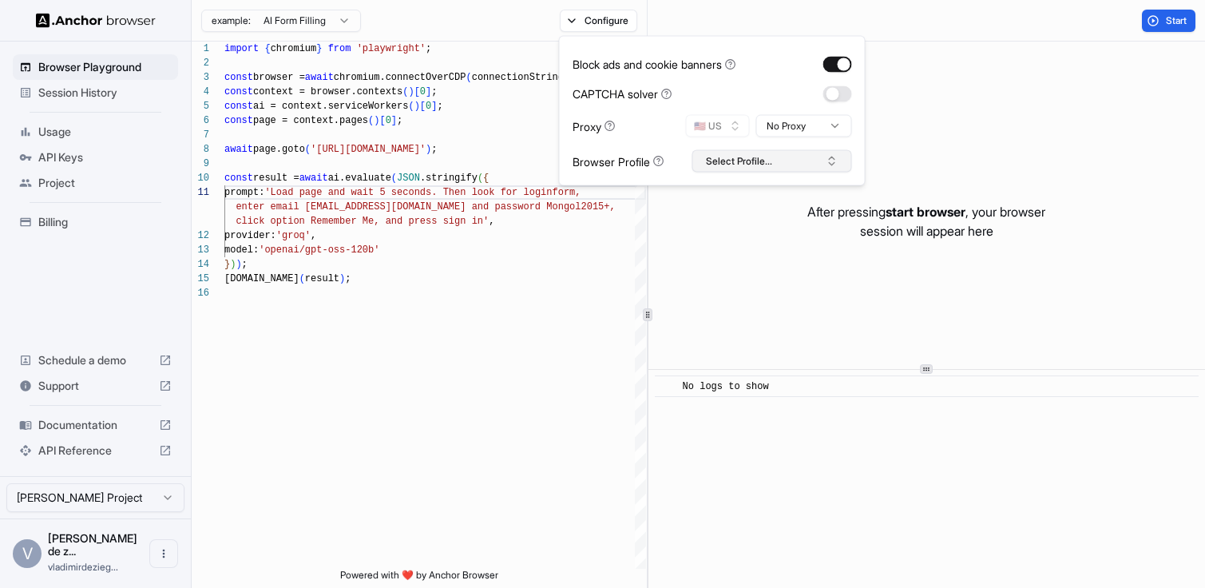
click at [741, 158] on button "Select Profile..." at bounding box center [772, 161] width 160 height 22
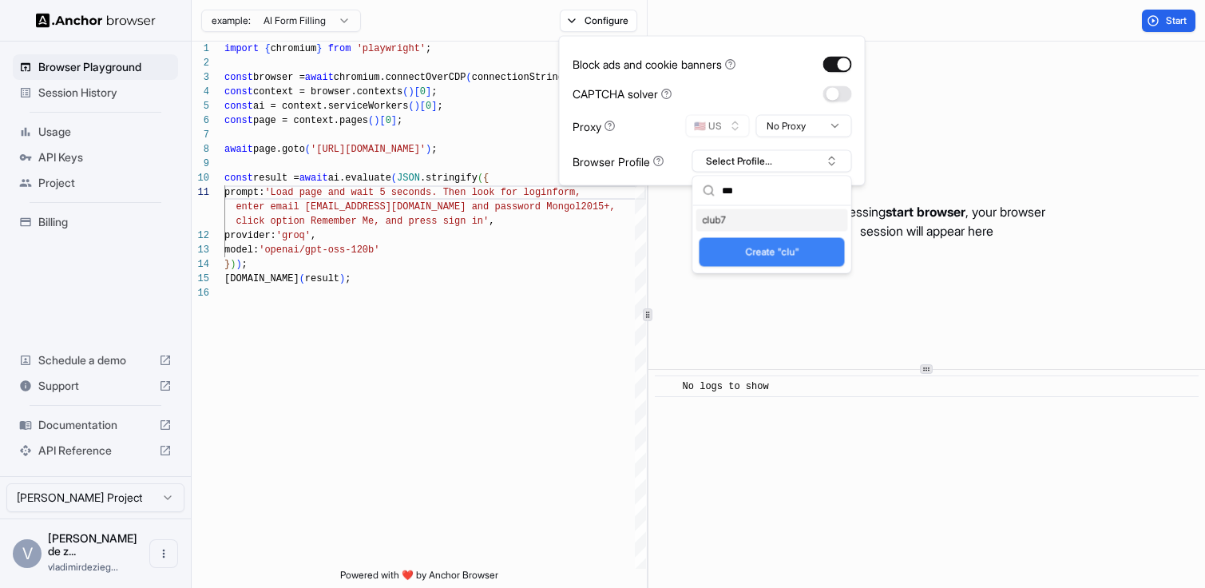
type input "***"
click at [730, 224] on div "club7" at bounding box center [772, 220] width 152 height 22
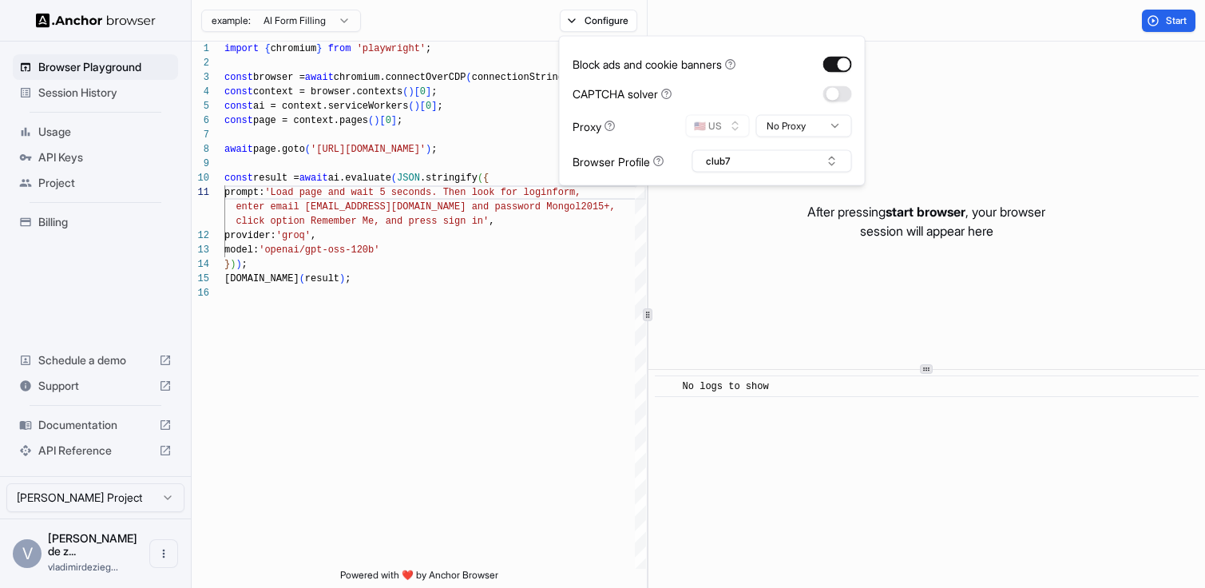
click at [1166, 35] on div "Start" at bounding box center [926, 21] width 557 height 42
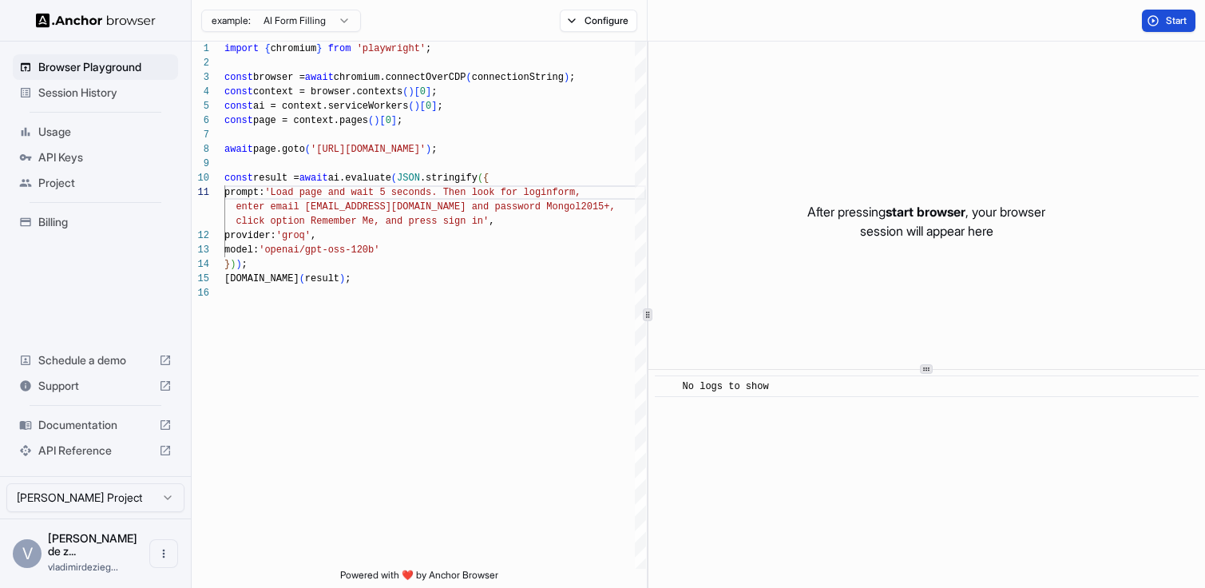
click at [1163, 28] on button "Start" at bounding box center [1169, 21] width 54 height 22
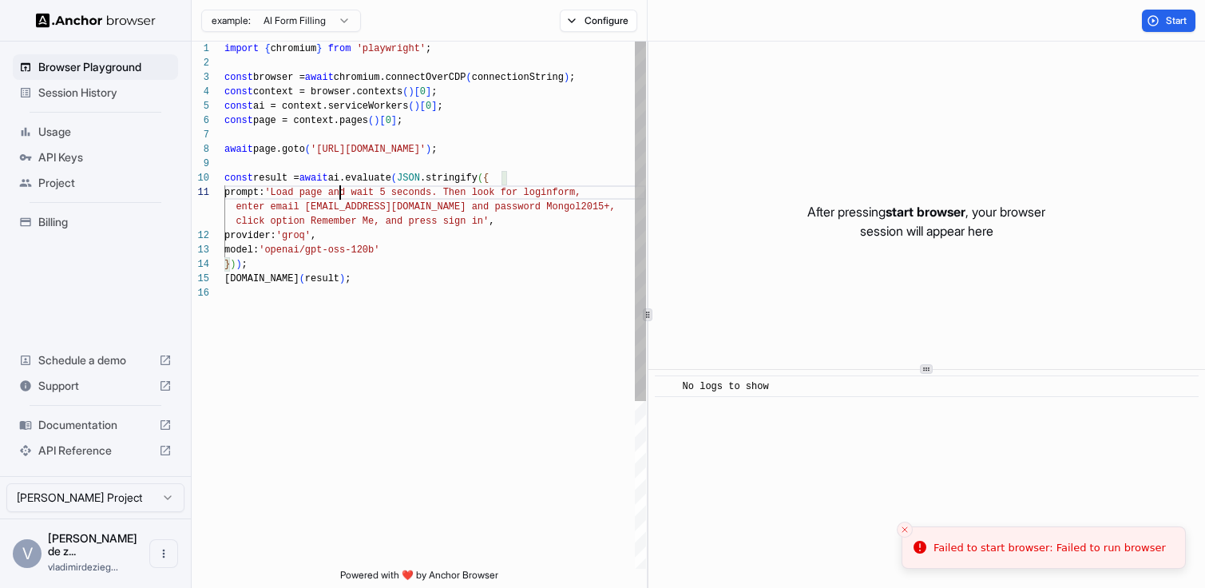
click at [343, 198] on div "[DOMAIN_NAME] ( result ) ; } ) ) ; model: 'openai/gpt-oss-120b' provider: 'groq…" at bounding box center [435, 427] width 422 height 771
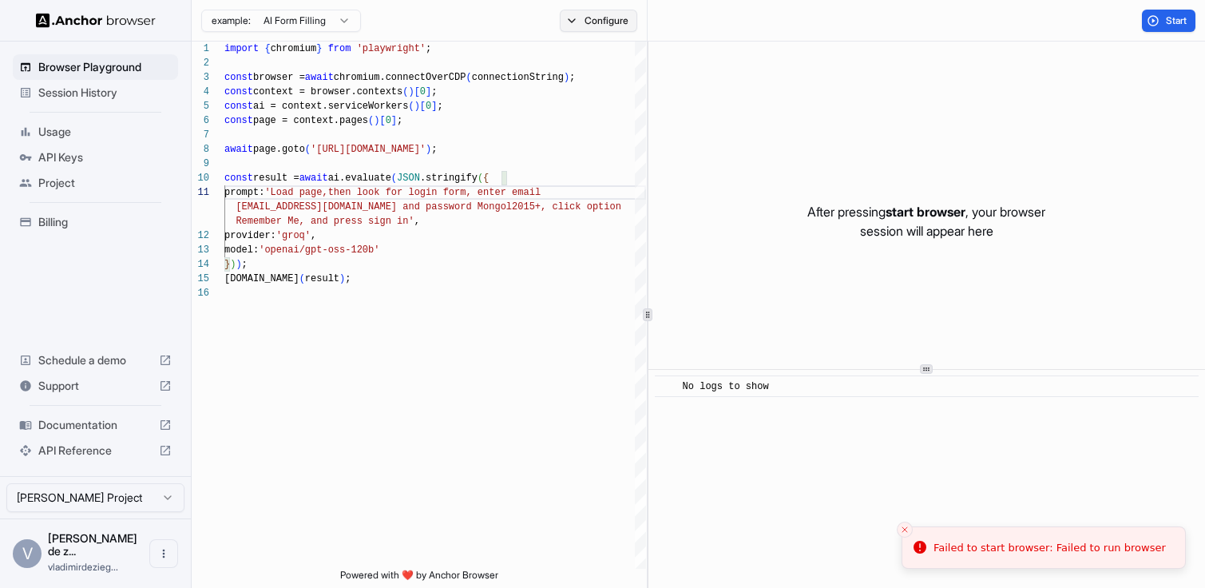
click at [634, 18] on button "Configure" at bounding box center [598, 21] width 77 height 22
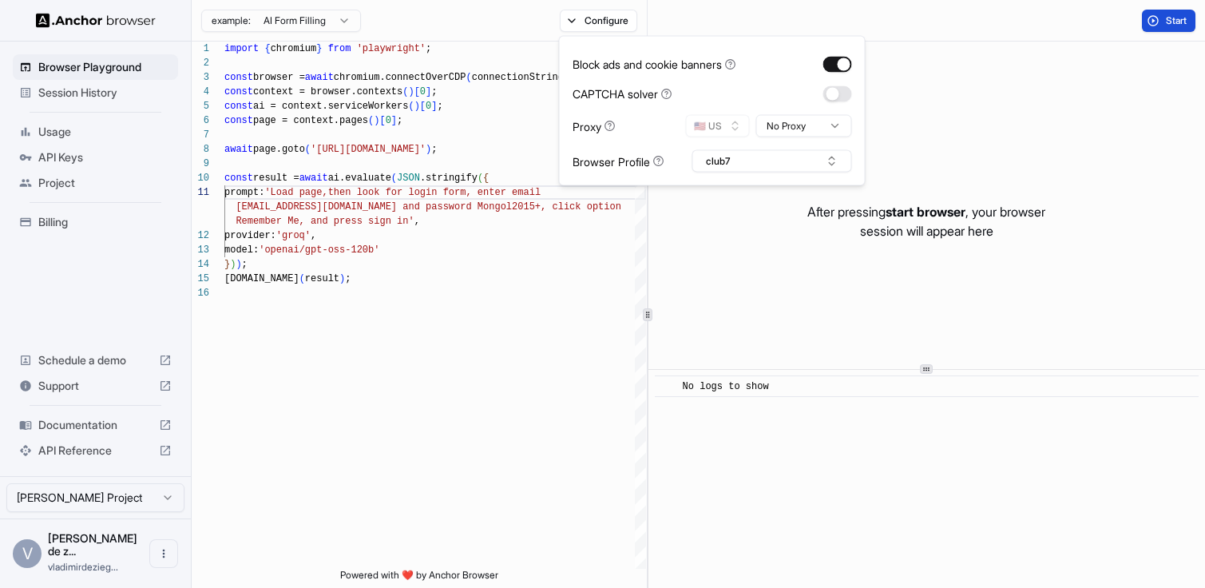
click at [1183, 19] on span "Start" at bounding box center [1177, 20] width 22 height 13
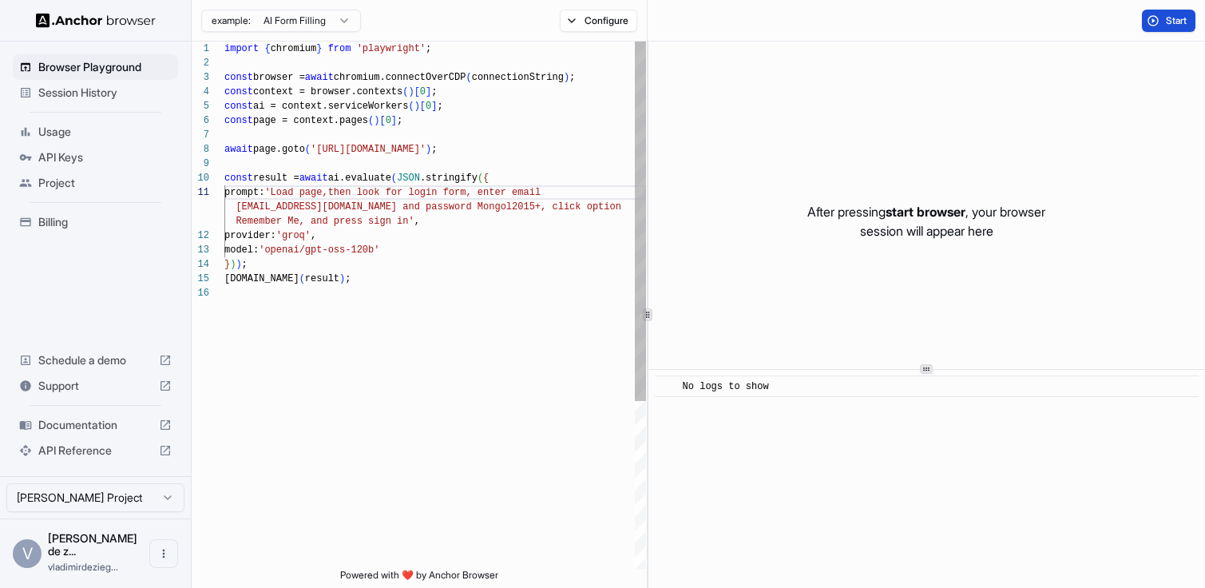
click at [323, 195] on div "[DOMAIN_NAME] ( result ) ; } ) ) ; model: 'openai/gpt-oss-120b' provider: 'groq…" at bounding box center [435, 427] width 422 height 771
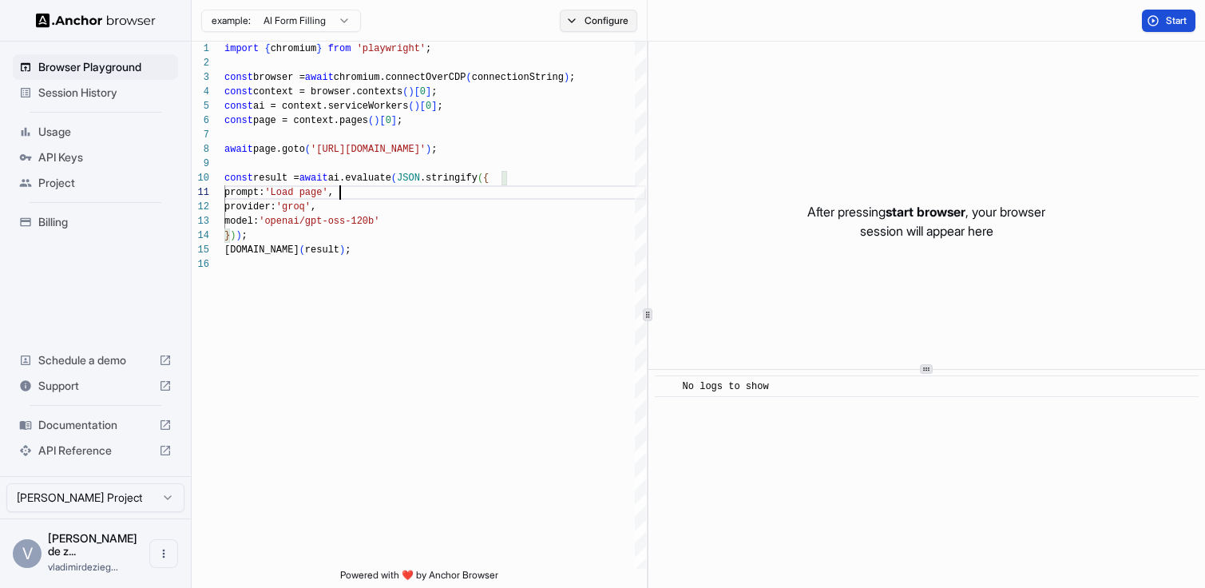
click at [616, 29] on button "Configure" at bounding box center [598, 21] width 77 height 22
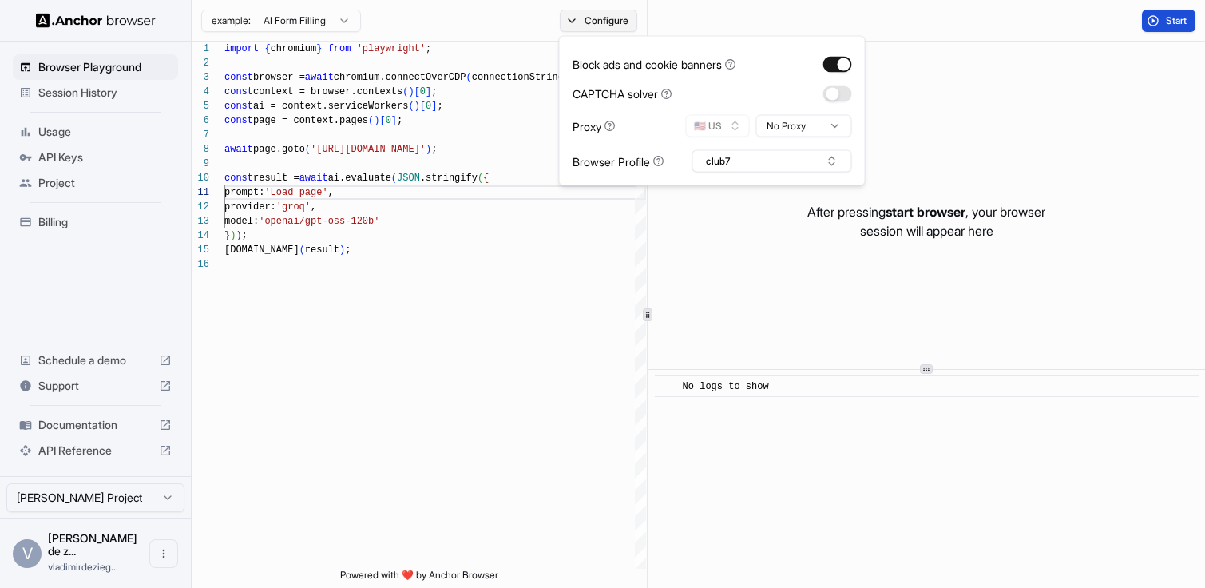
click at [616, 29] on button "Configure" at bounding box center [598, 21] width 77 height 22
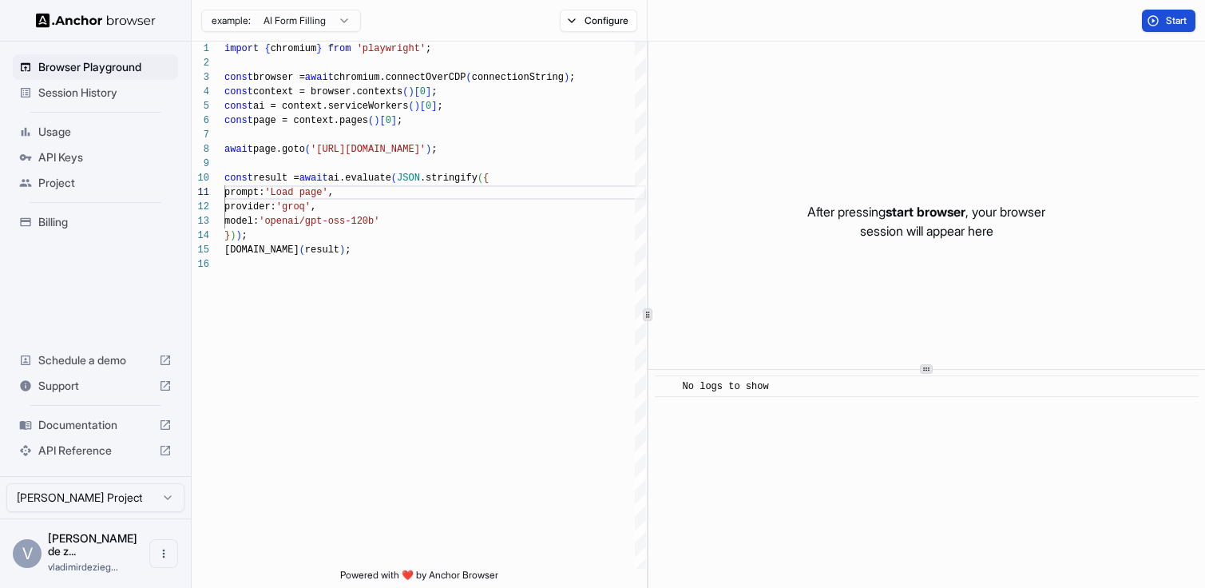
click at [1160, 19] on button "Start" at bounding box center [1169, 21] width 54 height 22
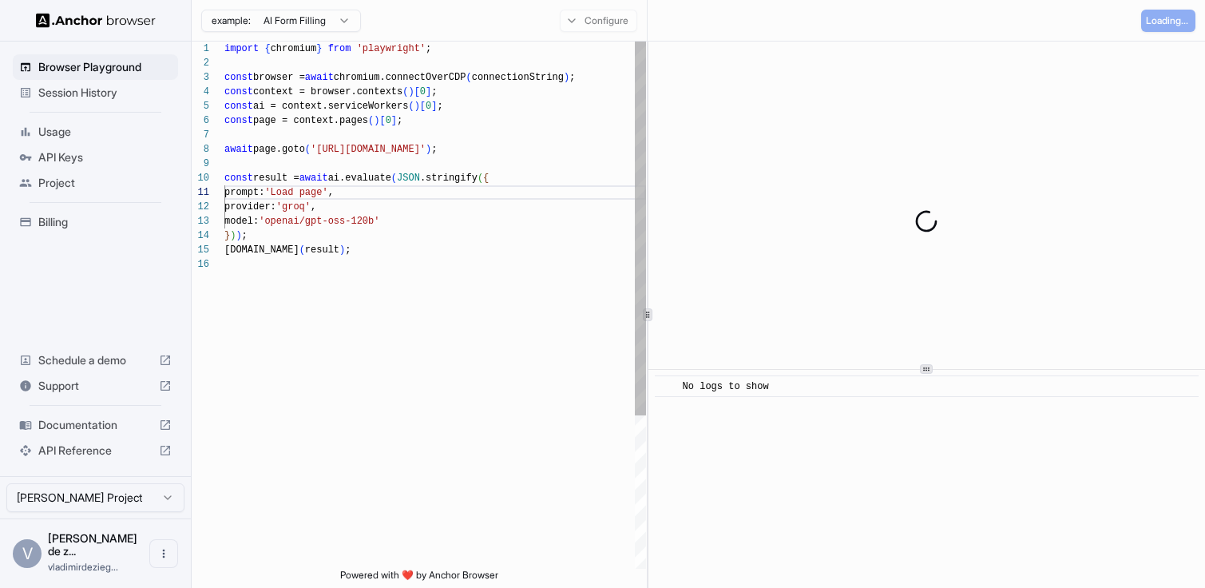
click at [472, 231] on div "[DOMAIN_NAME] ( result ) ; } ) ) ; model: 'openai/gpt-oss-120b' provider: 'groq…" at bounding box center [435, 413] width 422 height 743
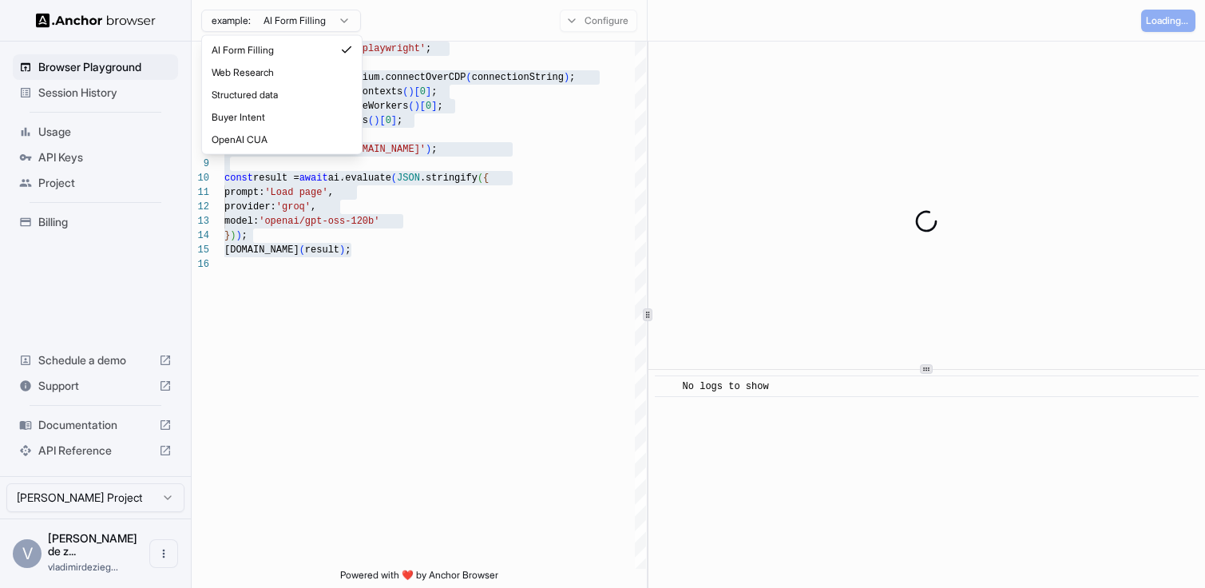
click at [301, 25] on html "Browser Playground Session History Usage API Keys Project Billing Schedule a de…" at bounding box center [602, 294] width 1205 height 588
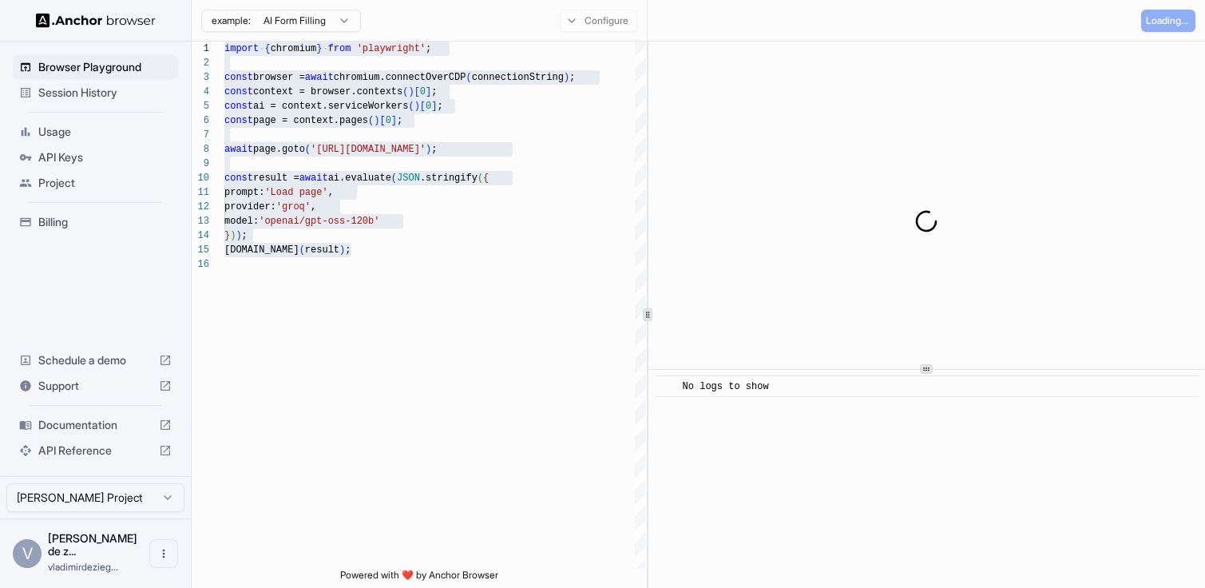
click at [301, 25] on html "Browser Playground Session History Usage API Keys Project Billing Schedule a de…" at bounding box center [602, 294] width 1205 height 588
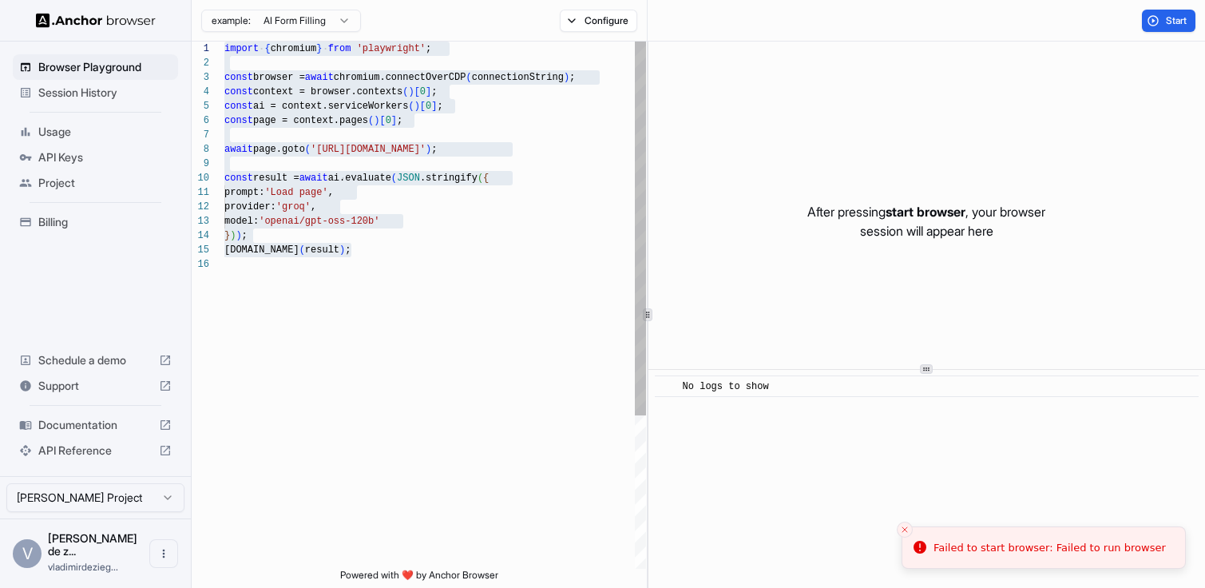
type textarea "**********"
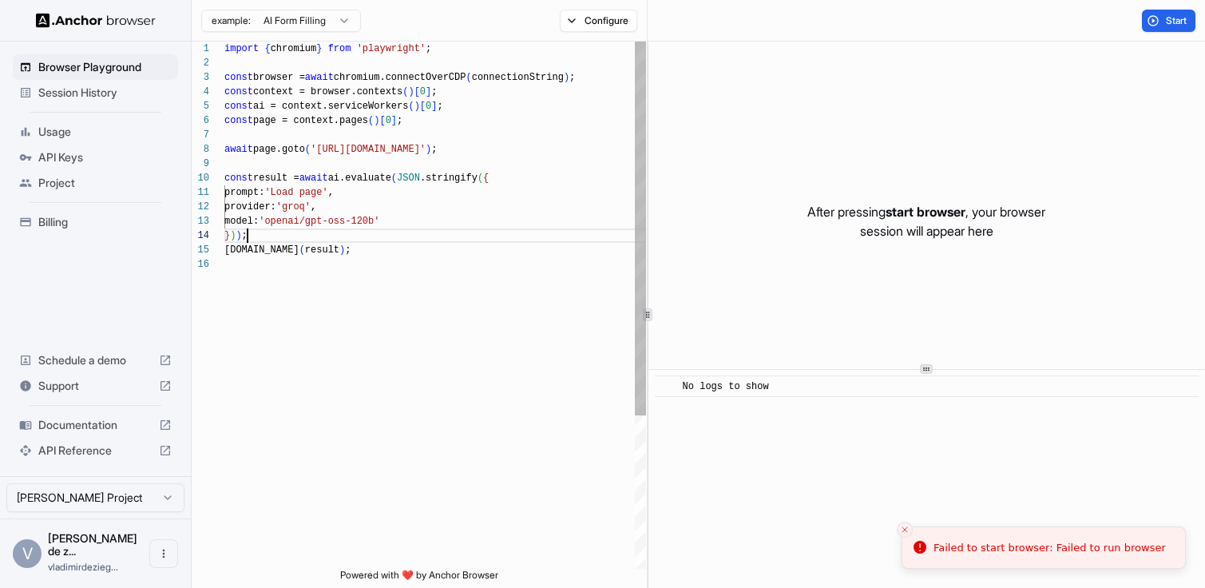
scroll to position [43, 0]
click at [471, 228] on div "[DOMAIN_NAME] ( result ) ; } ) ) ; model: 'openai/gpt-oss-120b' provider: 'groq…" at bounding box center [435, 413] width 422 height 743
